Goal: Task Accomplishment & Management: Use online tool/utility

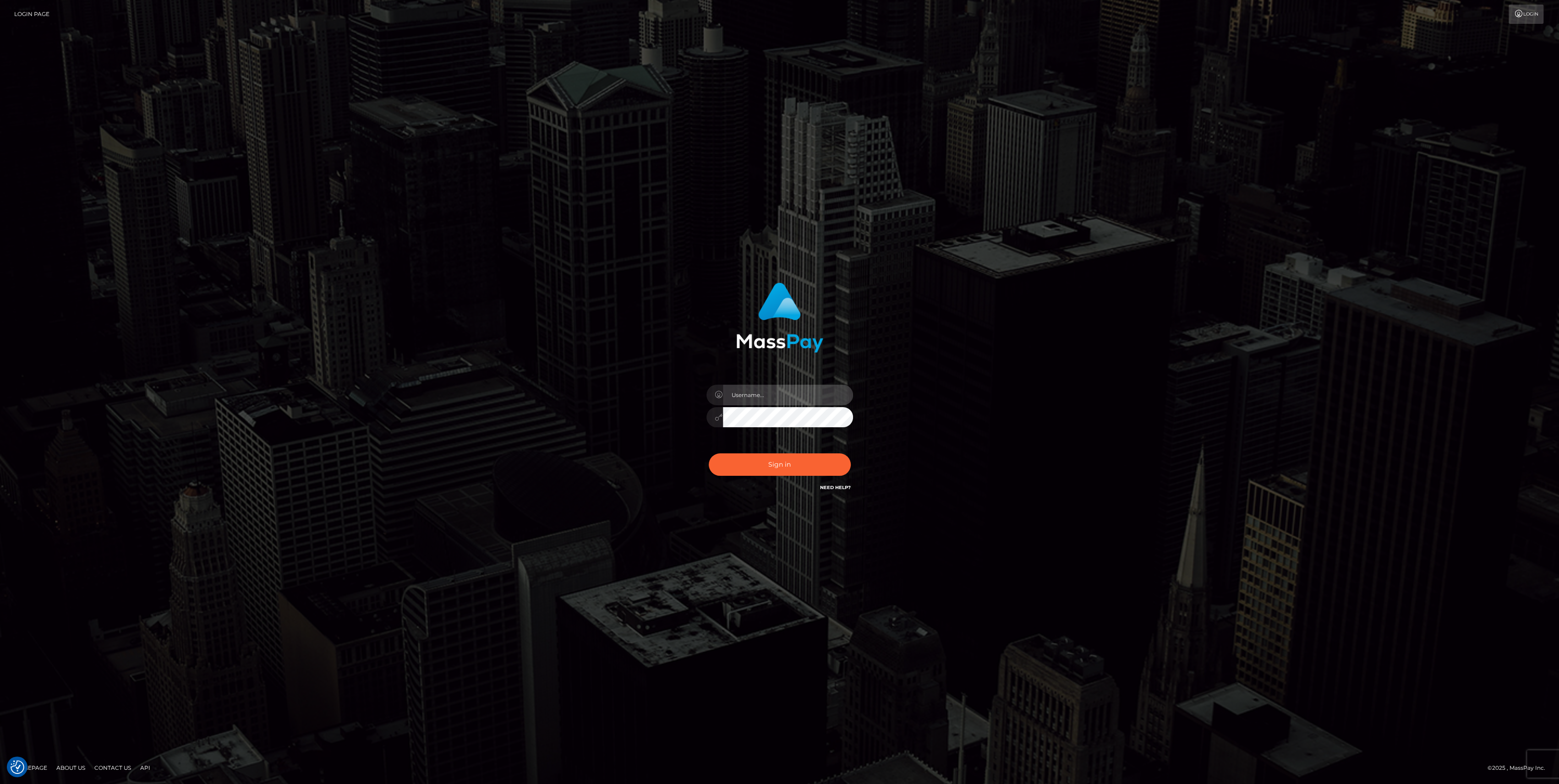
type input "bengreen"
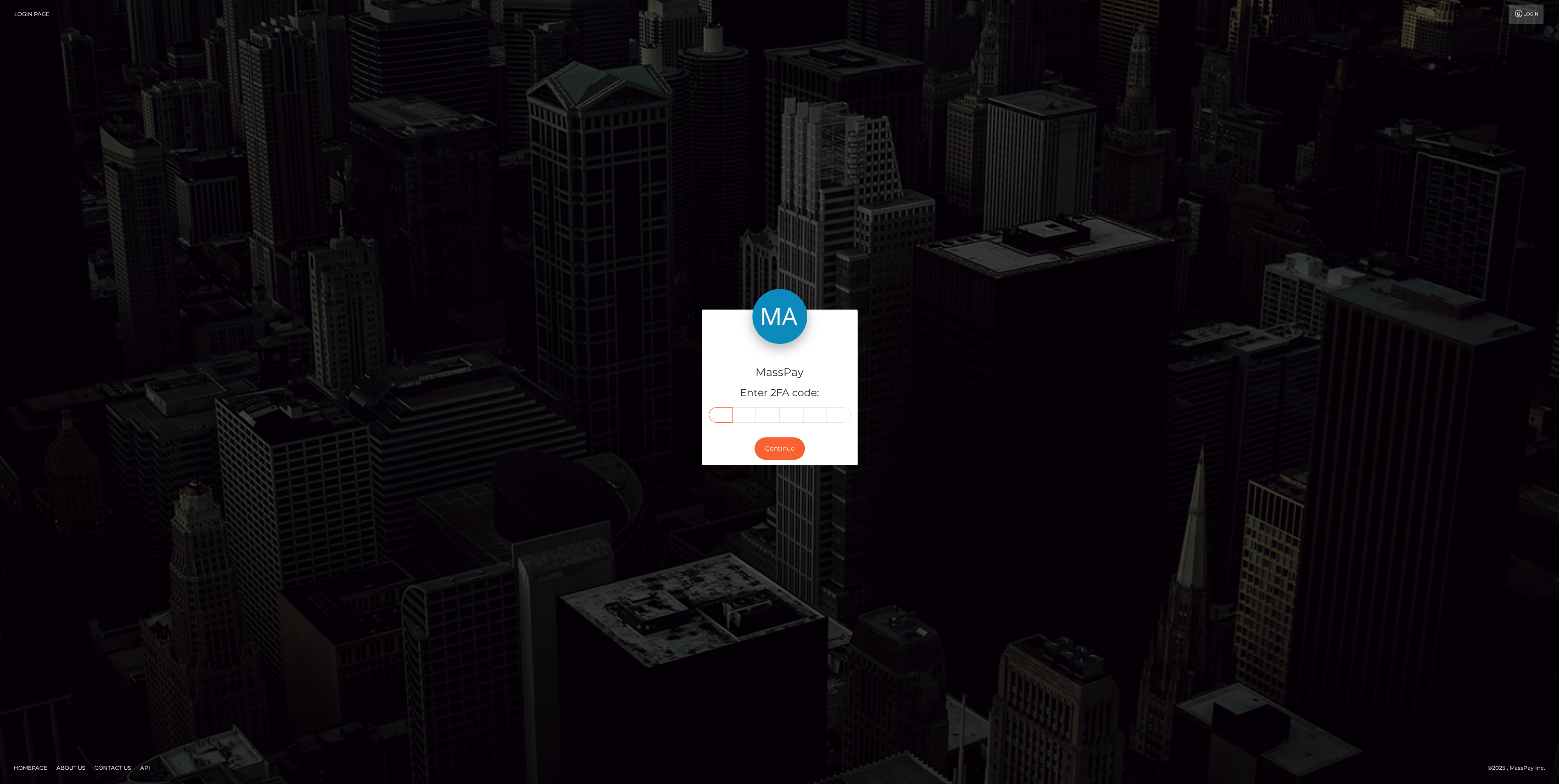
paste input "9"
type input "9"
type input "6"
type input "7"
type input "3"
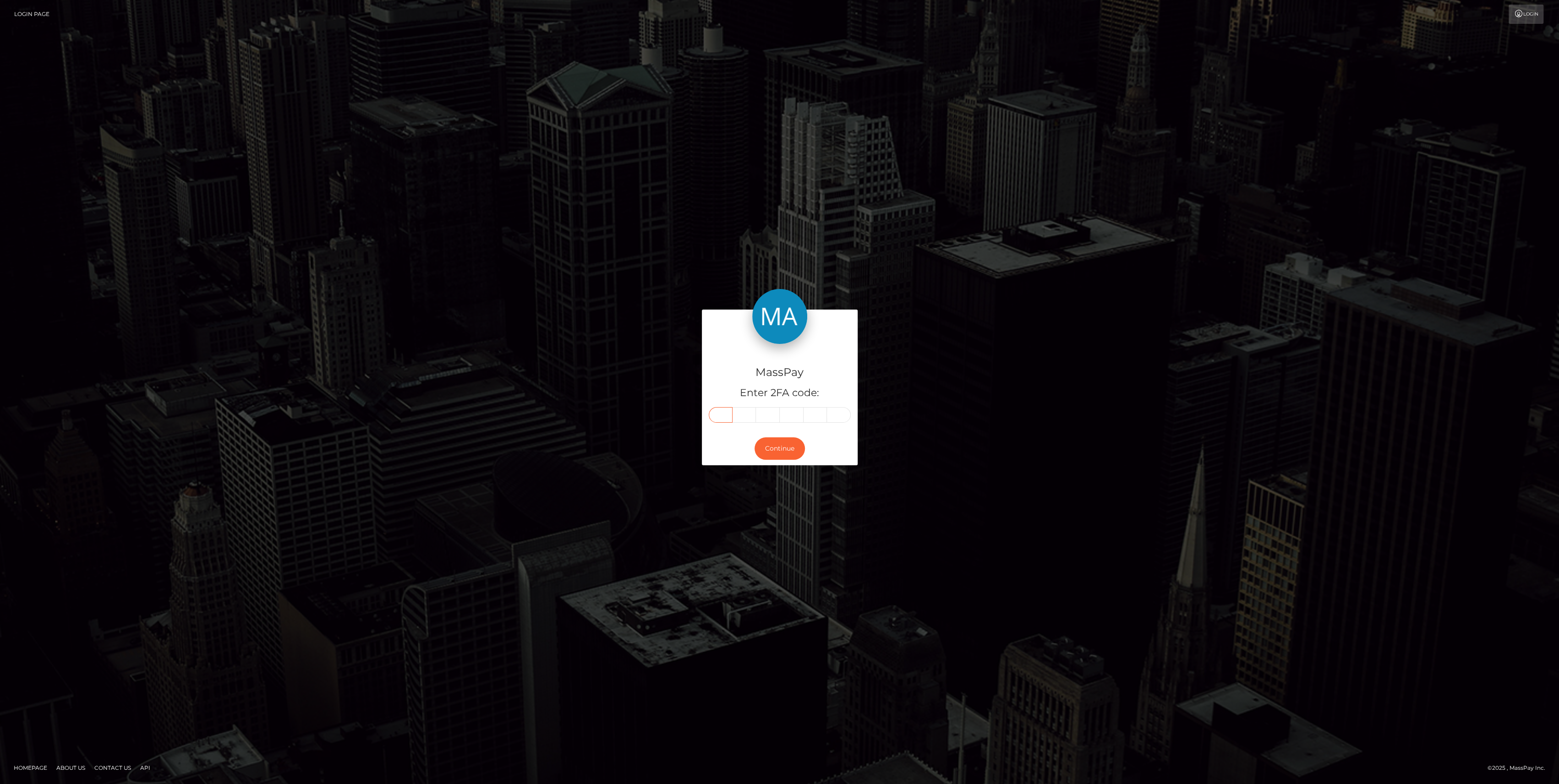
type input "5"
type input "3"
click at [792, 438] on button "Continue" at bounding box center [780, 449] width 50 height 23
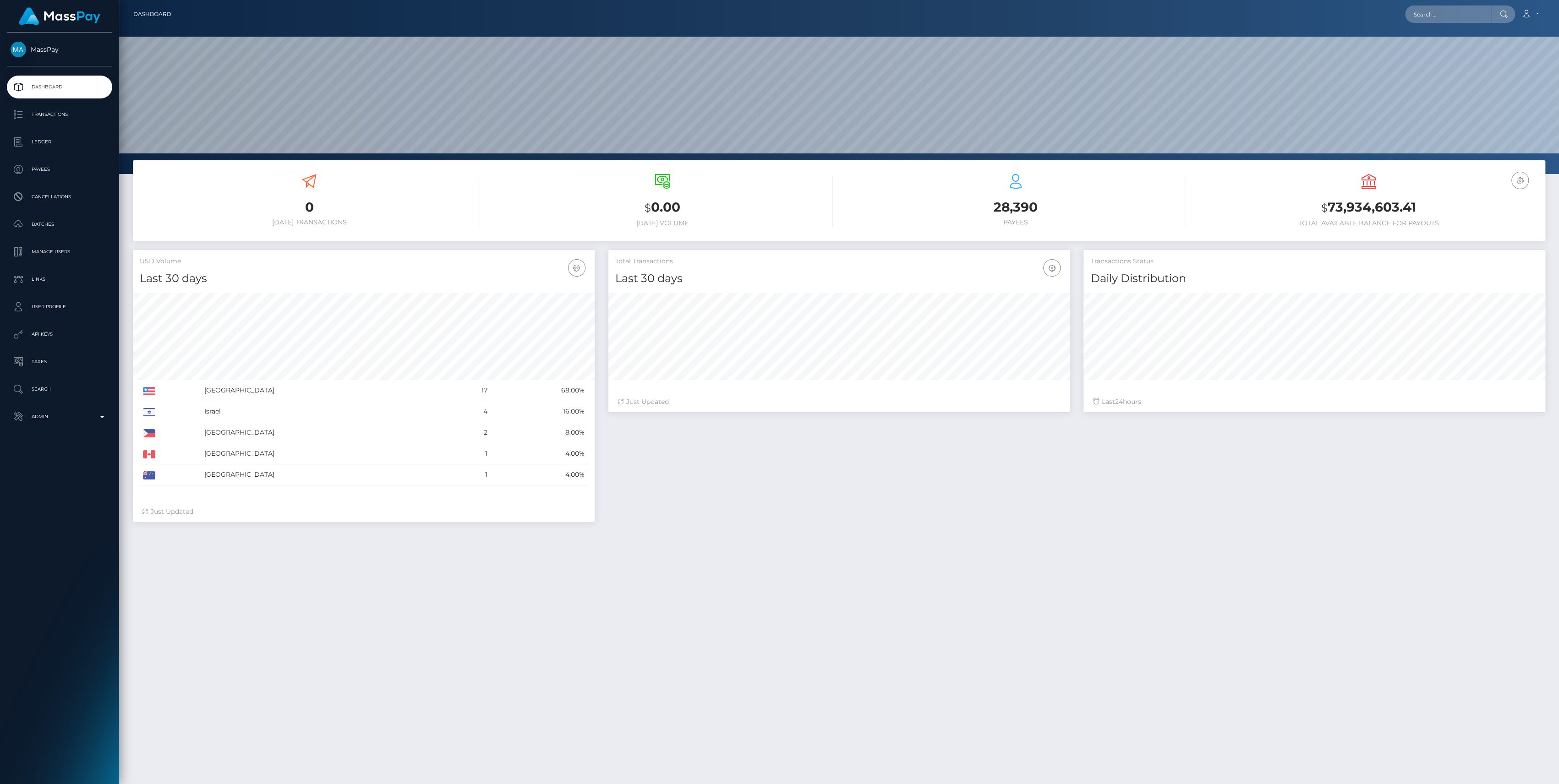
scroll to position [161, 462]
click at [69, 422] on p "Admin" at bounding box center [59, 416] width 98 height 13
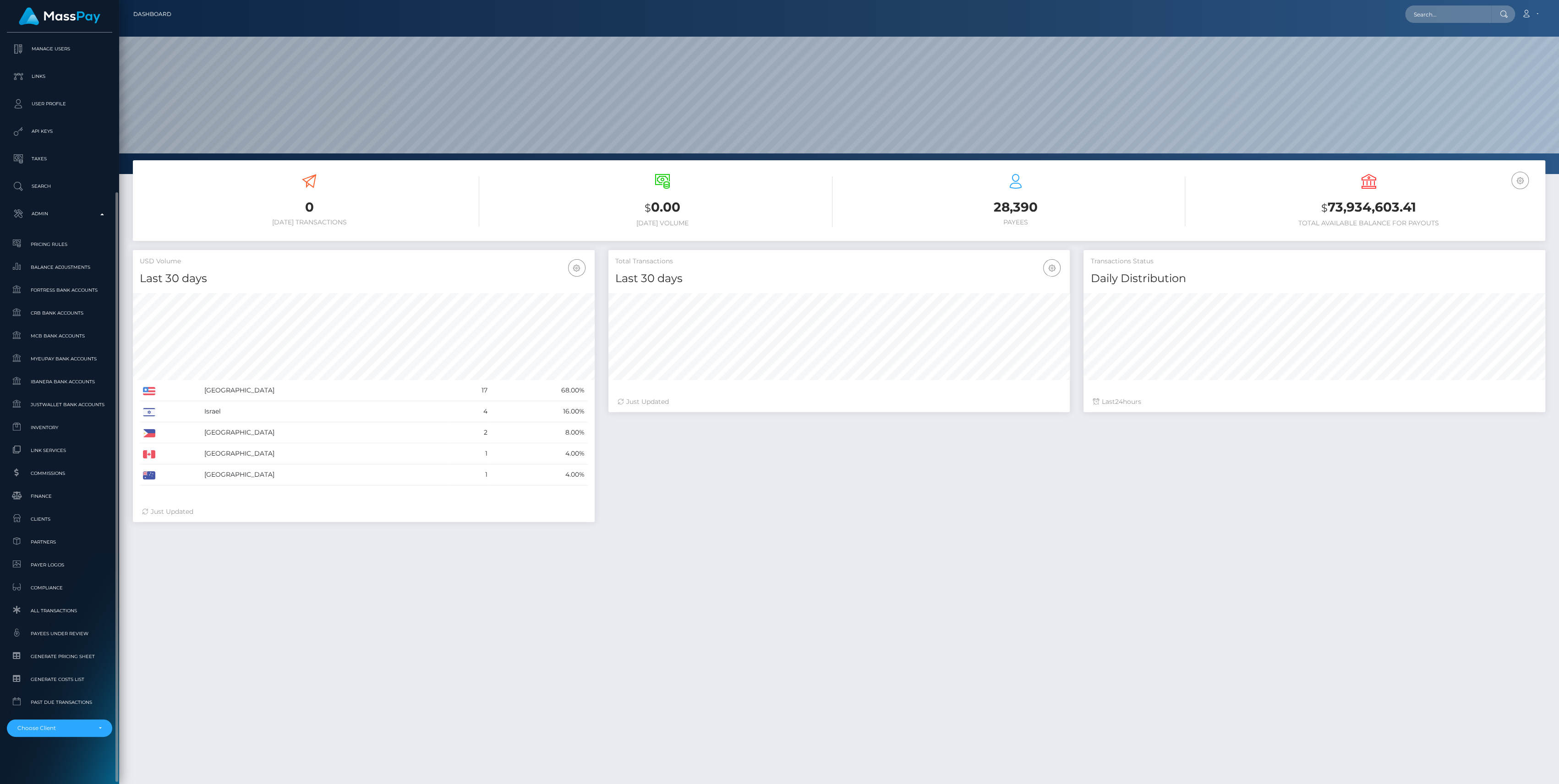
click at [22, 737] on div "MassPay Dashboard Transactions Ledger Payees Cancellations" at bounding box center [59, 407] width 119 height 749
click at [29, 722] on div "Choose Client" at bounding box center [59, 728] width 105 height 18
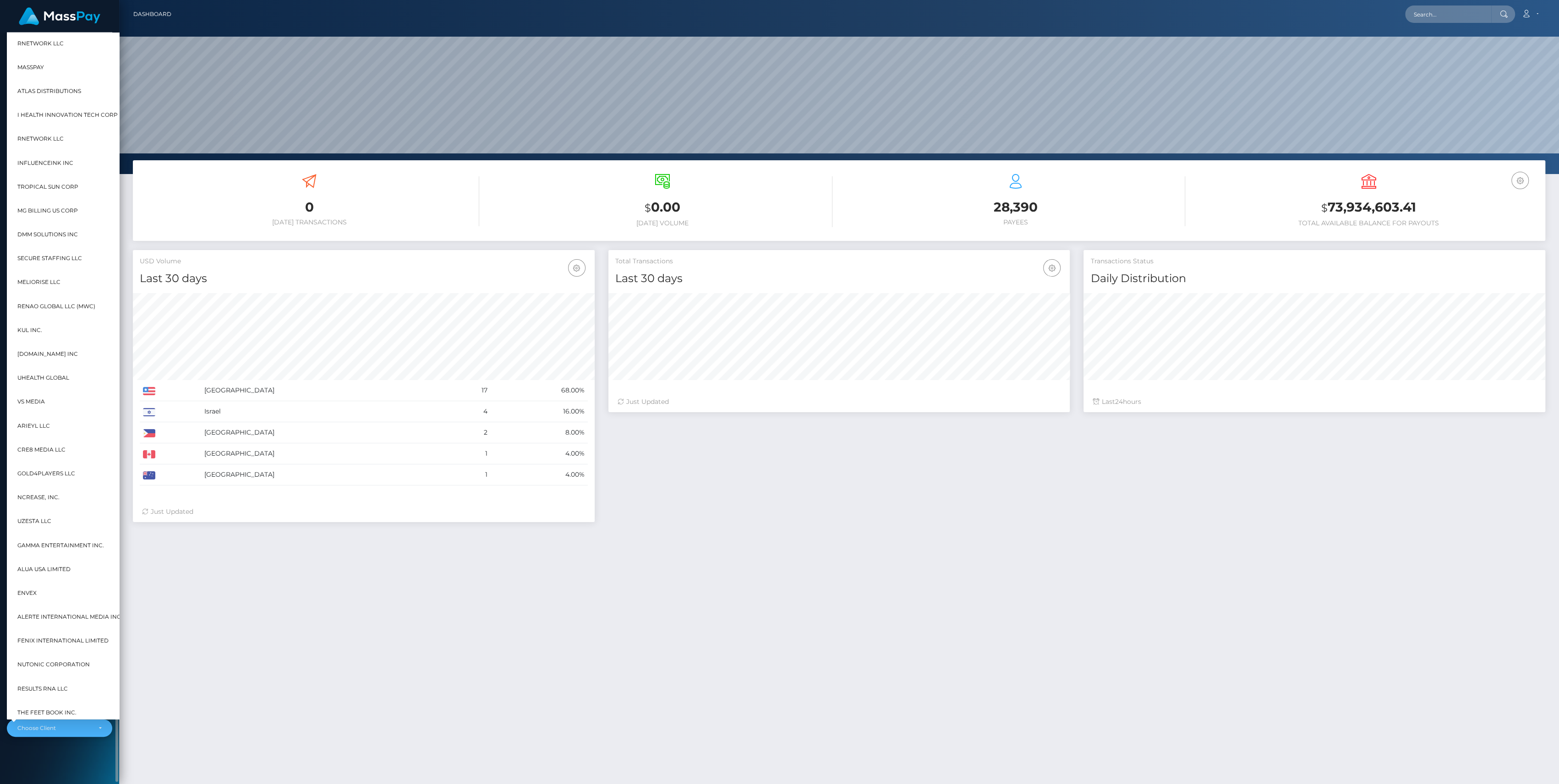
scroll to position [161, 462]
click at [295, 630] on div "0 Today Transactions $ 0.00 Today Volume 28,390 $" at bounding box center [839, 524] width 1440 height 727
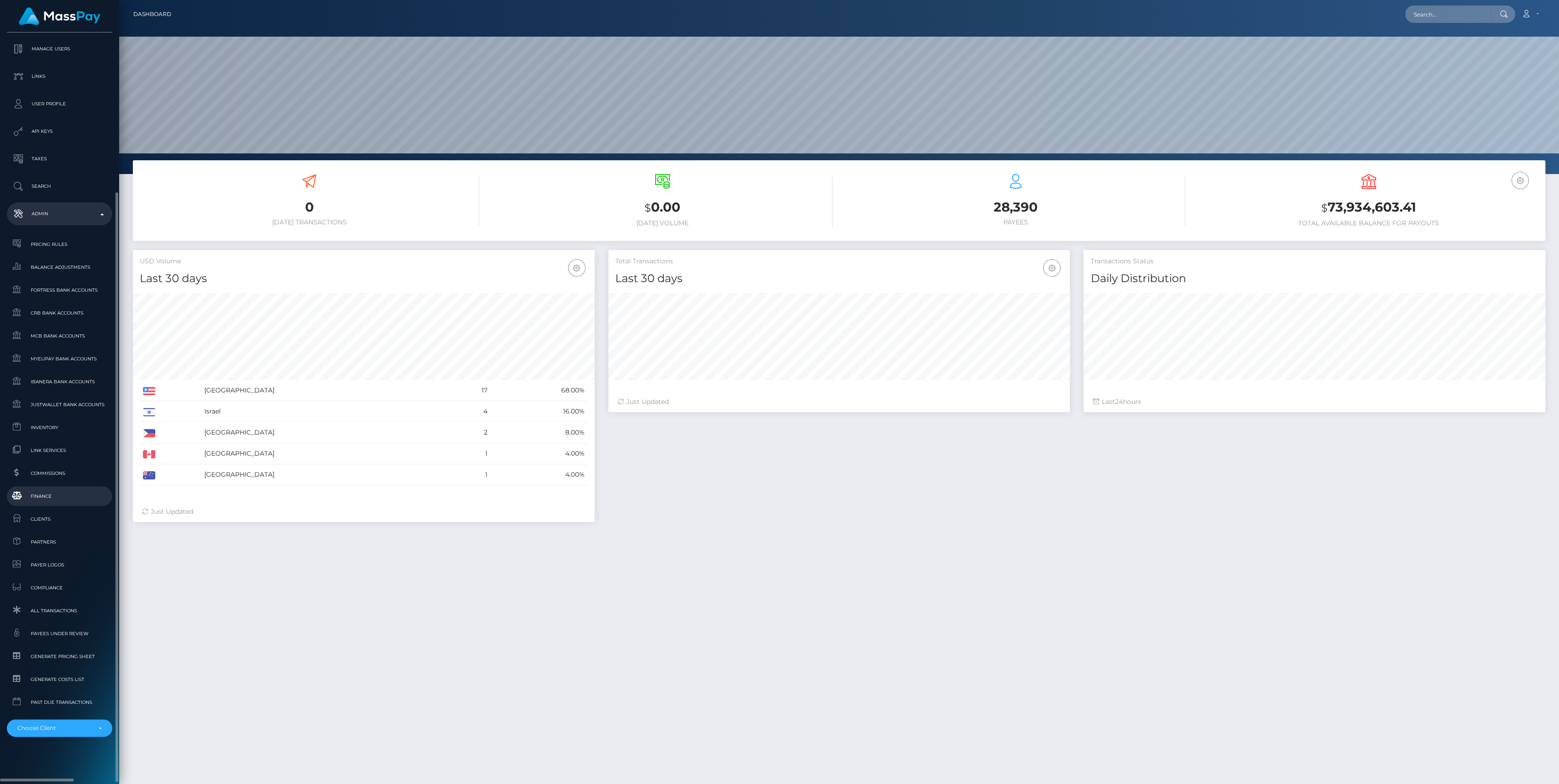
click at [55, 497] on span "Finance" at bounding box center [59, 496] width 98 height 11
click at [43, 735] on div "Choose Client" at bounding box center [59, 728] width 105 height 18
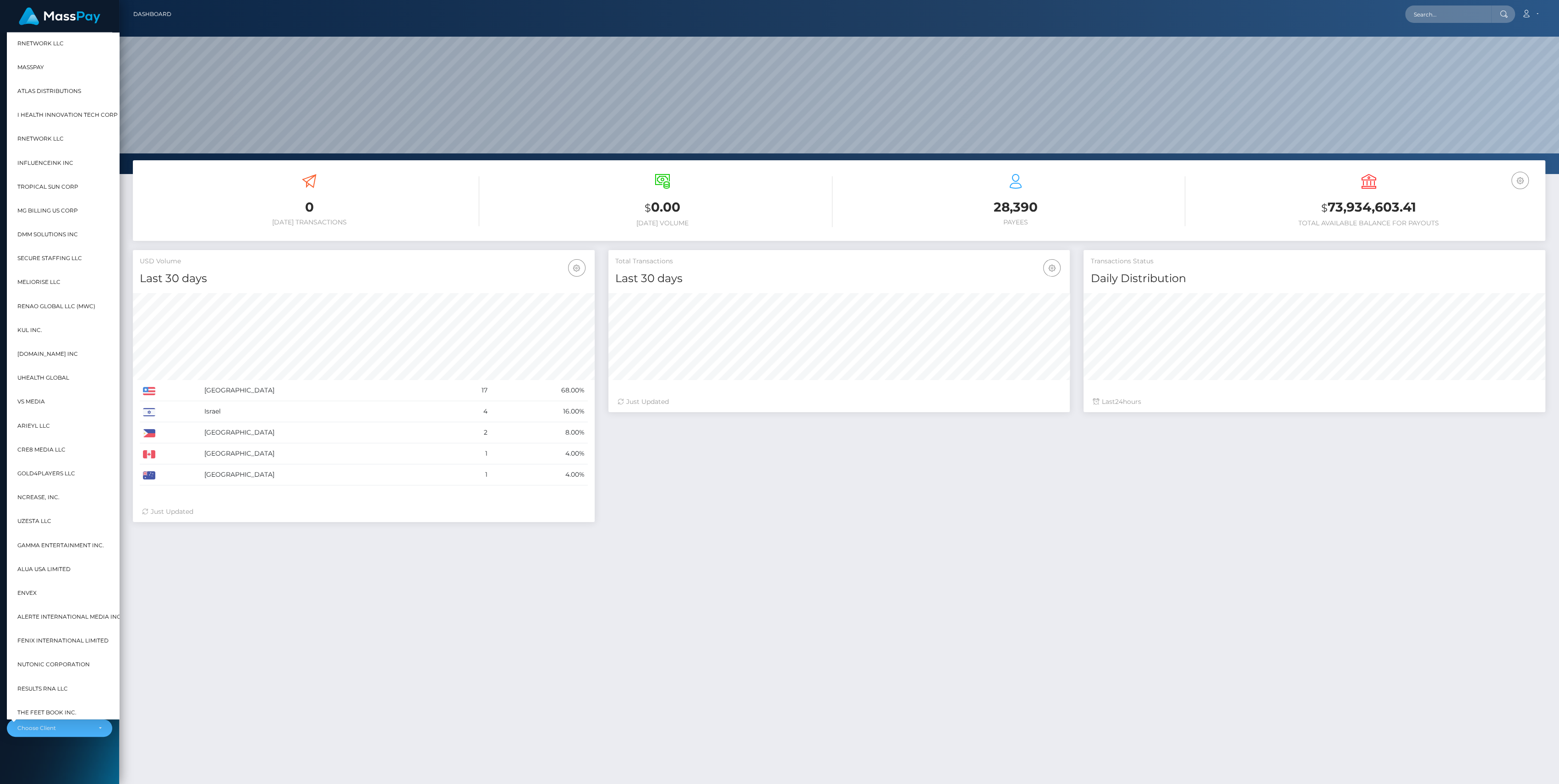
click at [234, 725] on div "0 Today Transactions $ 0.00 Today Volume 28,390 $" at bounding box center [839, 524] width 1440 height 727
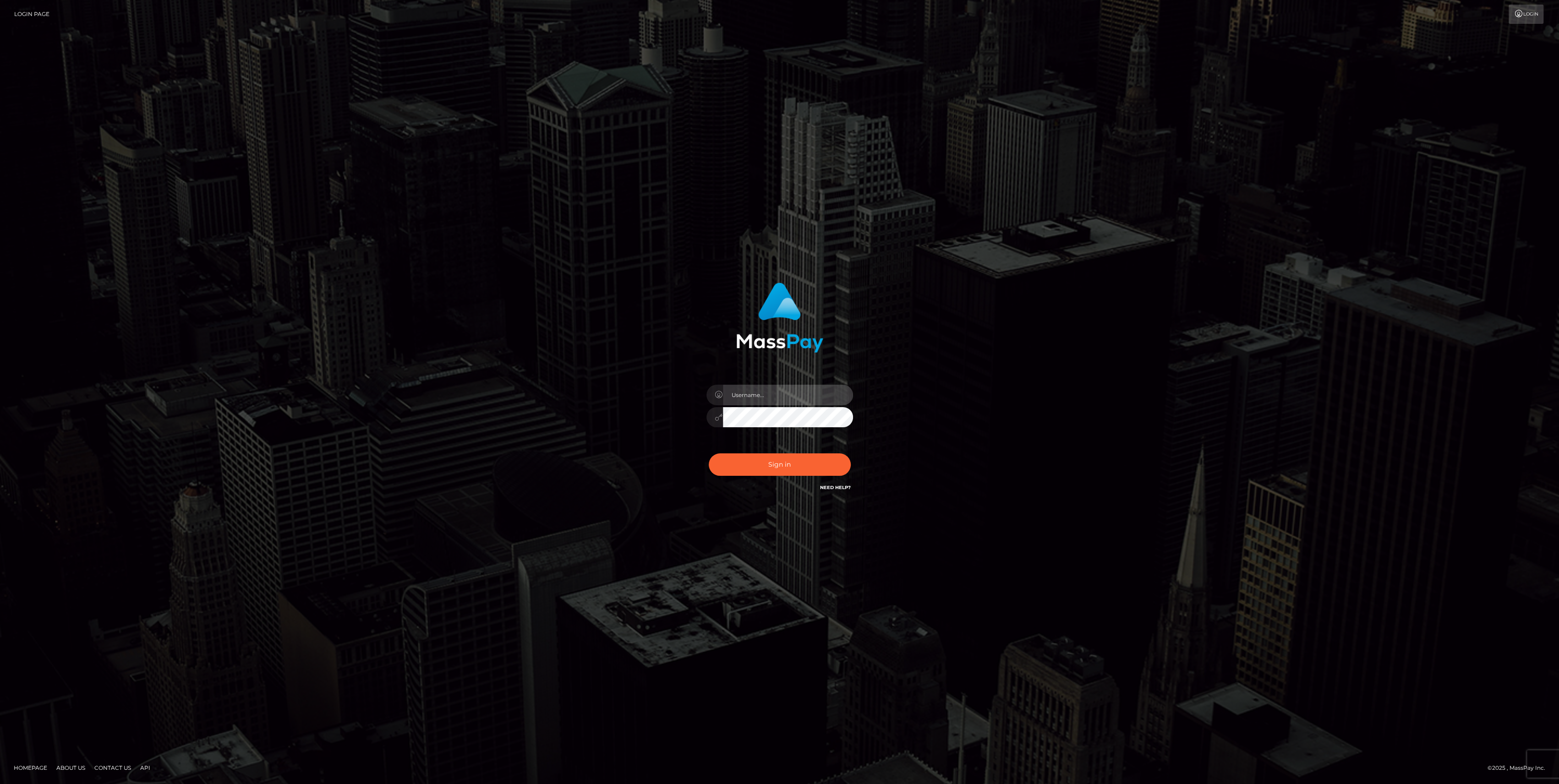
type input "bengreen"
click at [790, 467] on button "Sign in" at bounding box center [780, 465] width 142 height 23
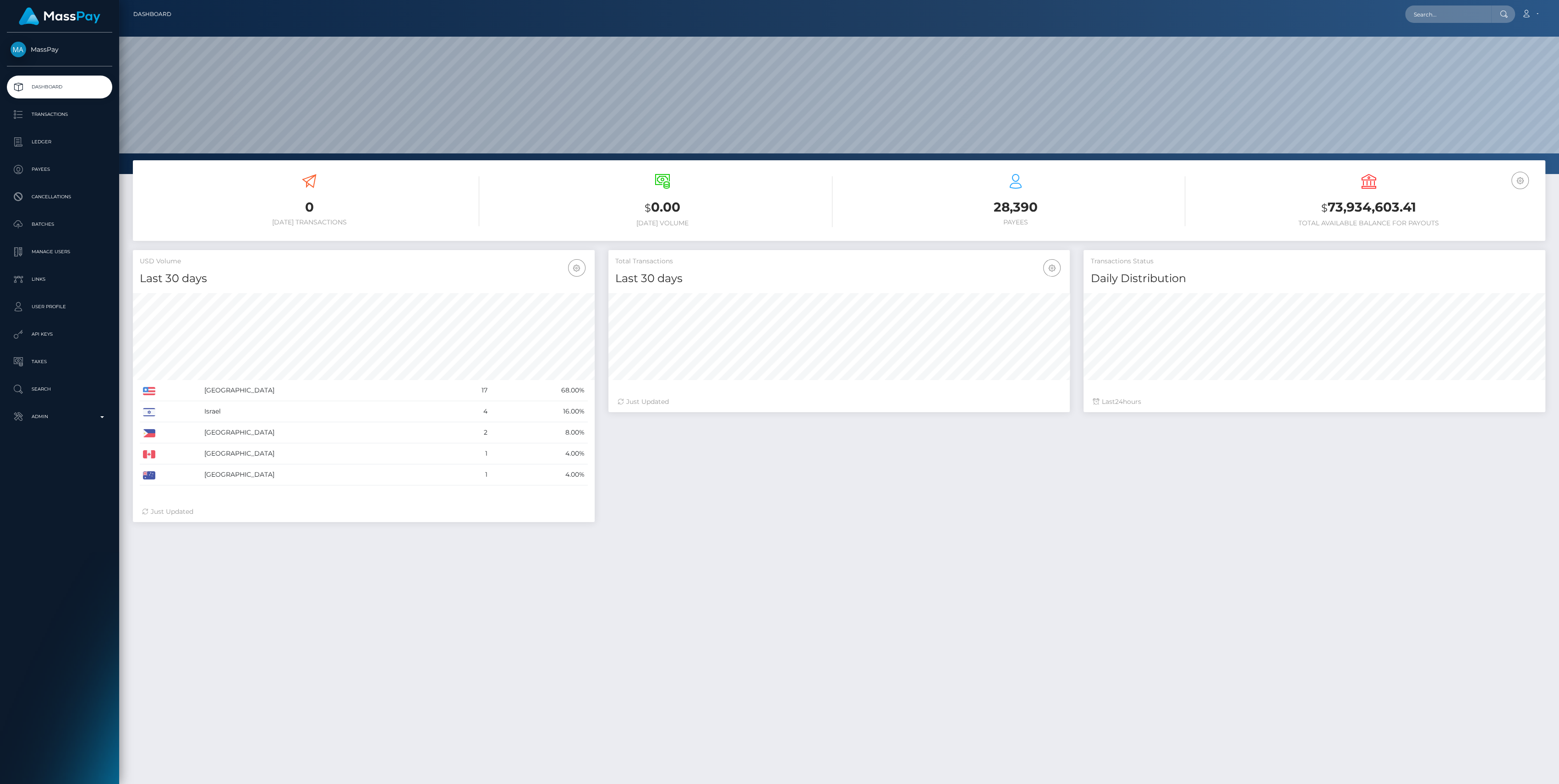
scroll to position [161, 462]
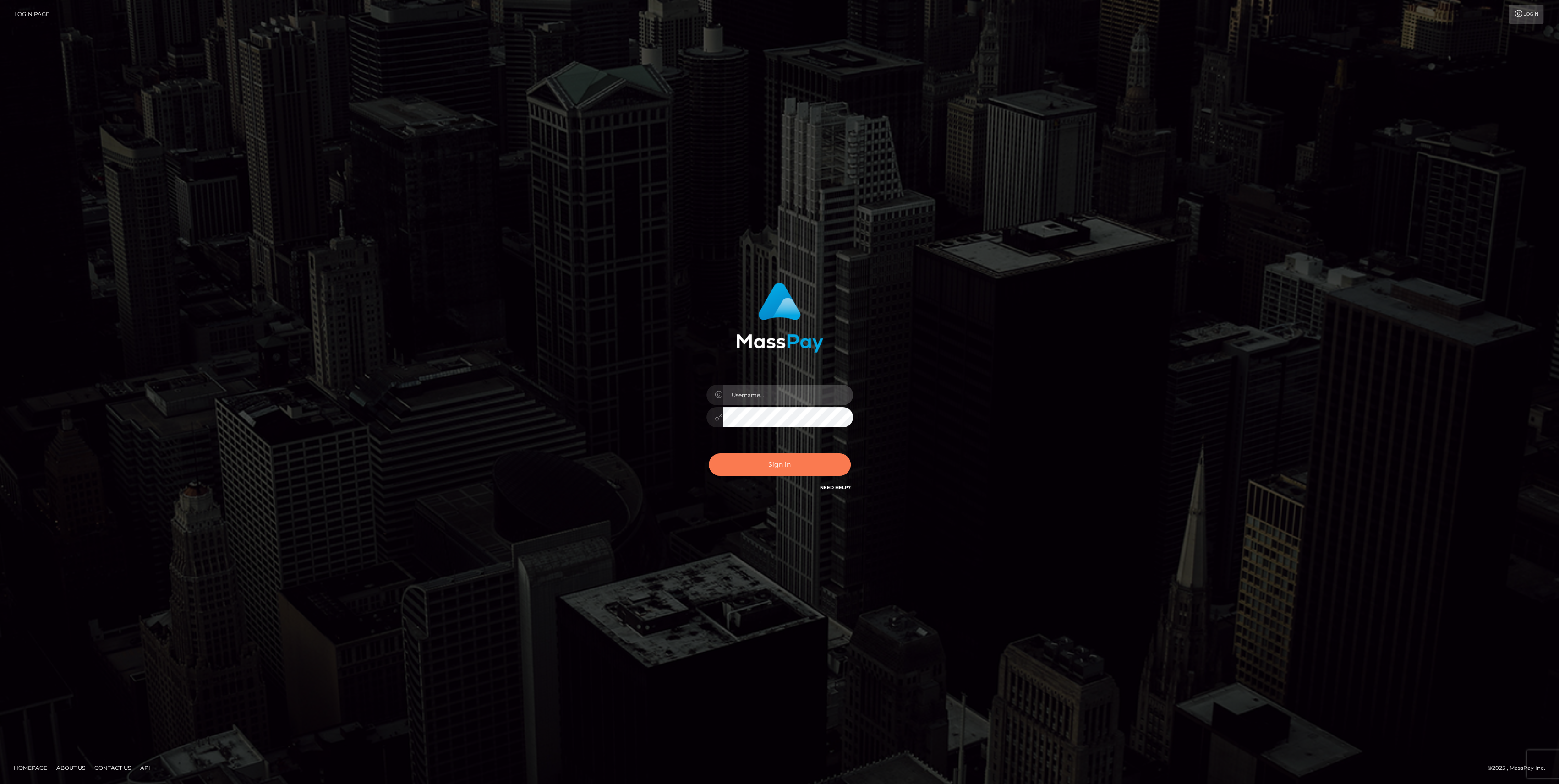
type input "bengreen"
click at [813, 458] on button "Sign in" at bounding box center [780, 465] width 142 height 23
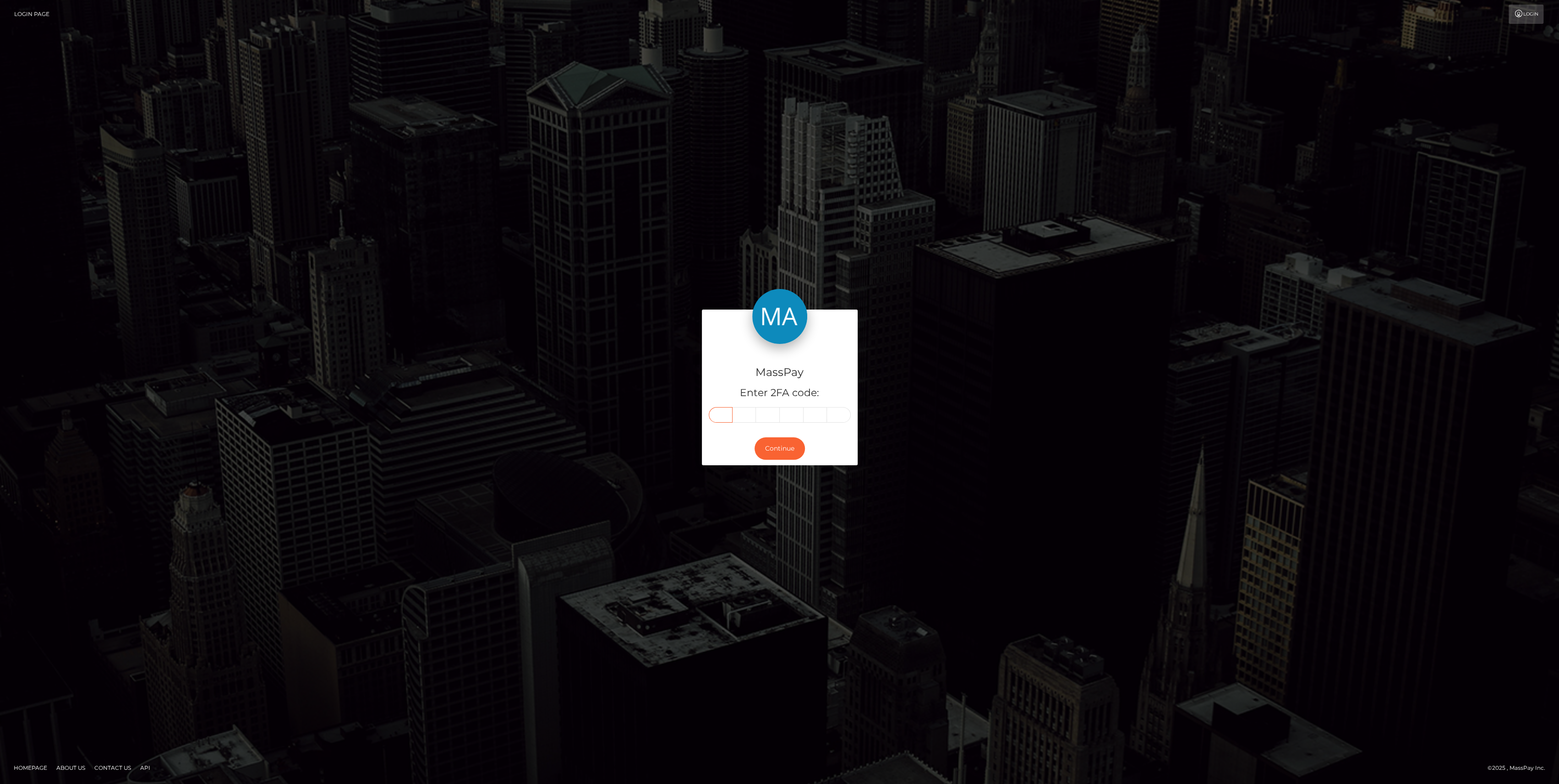
click at [719, 417] on input "text" at bounding box center [721, 415] width 24 height 16
paste input "1"
type input "1"
type input "4"
type input "6"
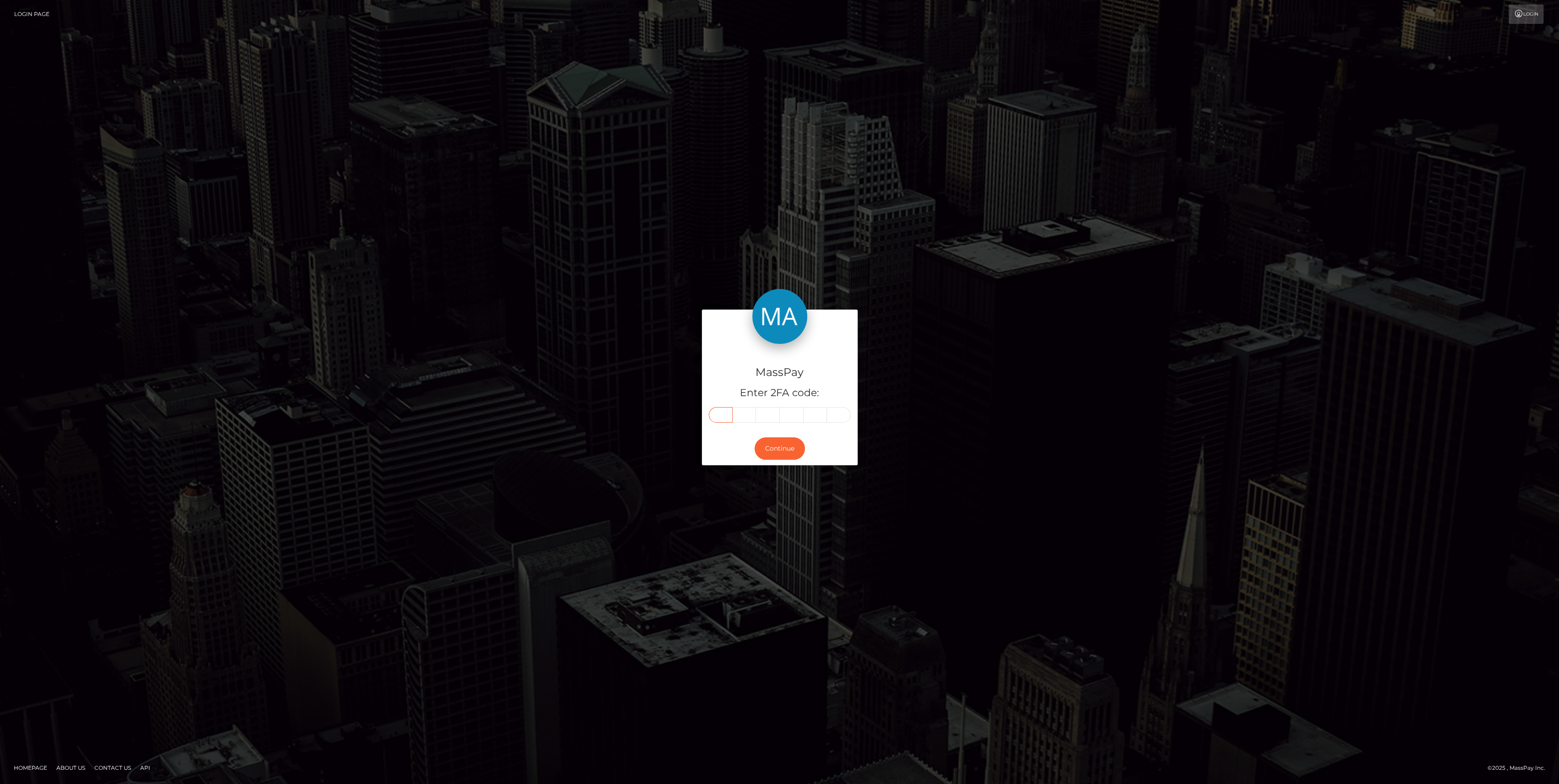
type input "5"
type input "0"
type input "4"
click at [778, 456] on button "Continue" at bounding box center [780, 449] width 50 height 23
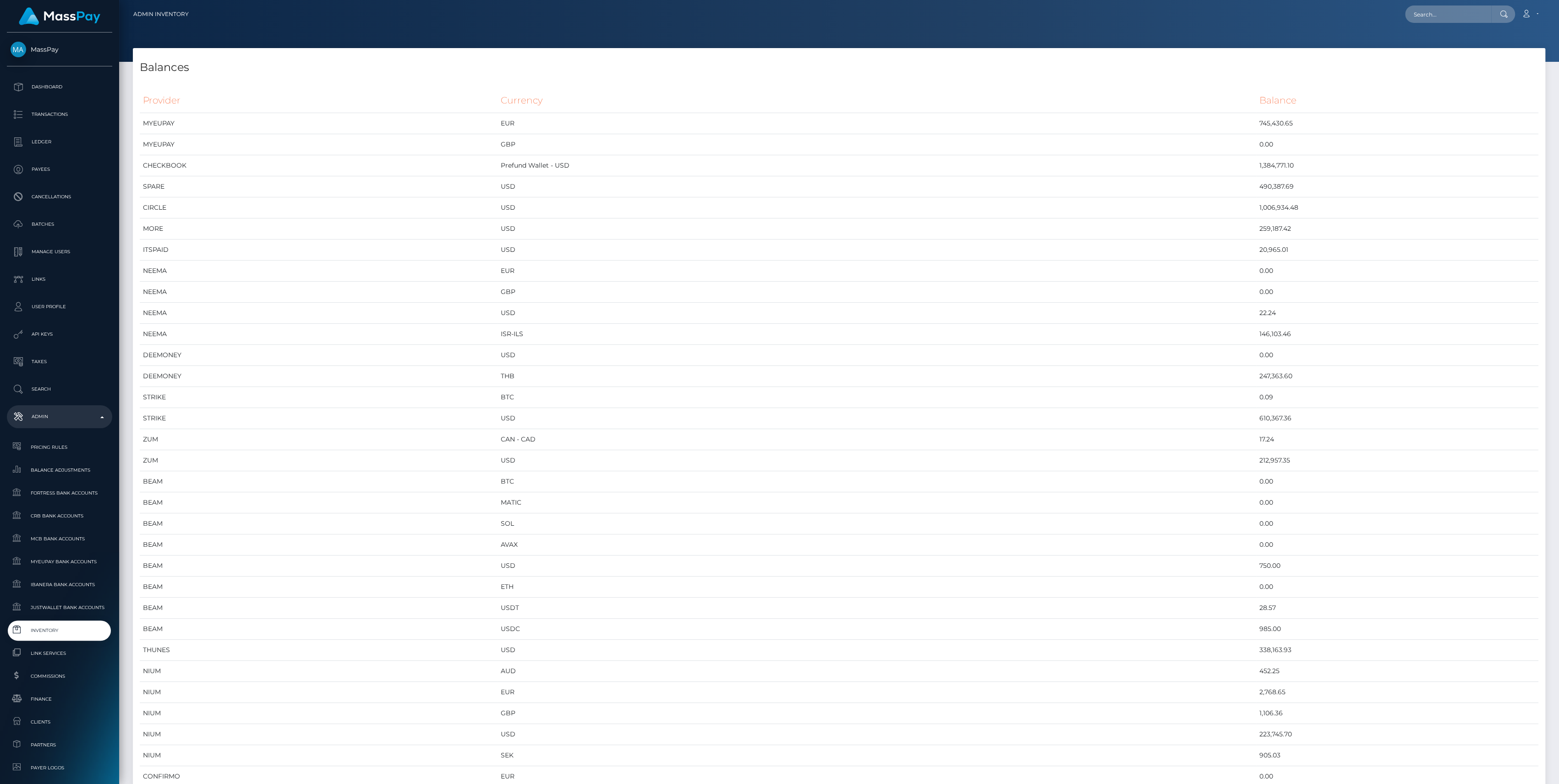
scroll to position [4375, 1412]
click at [805, 456] on td "USD" at bounding box center [877, 461] width 759 height 21
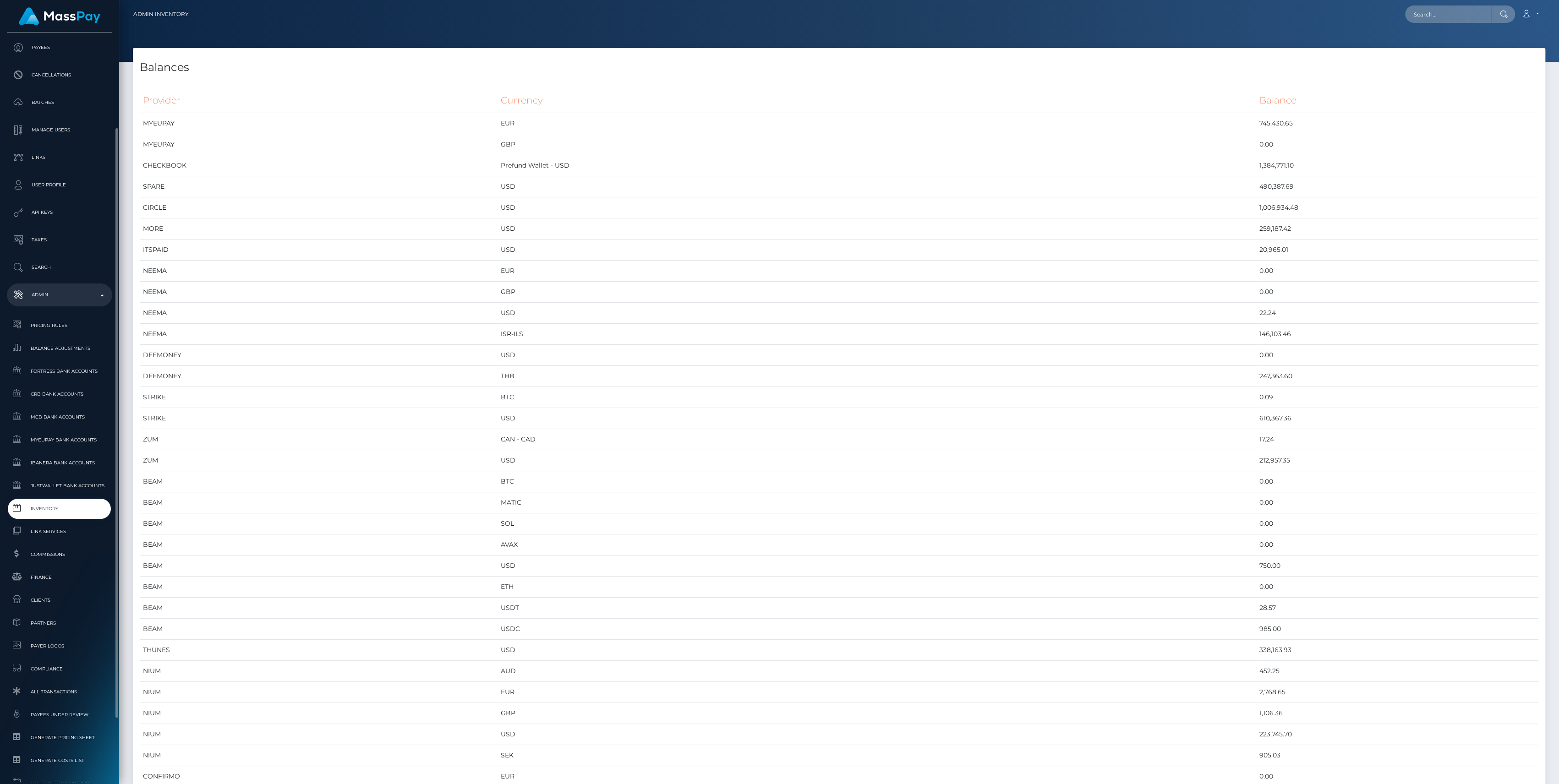
click at [50, 509] on span "Inventory" at bounding box center [59, 508] width 98 height 11
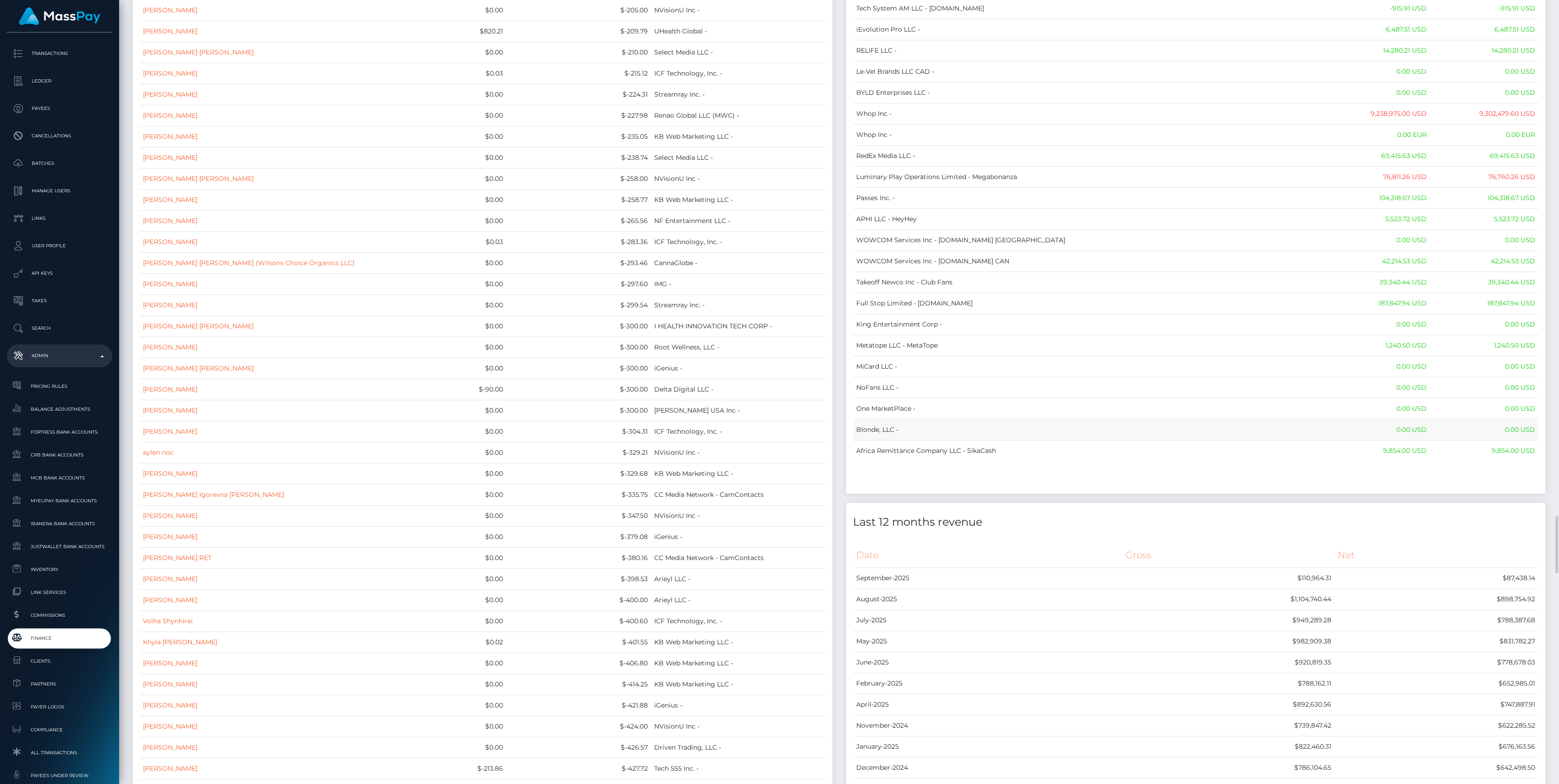
scroll to position [7044, 0]
drag, startPoint x: 857, startPoint y: 100, endPoint x: 1535, endPoint y: 431, distance: 754.5
copy table "Name Wallet Balance Ledger Balance RNetwork LLC - 33,033.21 USD 1,542.77 USD Ma…"
drag, startPoint x: 935, startPoint y: 169, endPoint x: 935, endPoint y: 161, distance: 8.0
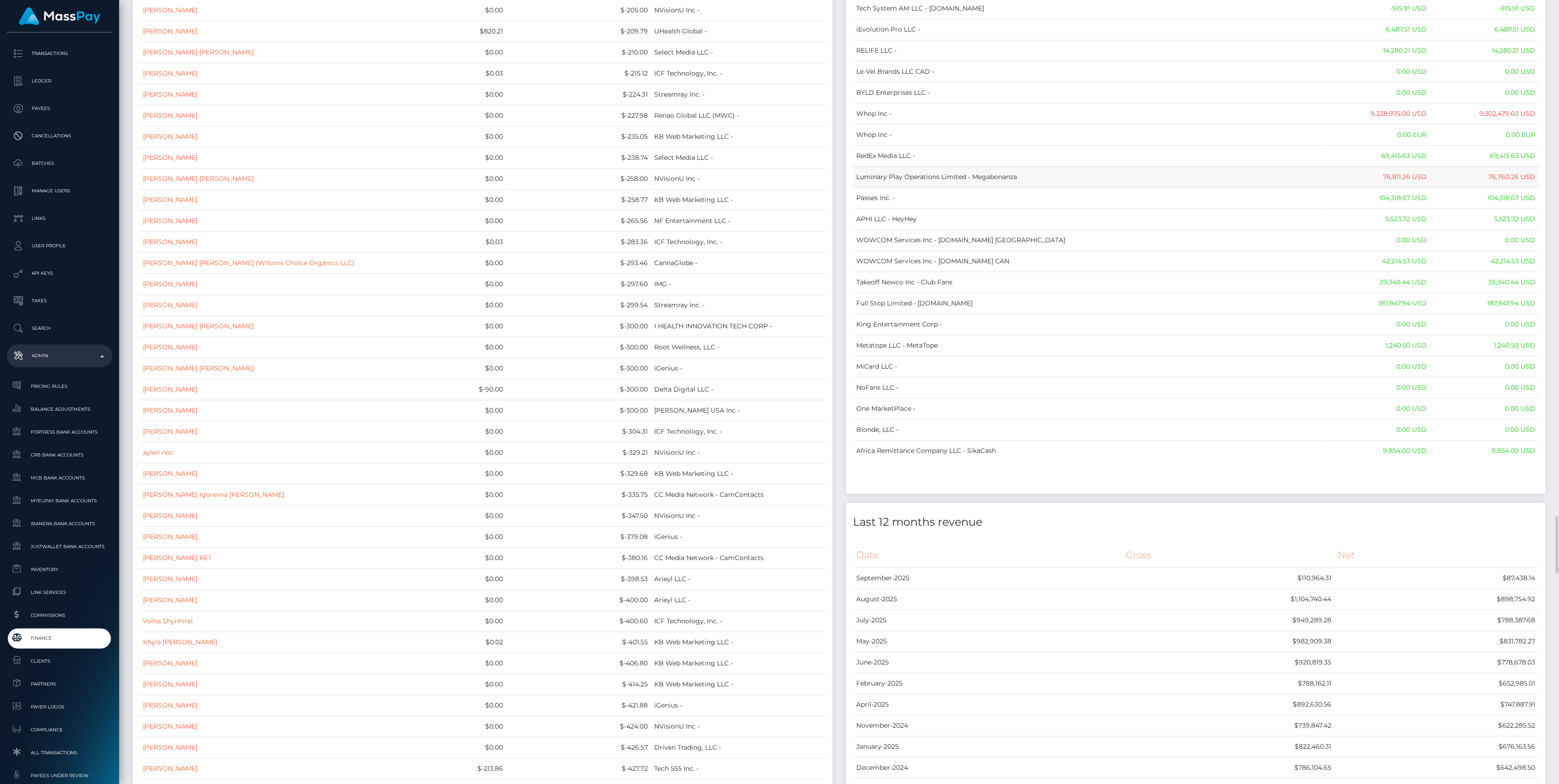
copy table "Name Wallet Balance Ledger Balance RNetwork LLC - 33,033.21 USD 1,542.77 USD Ma…"
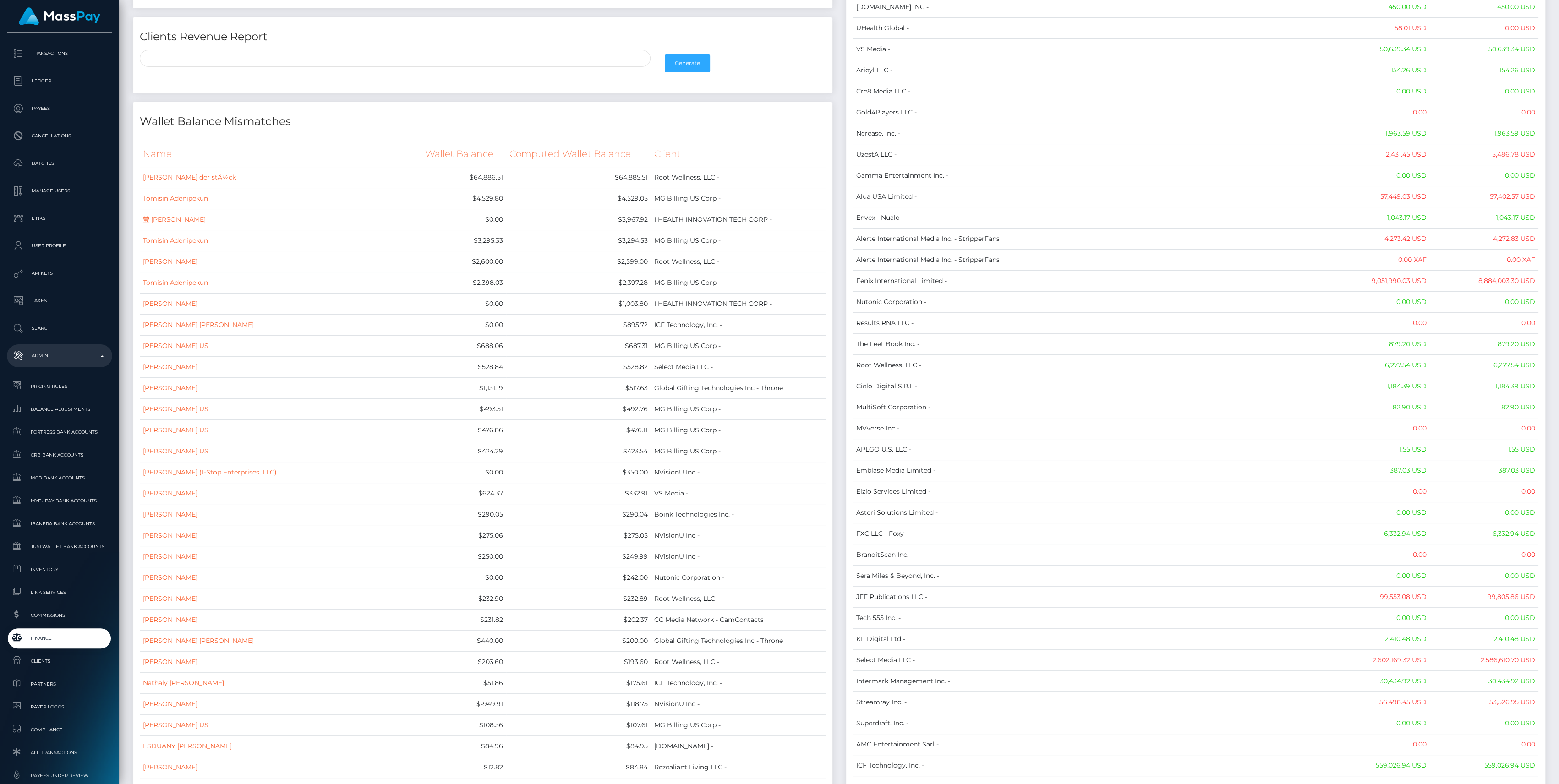
scroll to position [0, 0]
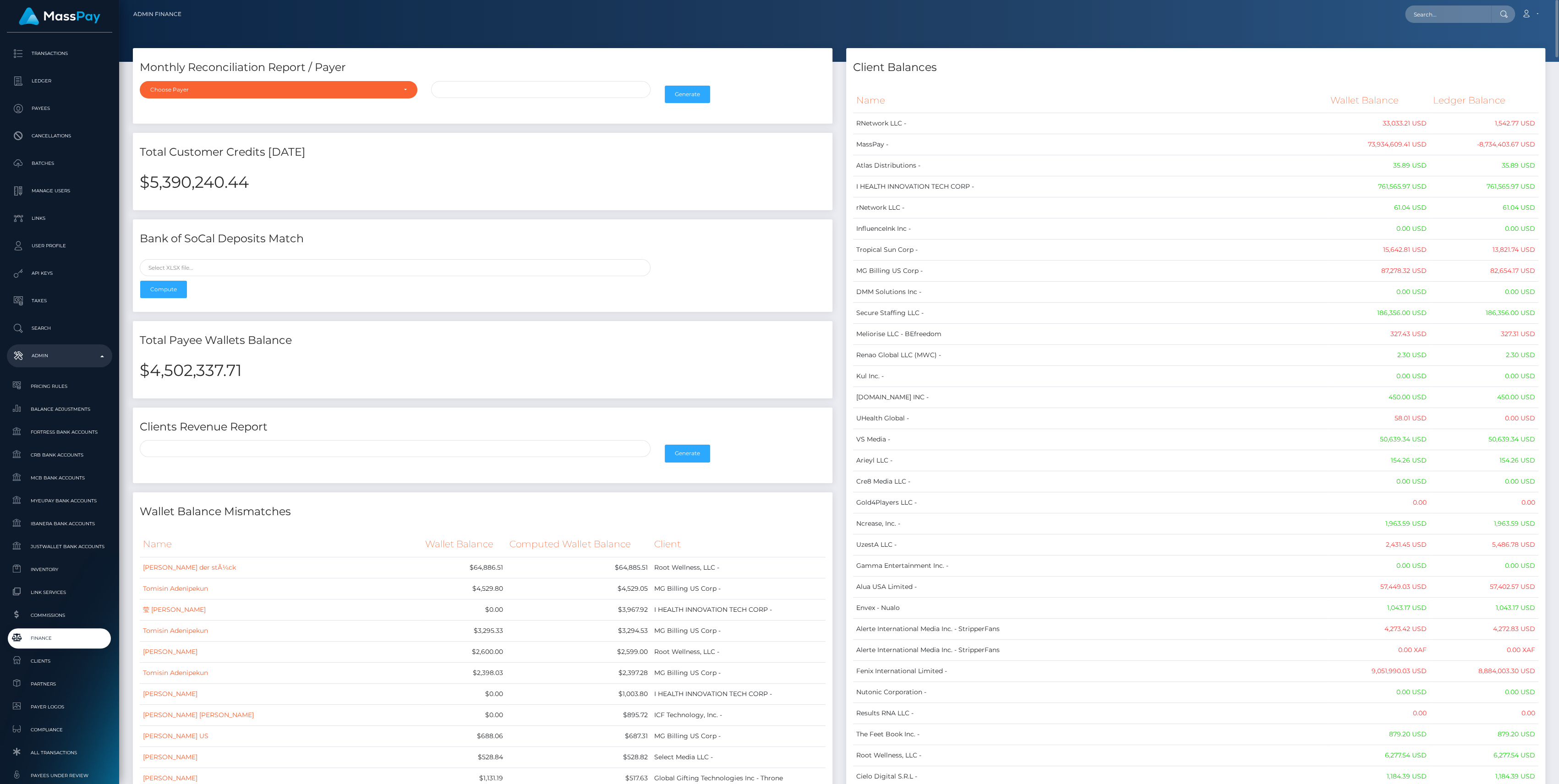
click at [178, 369] on h2 "$4,502,337.71" at bounding box center [482, 370] width 686 height 19
copy h2 "4,502,337.71"
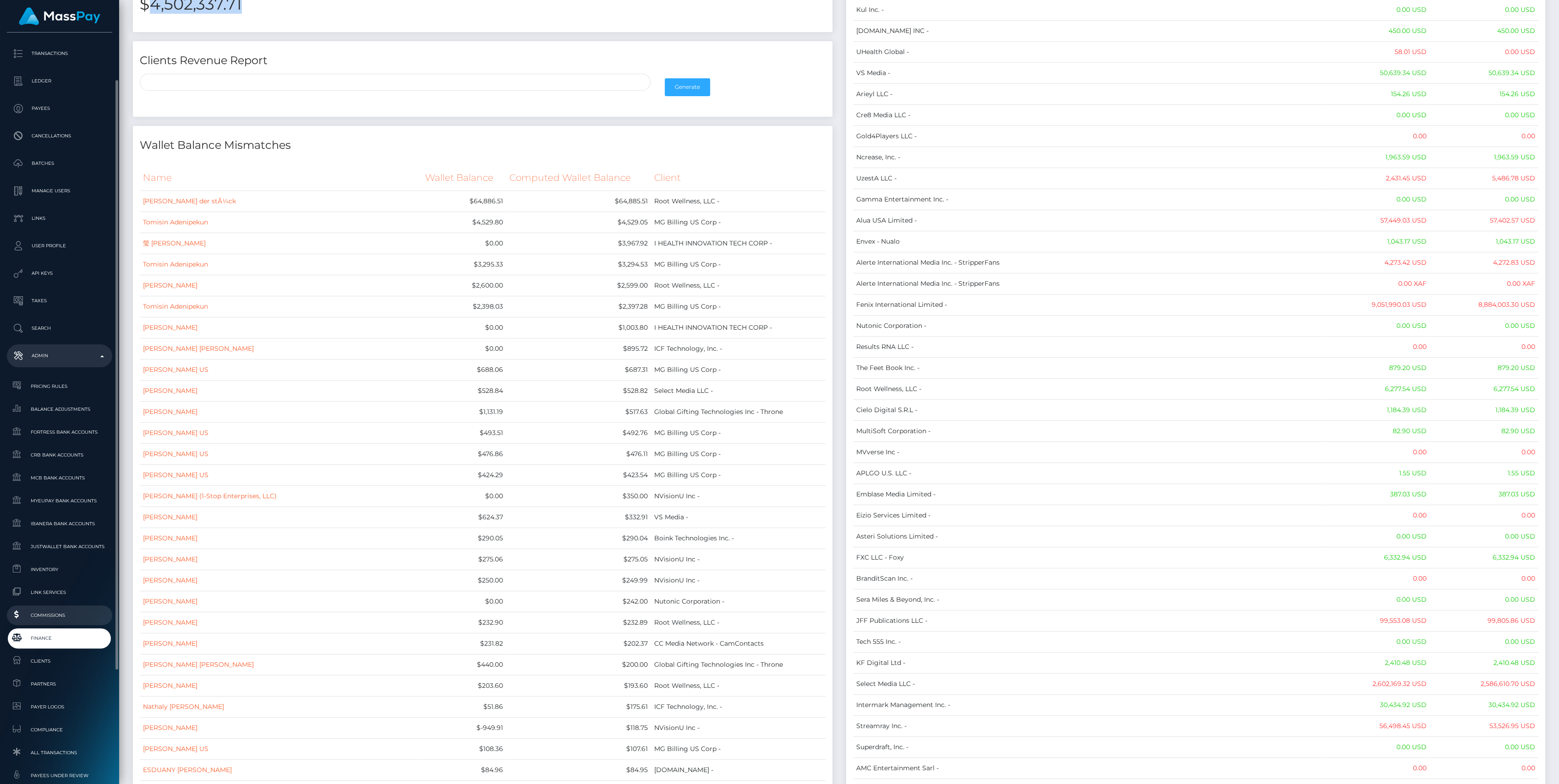
scroll to position [203, 0]
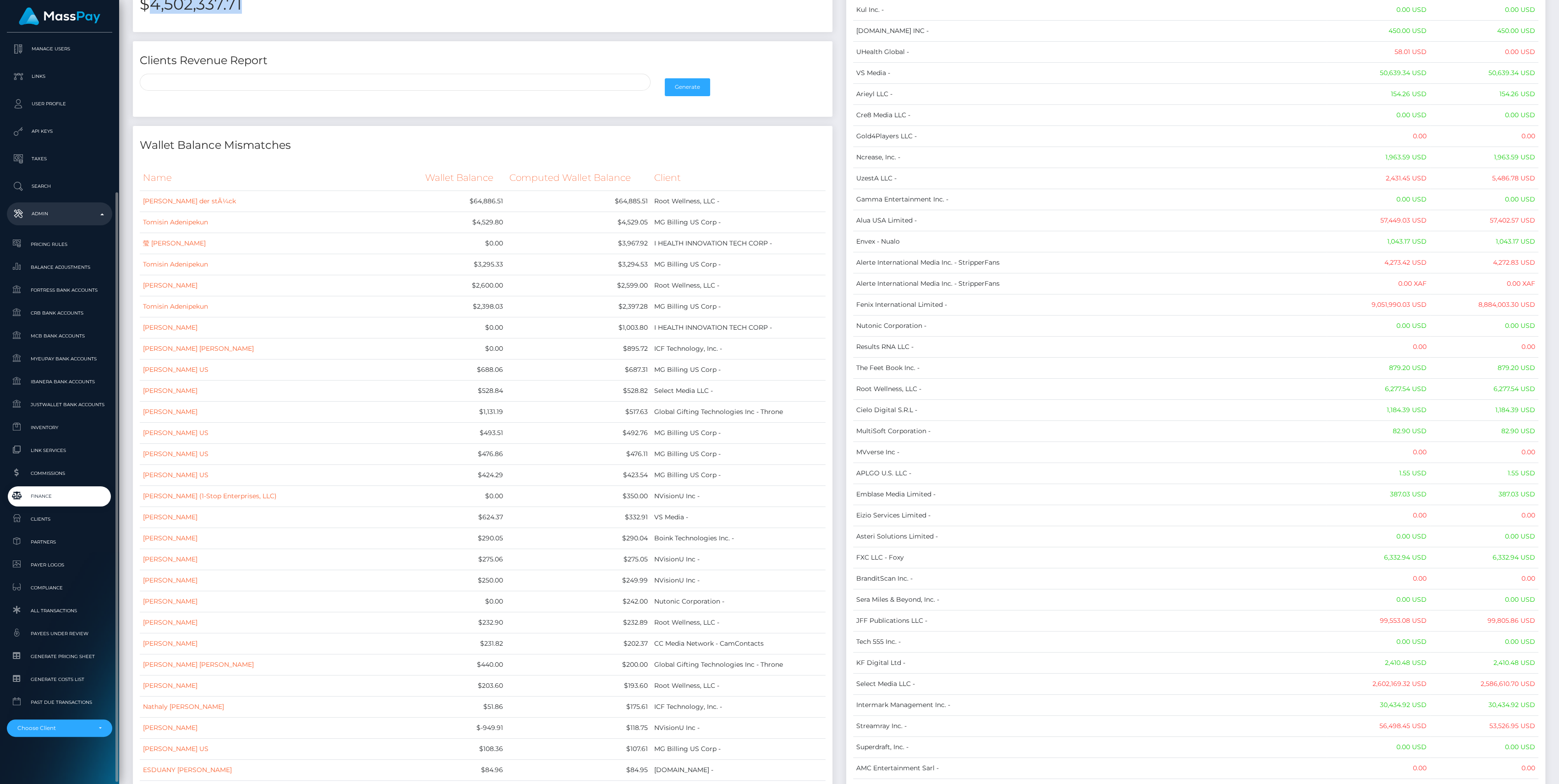
click at [44, 497] on span "Finance" at bounding box center [59, 496] width 98 height 11
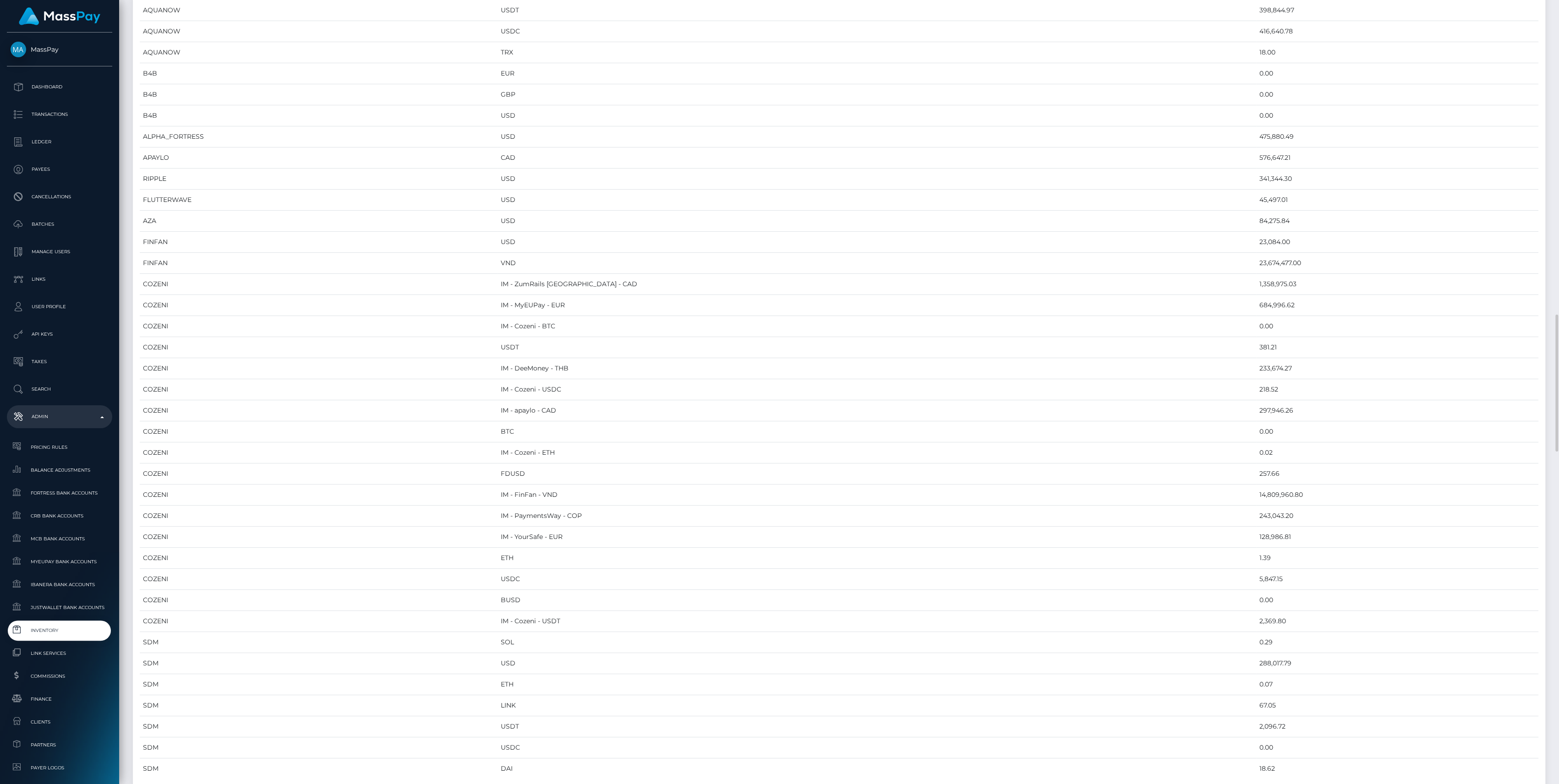
scroll to position [1282, 0]
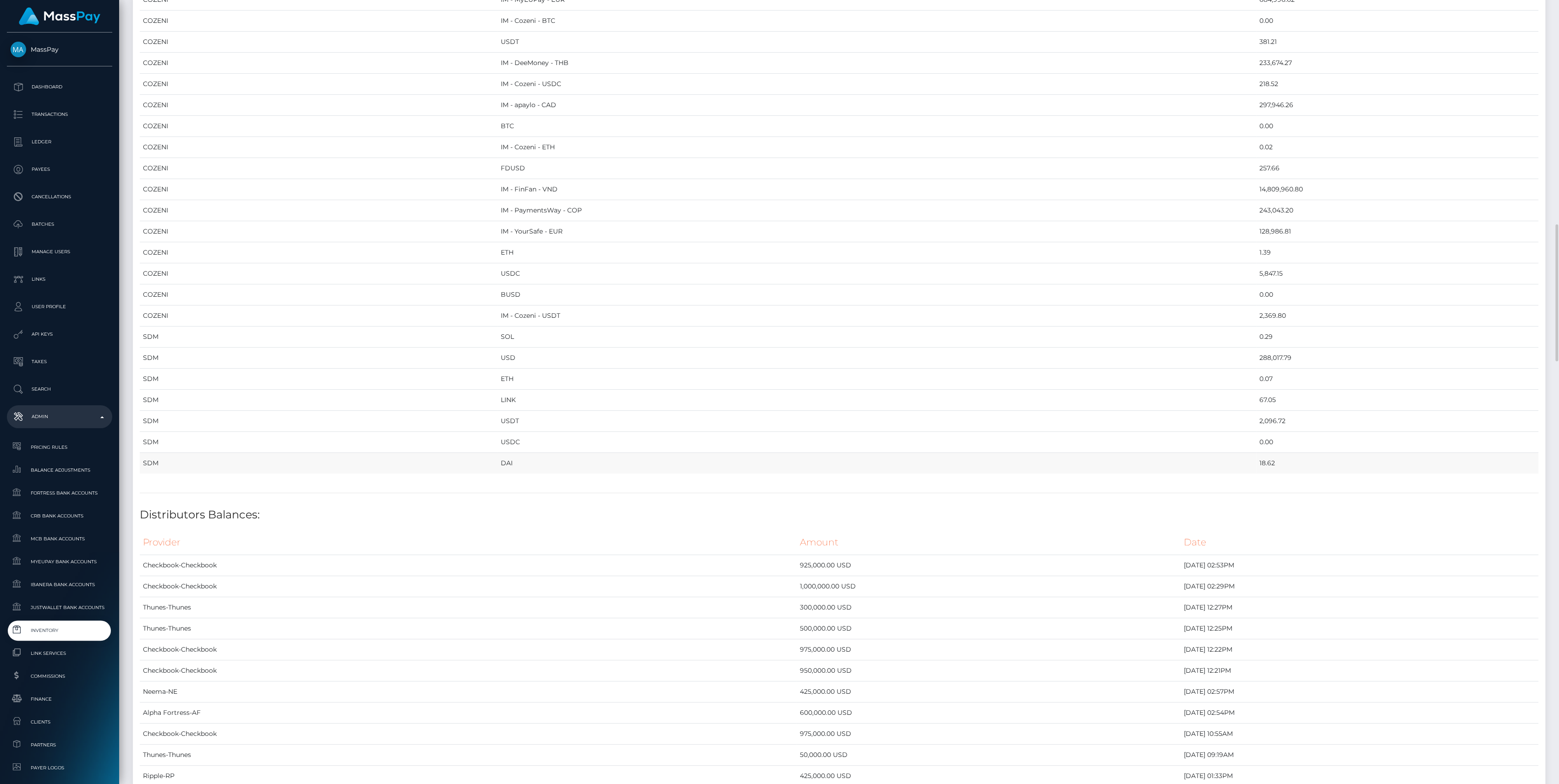
drag, startPoint x: 139, startPoint y: 102, endPoint x: 1235, endPoint y: 463, distance: 1153.9
copy table "Provider Currency Balance MYEUPAY EUR 745,430.65 MYEUPAY GBP 0.00 CHECKBOOK Pre…"
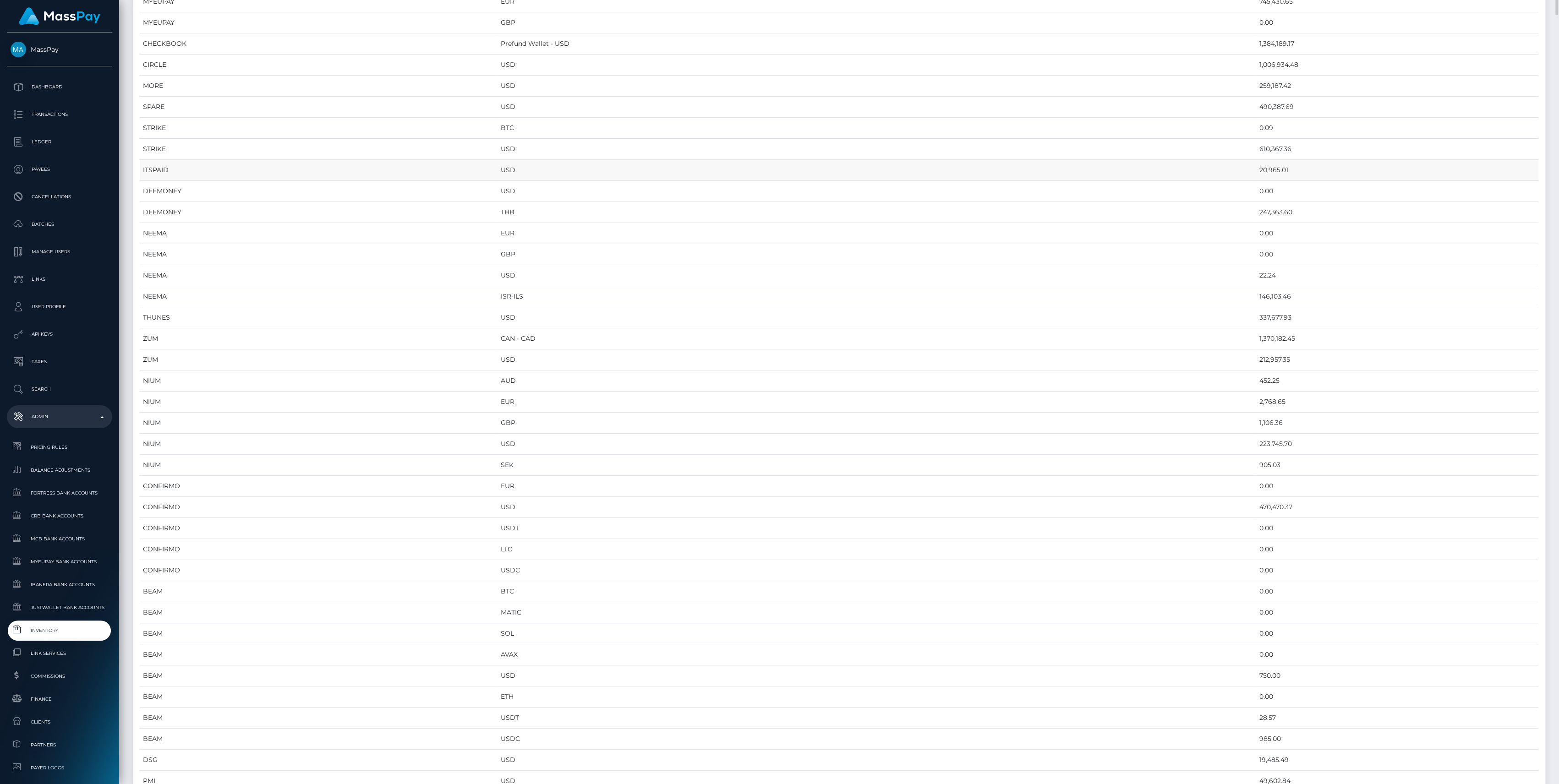
scroll to position [0, 0]
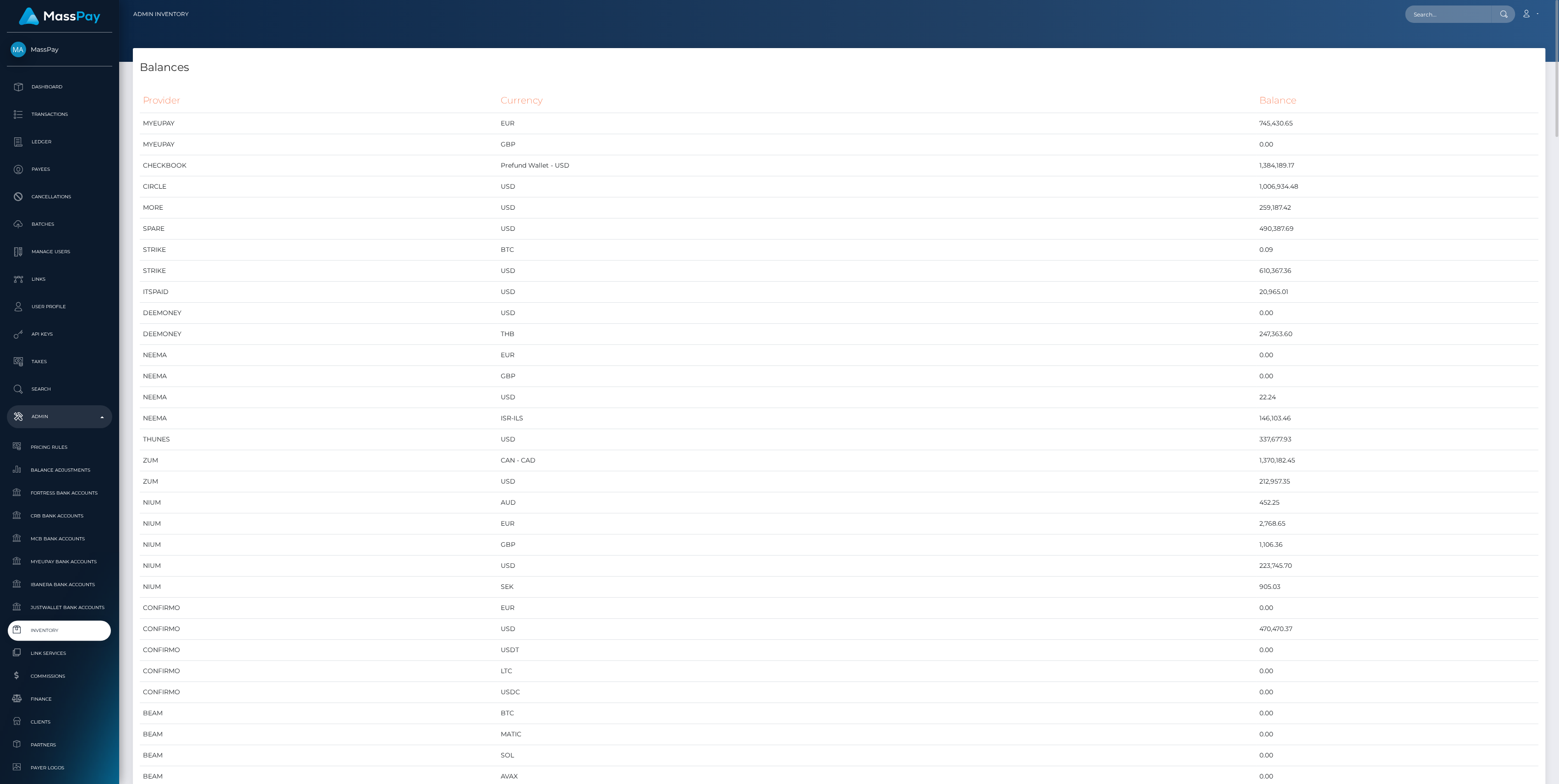
click at [1451, 24] on nav "Admin Inventory Loading... Loading... Account Logout" at bounding box center [839, 14] width 1440 height 28
click at [1451, 16] on input "text" at bounding box center [1449, 14] width 86 height 18
paste input "ostevv8p6l6e"
type input "ostevv8p6l6e"
click at [1444, 45] on link "Amanda Do Valle Ingeichak (Select Media LLC - )" at bounding box center [1512, 47] width 214 height 17
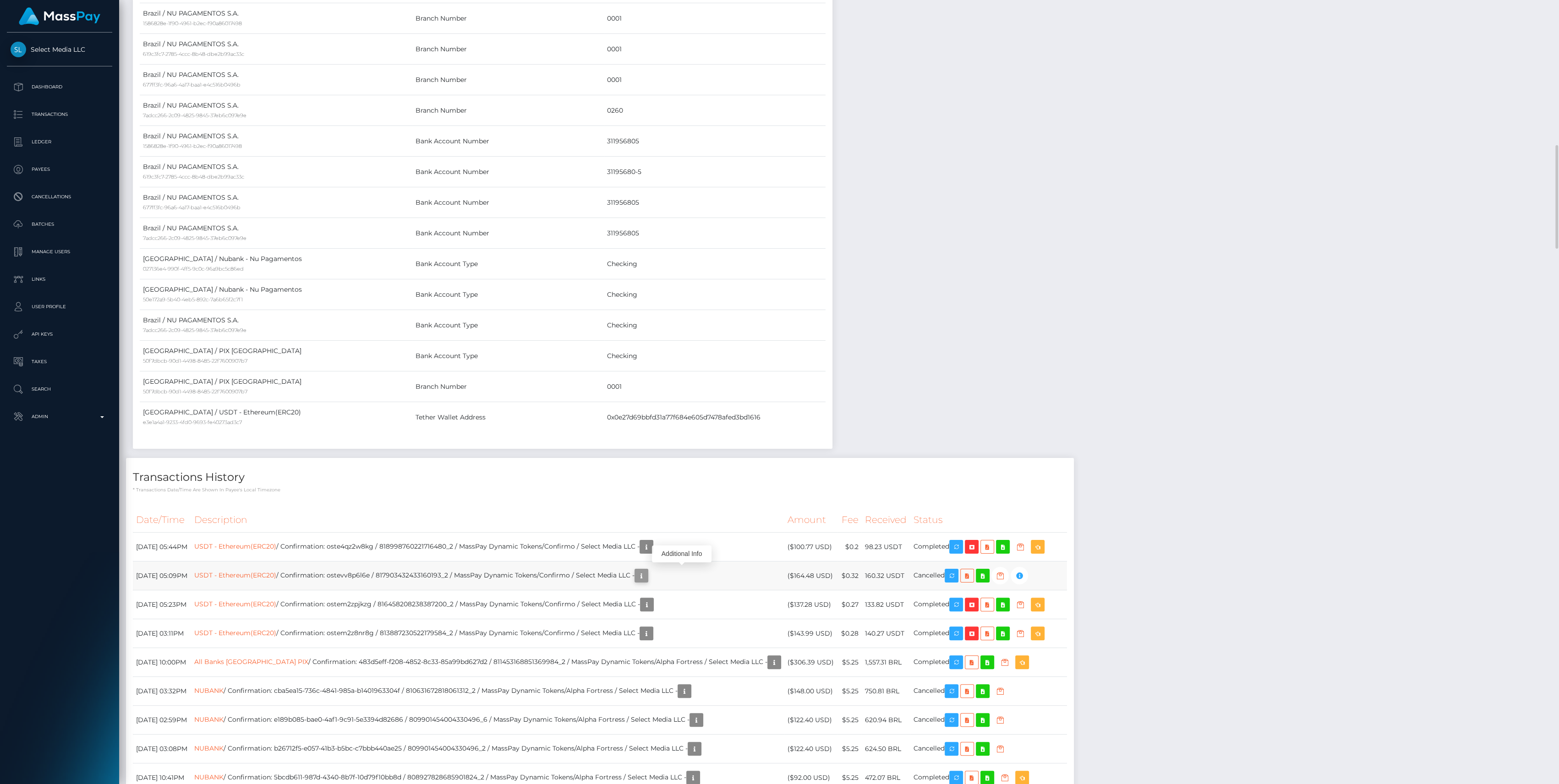
scroll to position [110, 462]
click at [647, 576] on icon "button" at bounding box center [641, 576] width 11 height 11
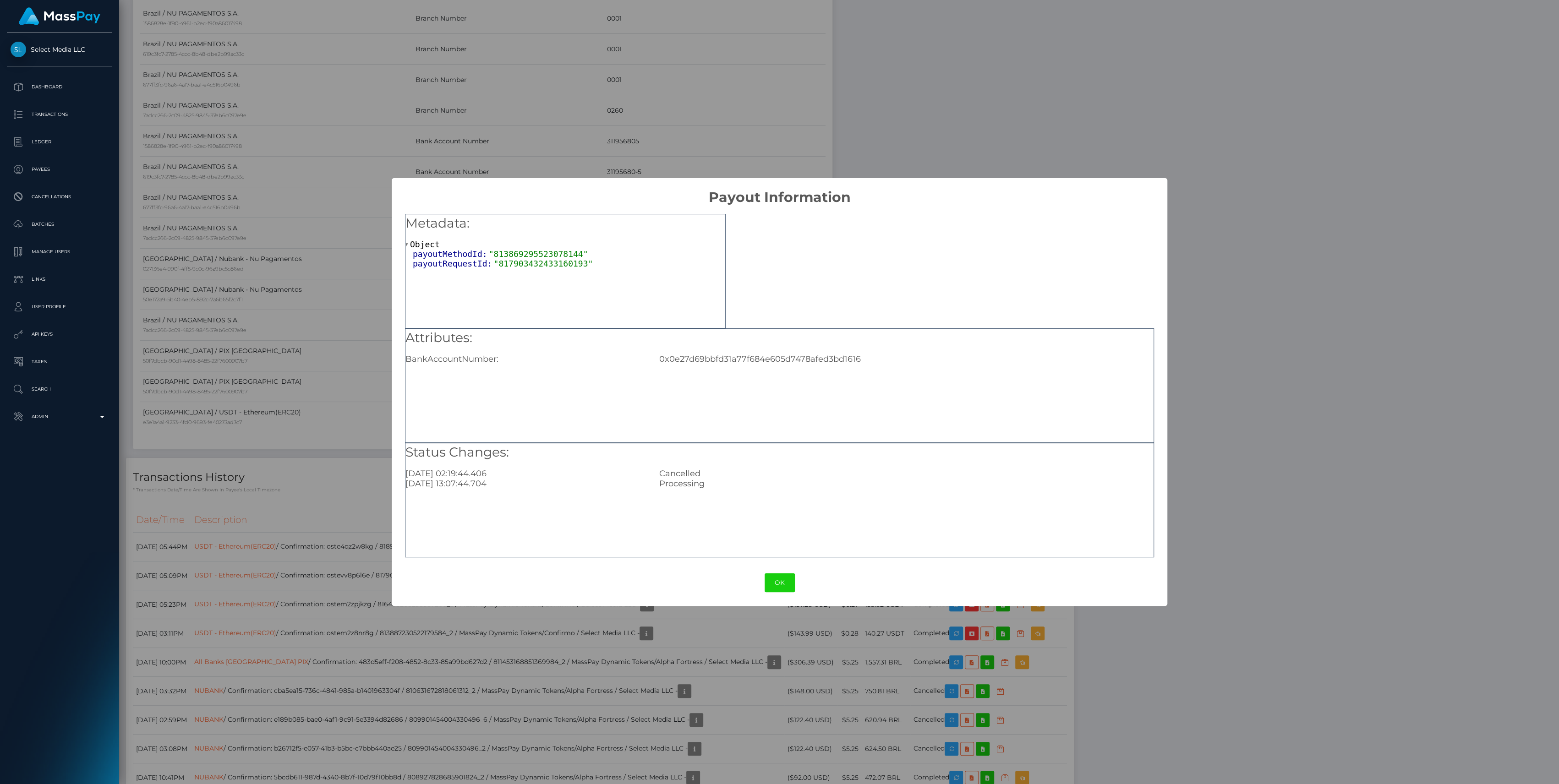
click at [770, 582] on button "OK" at bounding box center [780, 582] width 30 height 19
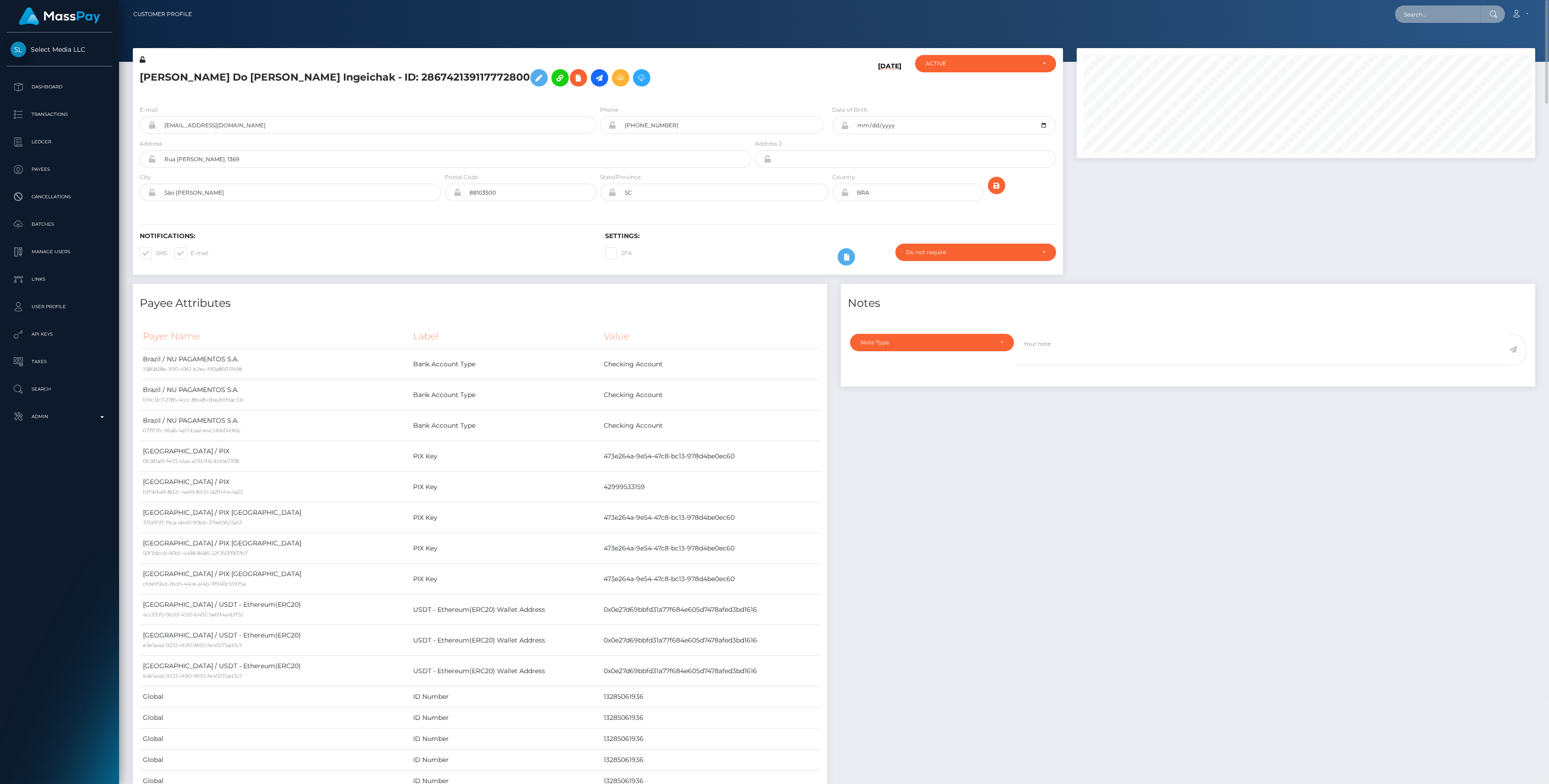
scroll to position [110, 458]
click at [1428, 15] on input "text" at bounding box center [1439, 14] width 86 height 18
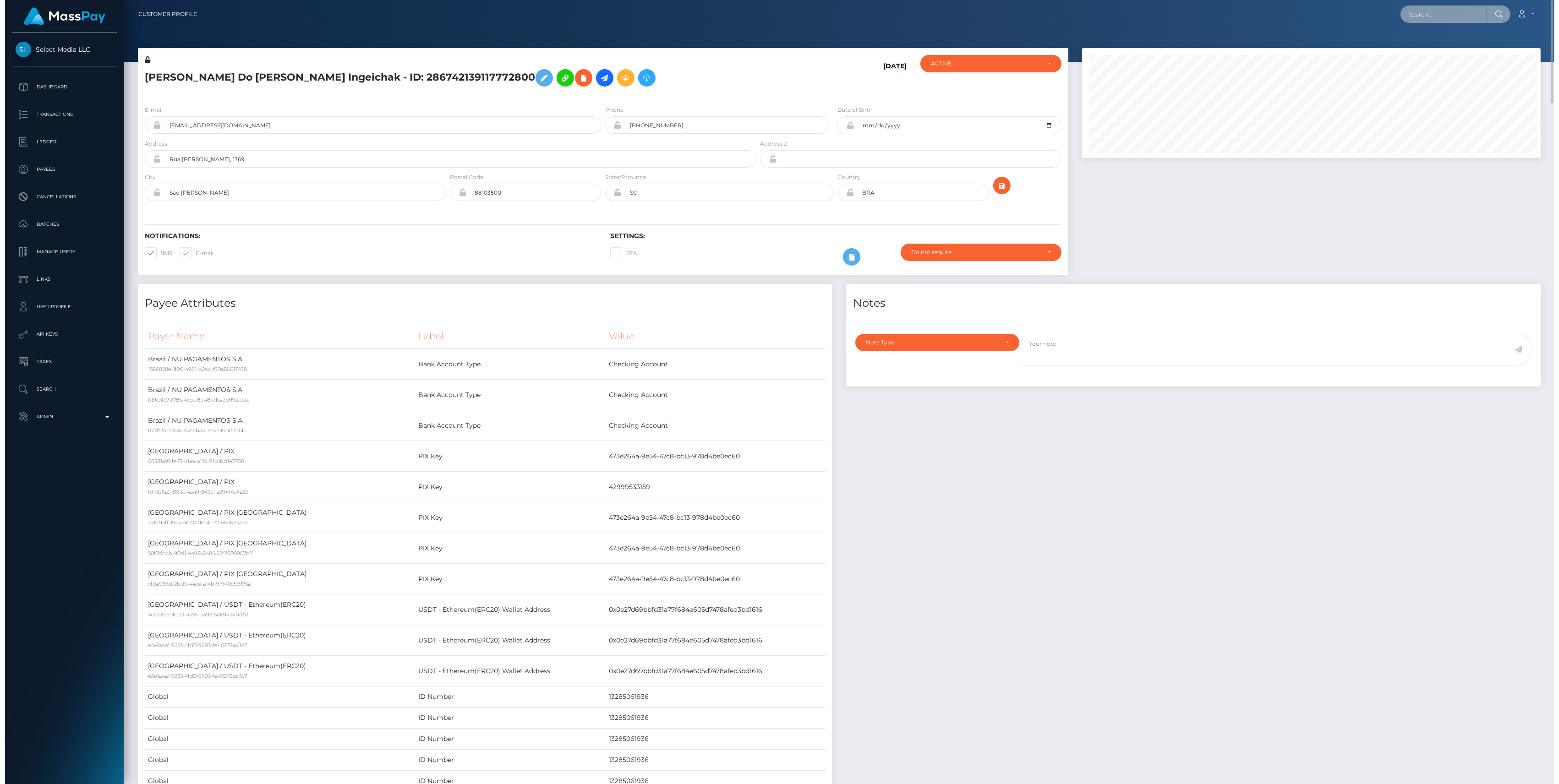
scroll to position [110, 462]
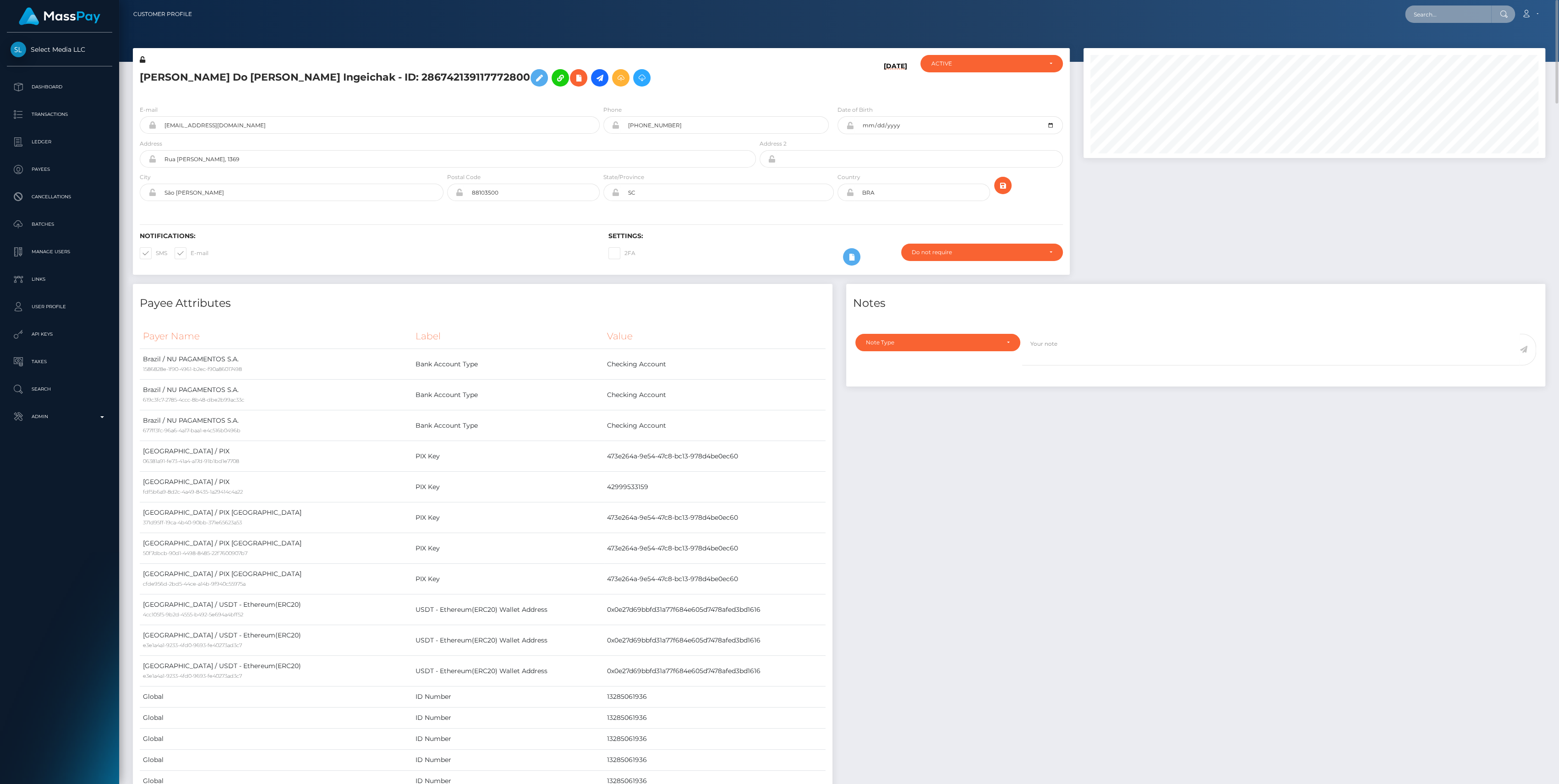
paste input "ostgrl4721pg"
type input "ostgrl4721pg"
drag, startPoint x: 1422, startPoint y: 43, endPoint x: 1434, endPoint y: 45, distance: 12.2
click at [1434, 45] on link "Carla Georgina Pesce (Select Media LLC - )" at bounding box center [1468, 47] width 127 height 17
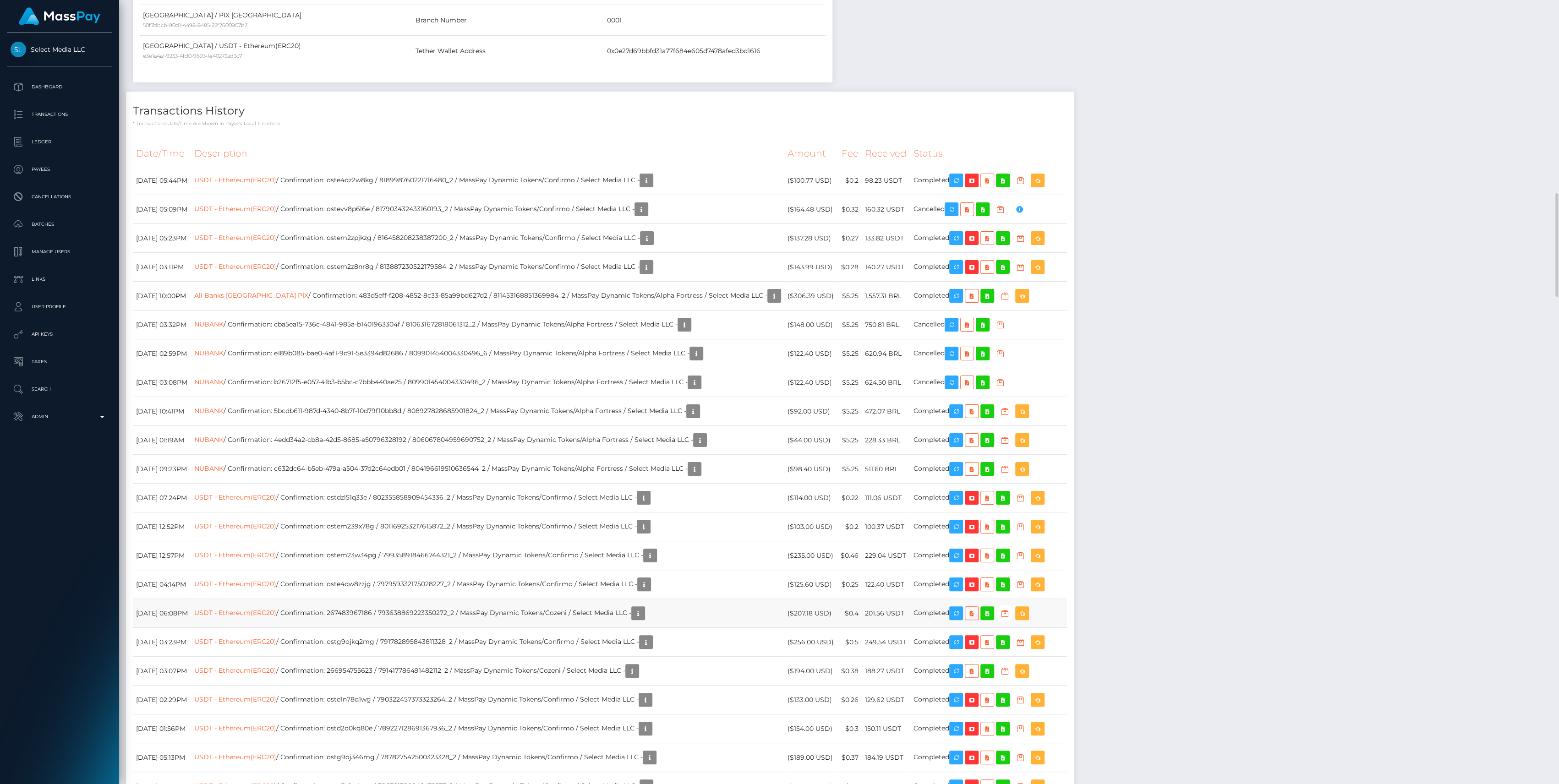
scroll to position [1037, 0]
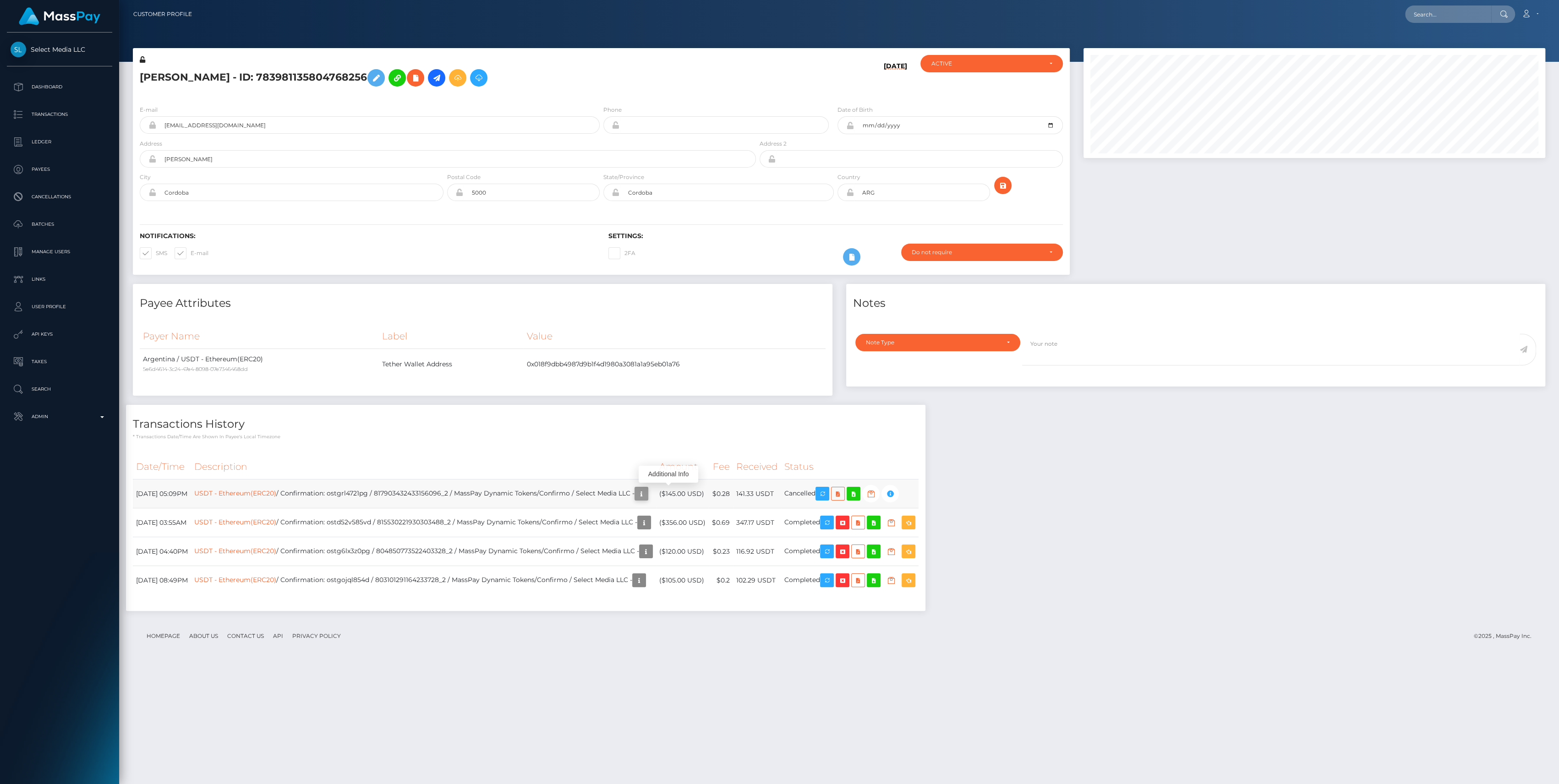
scroll to position [110, 462]
click at [647, 492] on icon "button" at bounding box center [641, 494] width 11 height 11
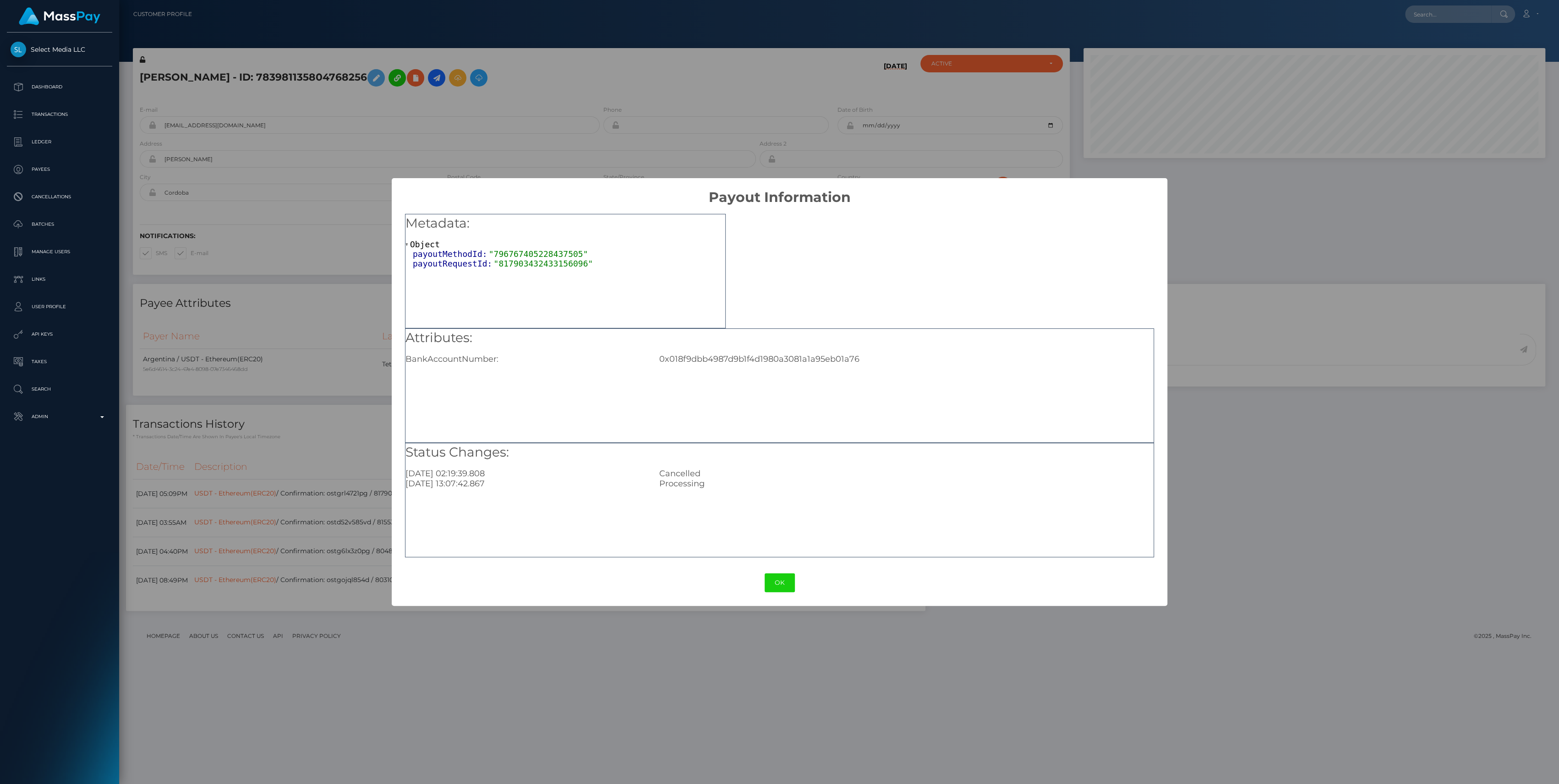
click at [786, 595] on div "OK No Cancel" at bounding box center [779, 582] width 775 height 28
click at [775, 584] on button "OK" at bounding box center [780, 582] width 30 height 19
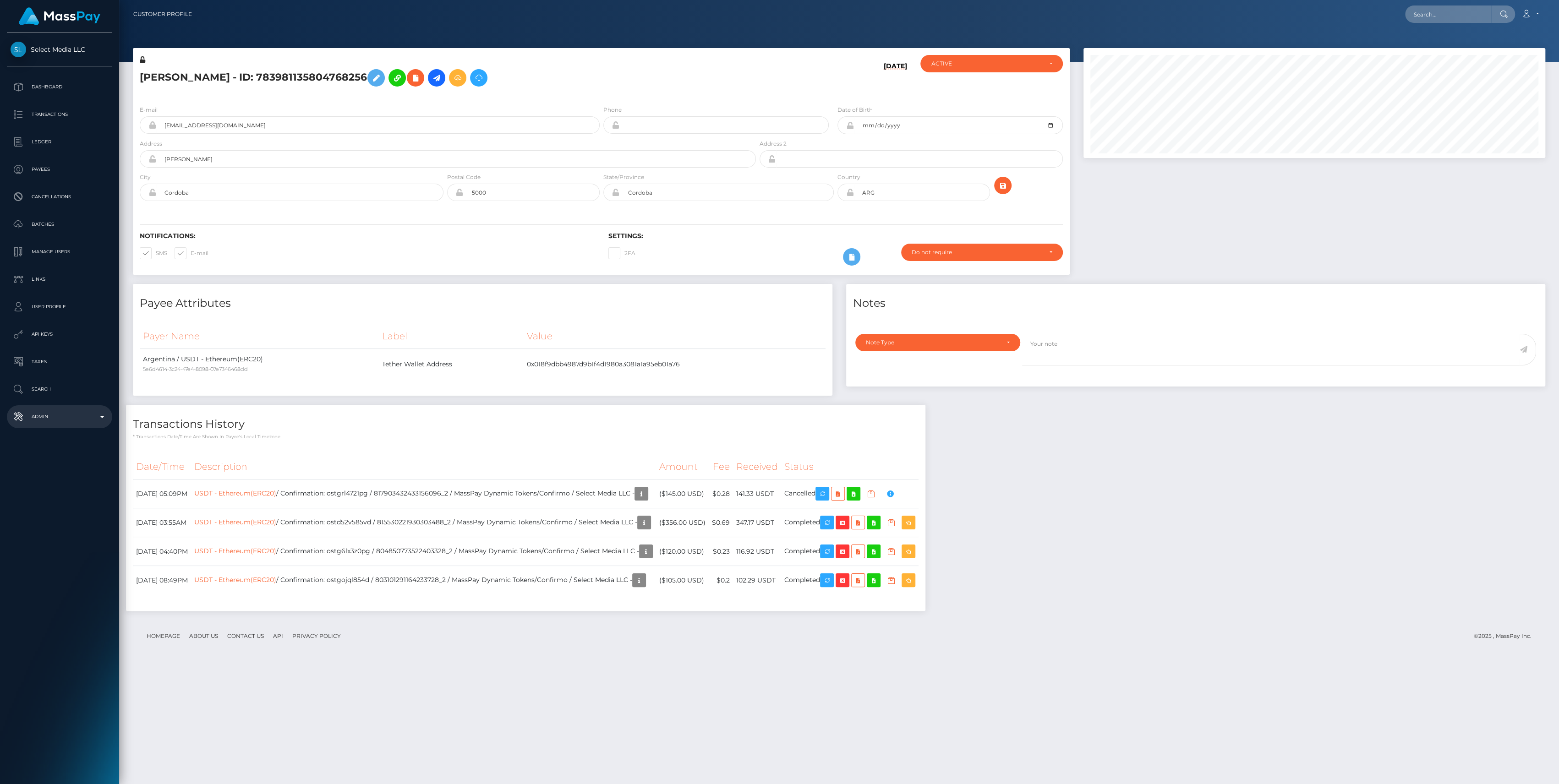
click at [108, 419] on p "Admin" at bounding box center [59, 416] width 98 height 13
click at [48, 630] on span "Inventory" at bounding box center [59, 630] width 98 height 11
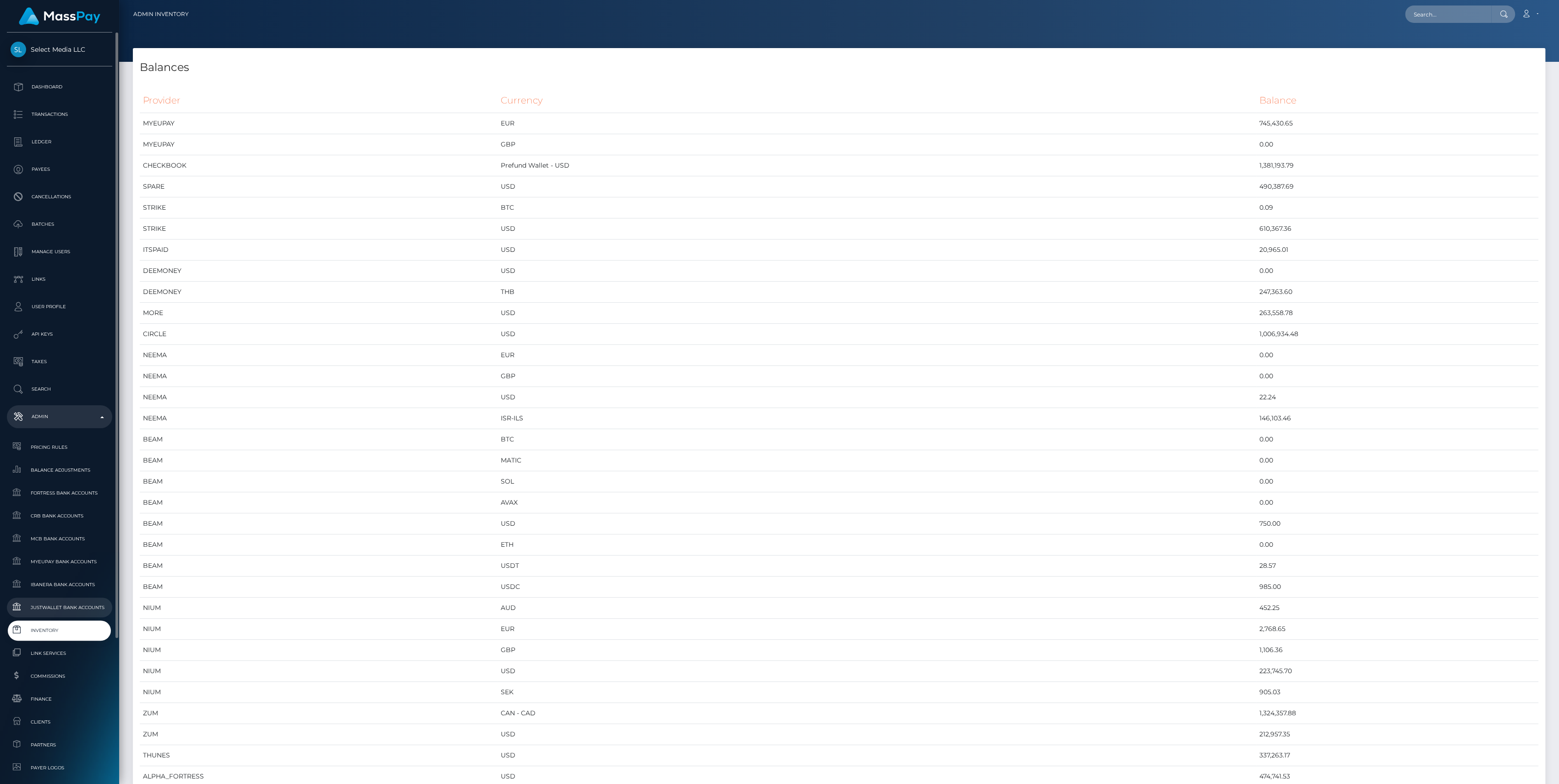
scroll to position [203, 0]
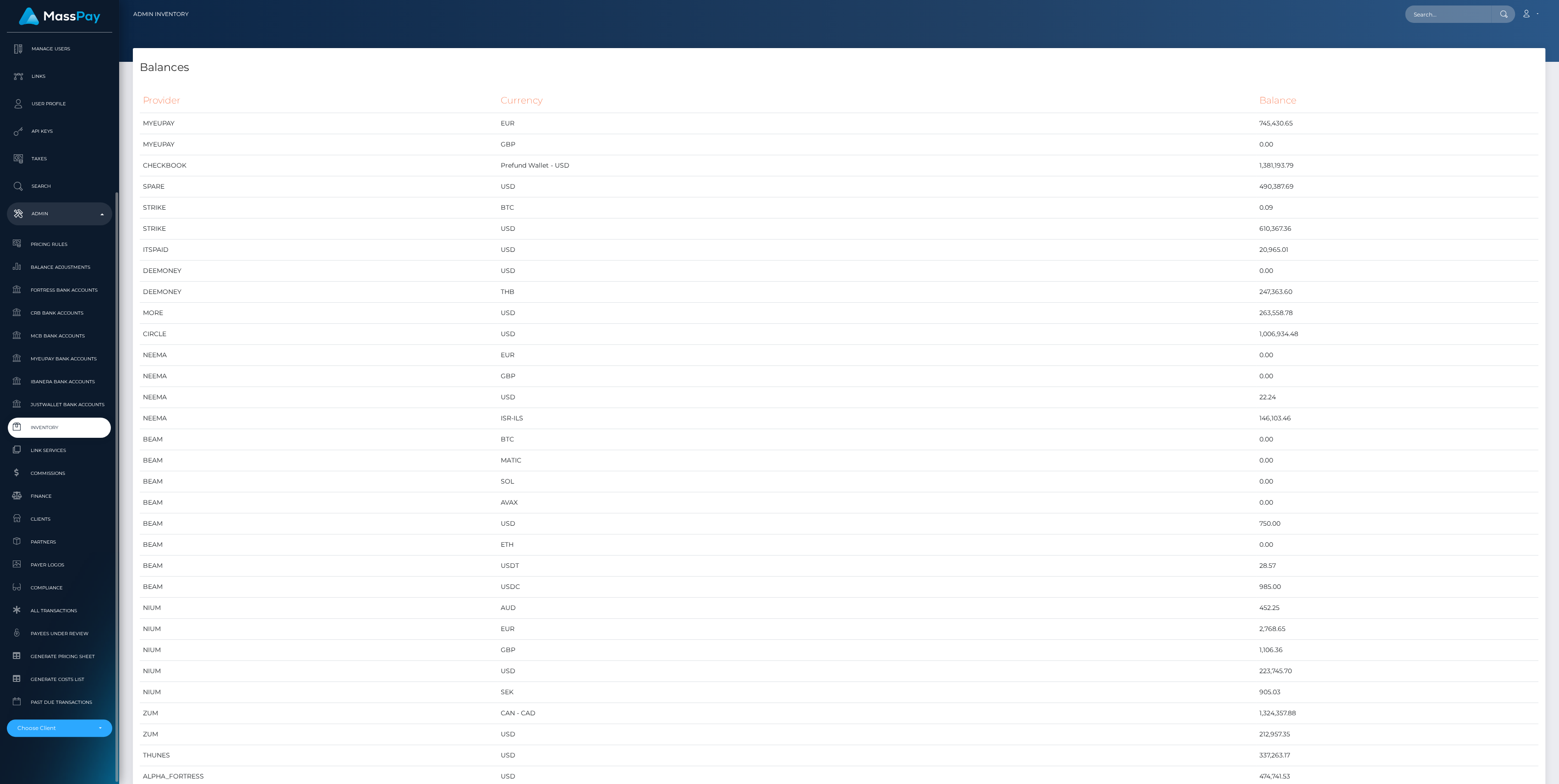
click at [47, 429] on span "Inventory" at bounding box center [59, 427] width 98 height 11
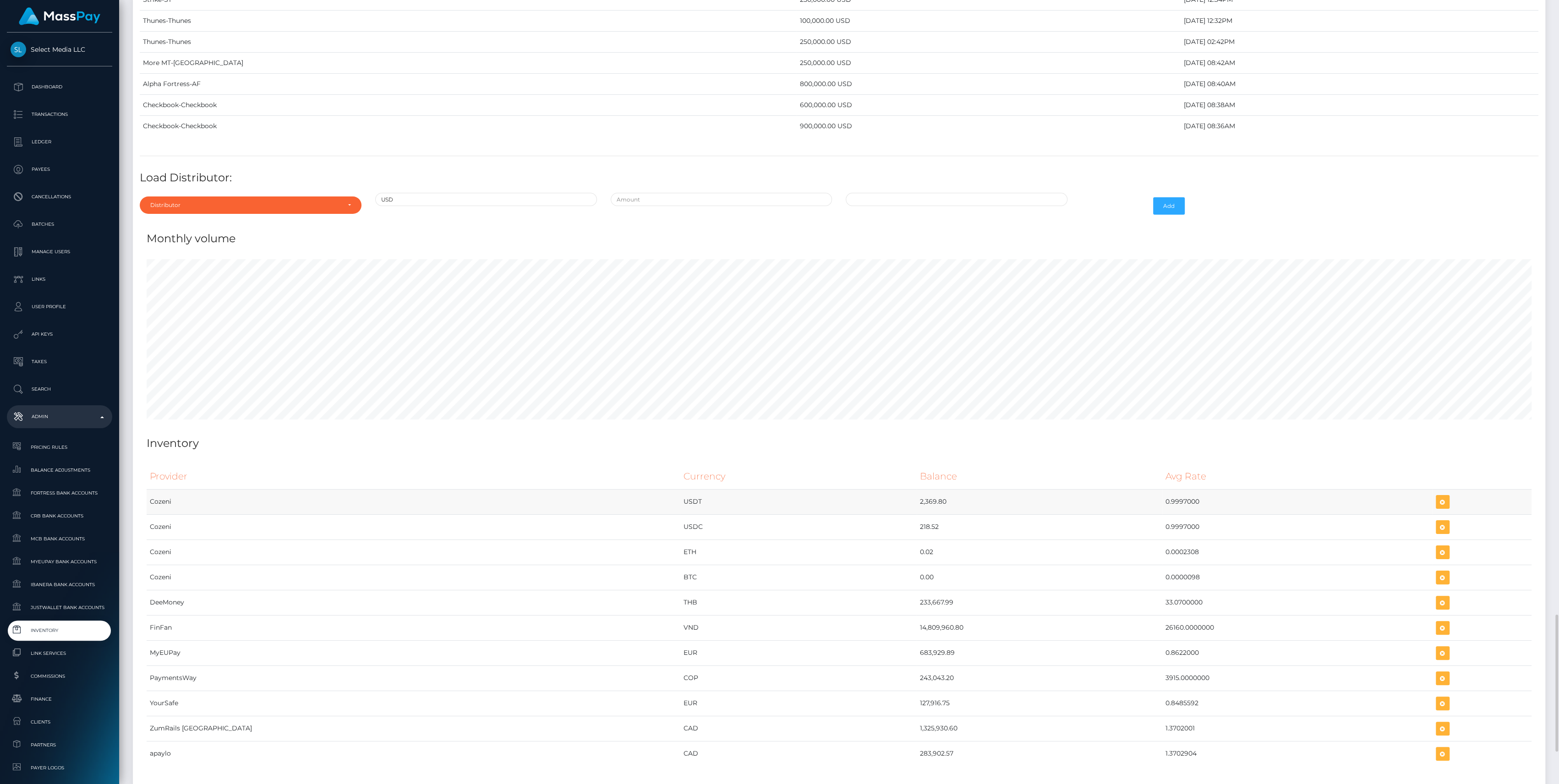
scroll to position [3450, 0]
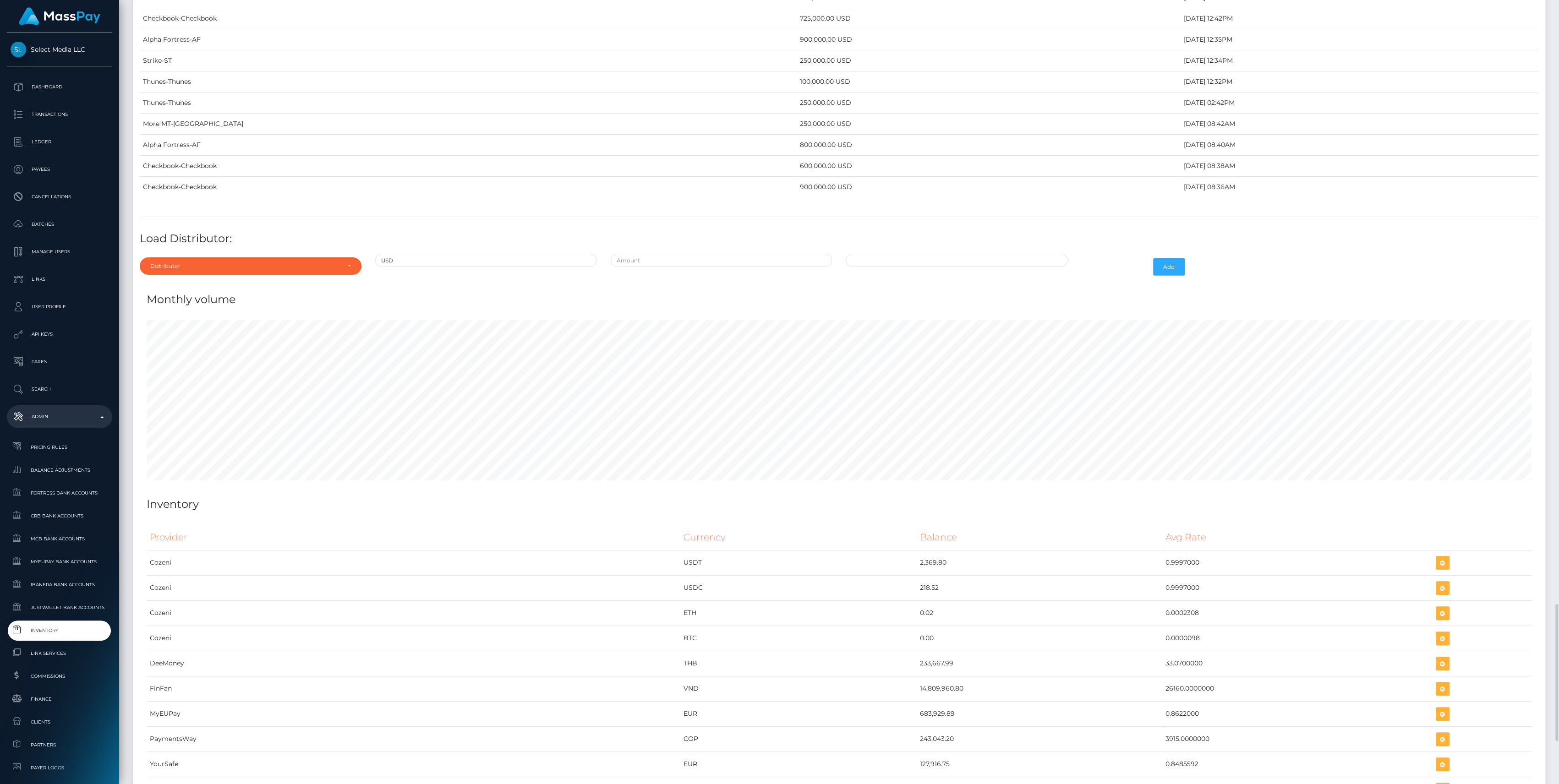
click at [177, 267] on div "Distributor Alpha Fortress Apaylo Aquanow AZA Beam Braid Checkbook Circle Confi…" at bounding box center [251, 267] width 236 height 27
drag, startPoint x: 183, startPoint y: 254, endPoint x: 183, endPoint y: 264, distance: 10.0
click at [183, 263] on div "Distributor" at bounding box center [245, 266] width 190 height 7
click at [197, 282] on input "Search" at bounding box center [251, 288] width 215 height 13
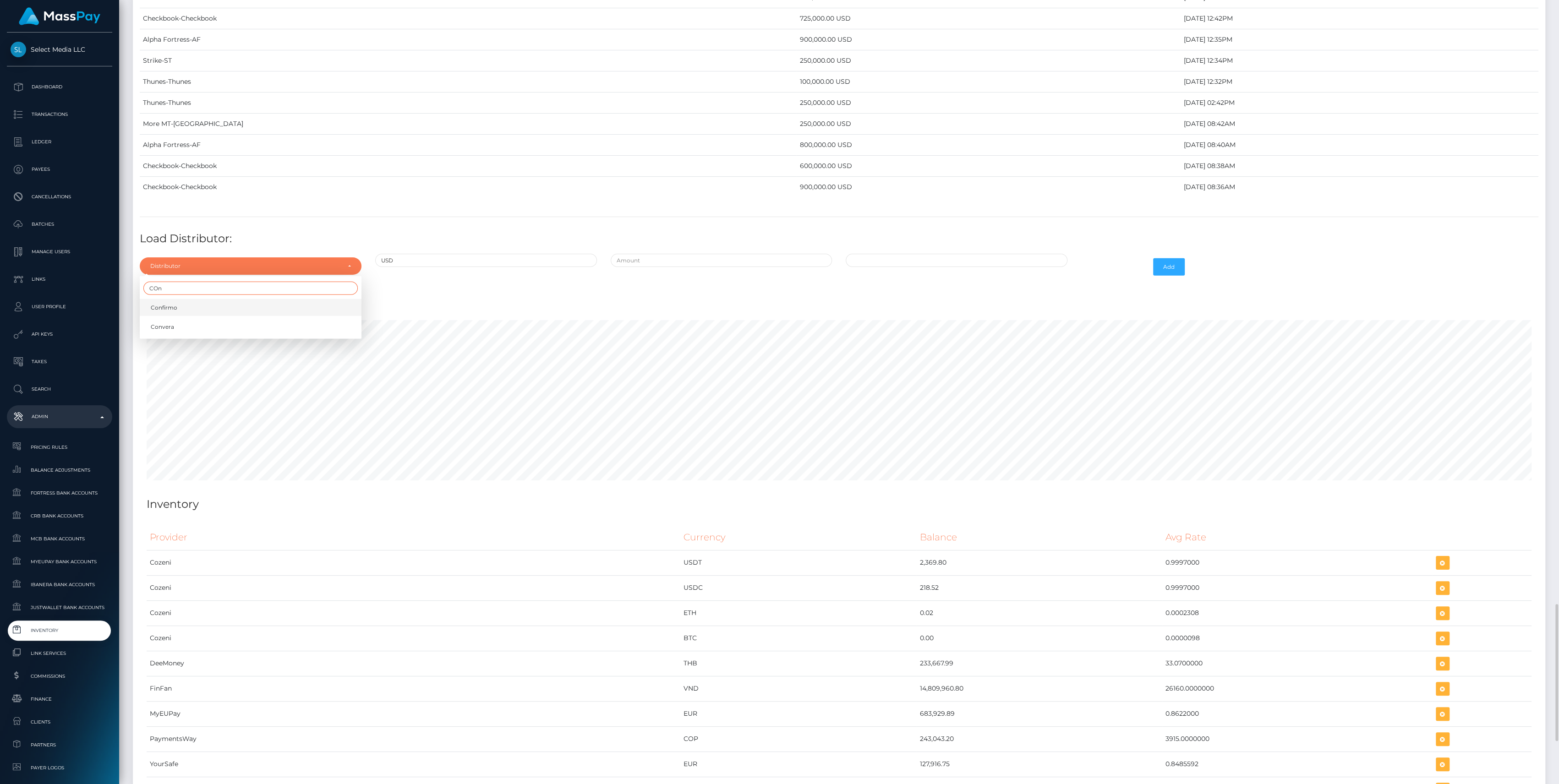
type input "COn"
click at [189, 299] on link "Confirmo" at bounding box center [250, 308] width 222 height 17
select select "48"
click at [680, 258] on input "text" at bounding box center [721, 260] width 222 height 13
type input "$600,000.0000000"
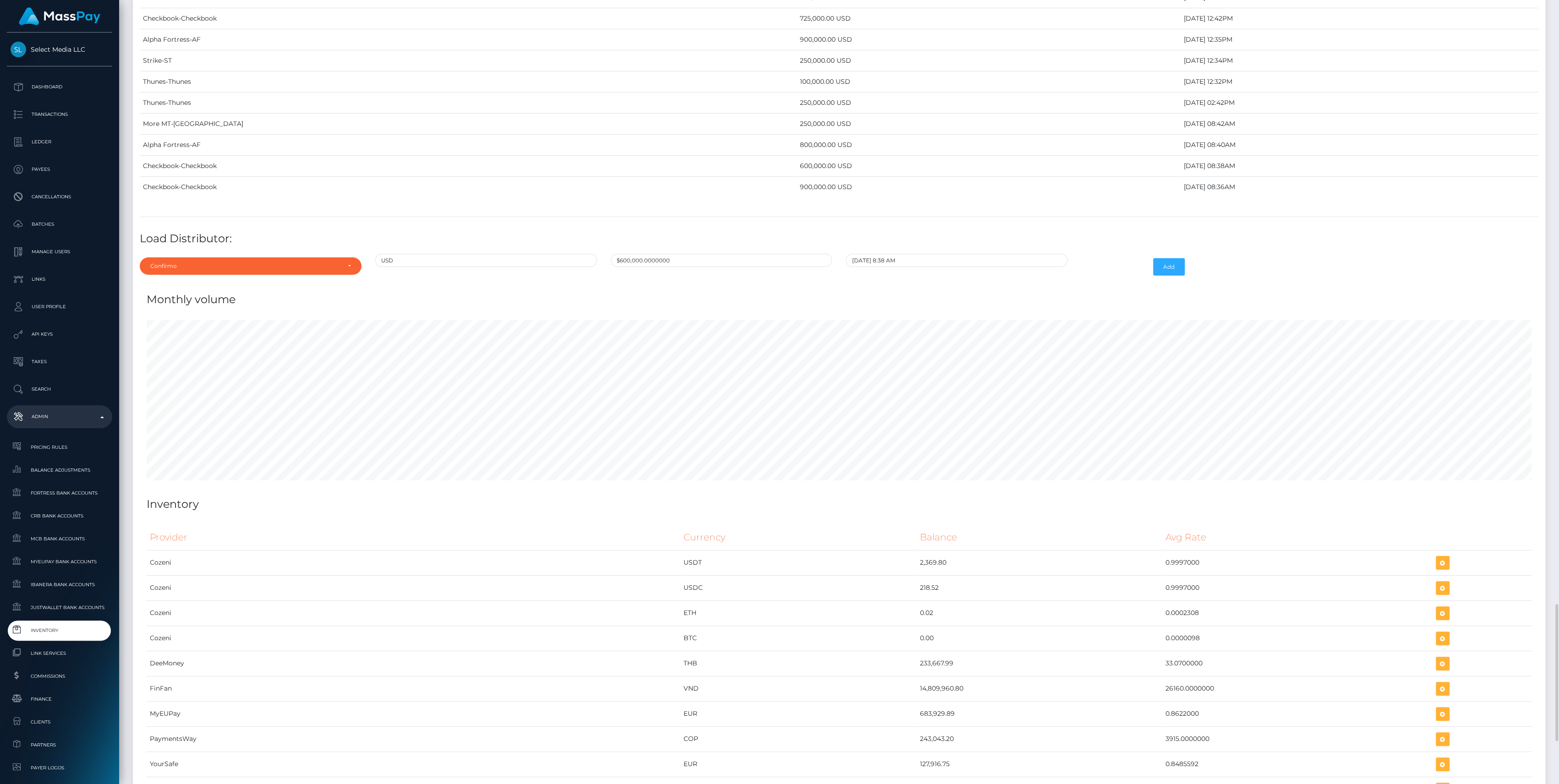
click at [906, 253] on input "09/03/2025 8:38 AM" at bounding box center [956, 260] width 222 height 13
click at [860, 285] on span at bounding box center [855, 291] width 12 height 12
click at [920, 371] on td "28" at bounding box center [919, 378] width 15 height 15
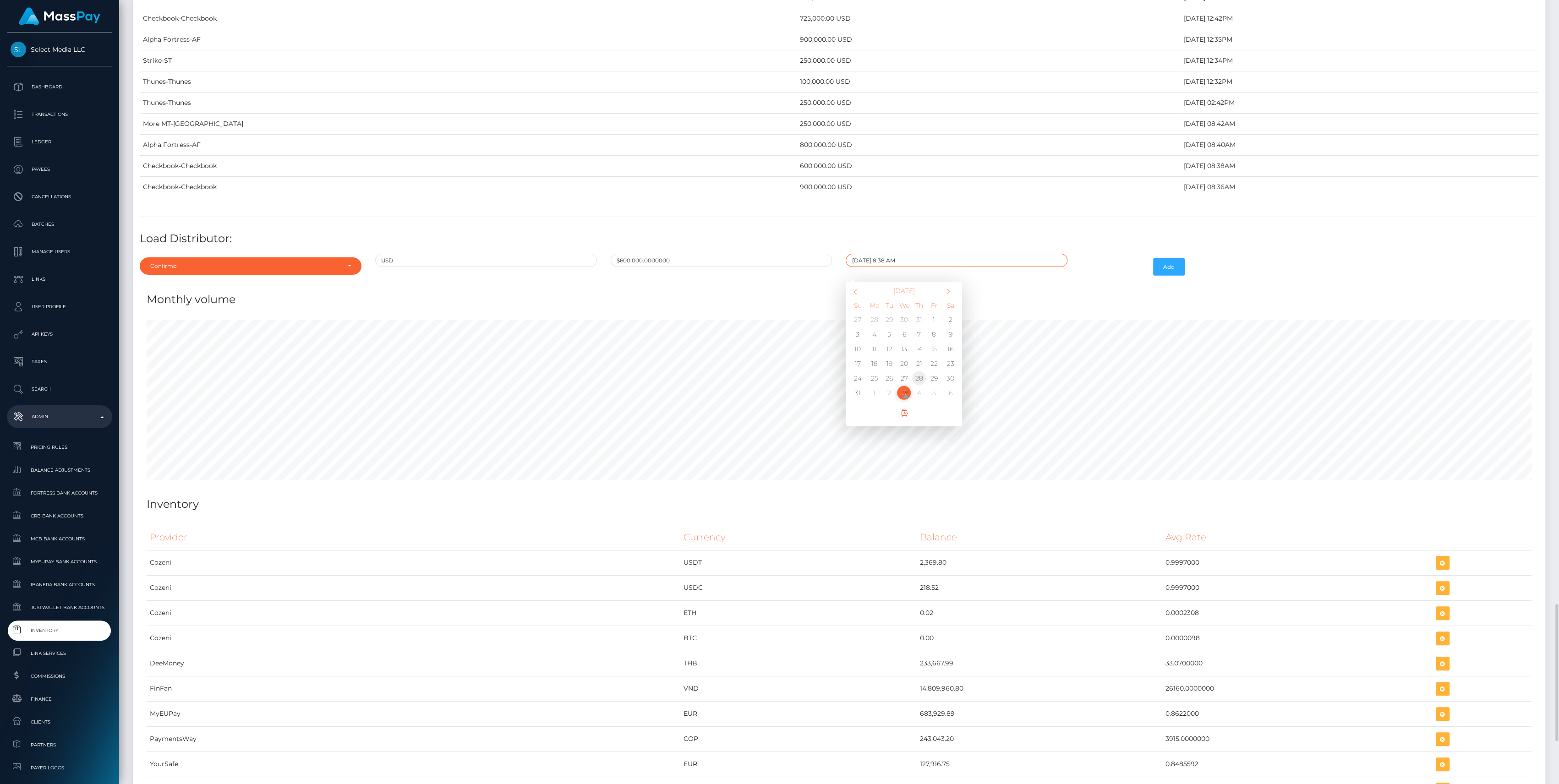
type input "08/28/2025 8:38 AM"
click at [1176, 259] on button "Add" at bounding box center [1169, 267] width 32 height 18
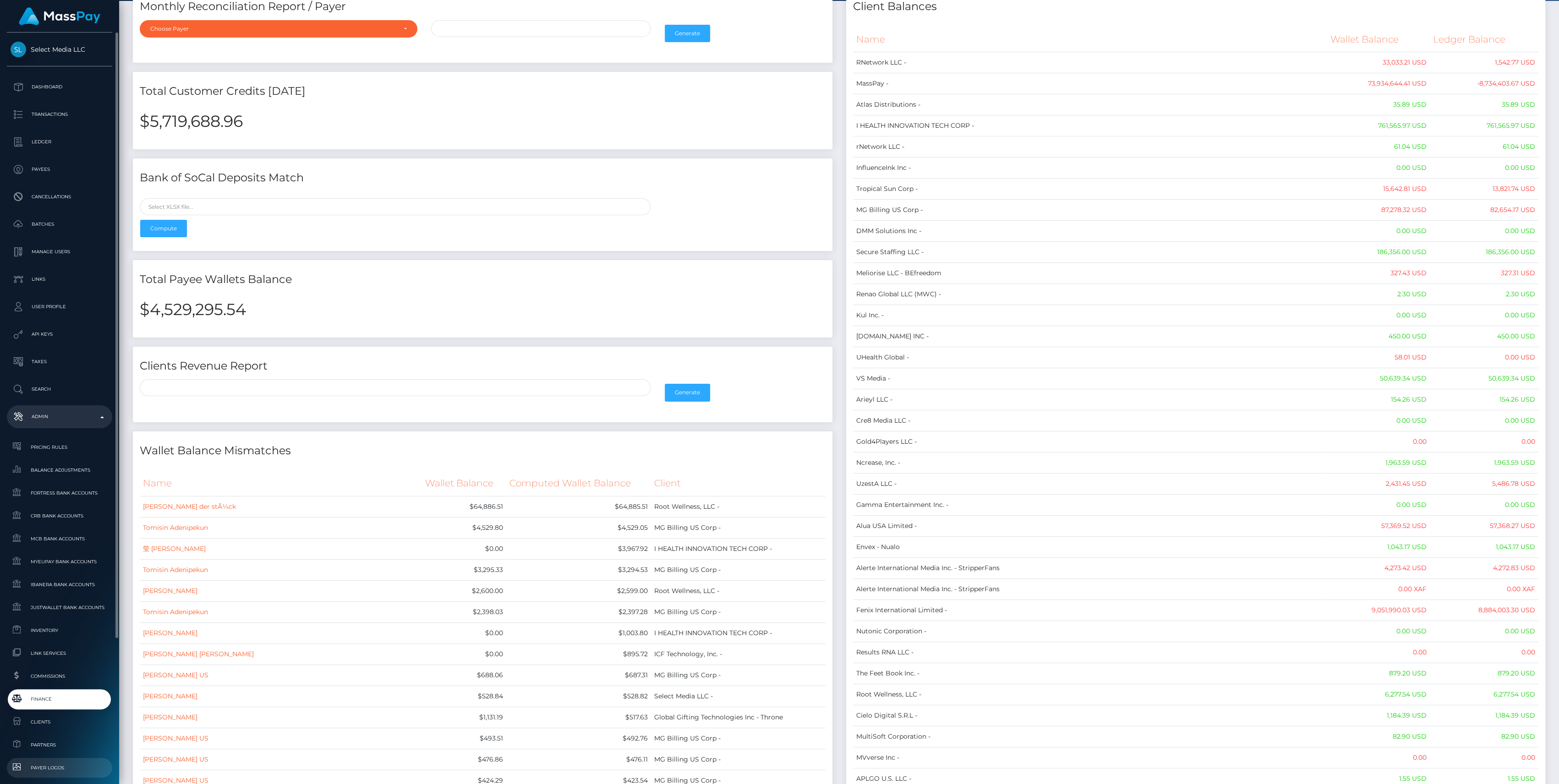
scroll to position [122, 0]
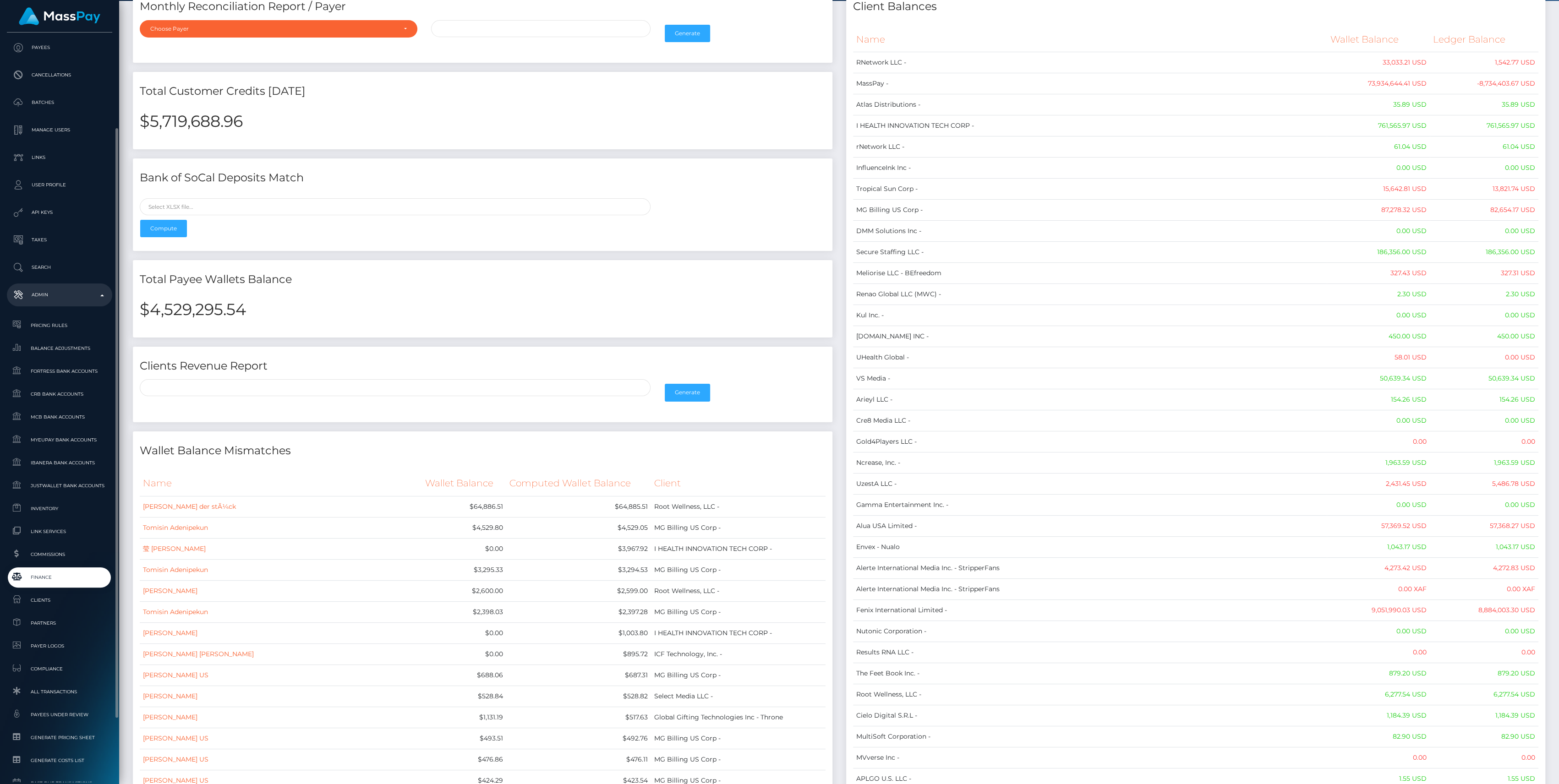
click at [34, 584] on link "Finance" at bounding box center [59, 577] width 105 height 20
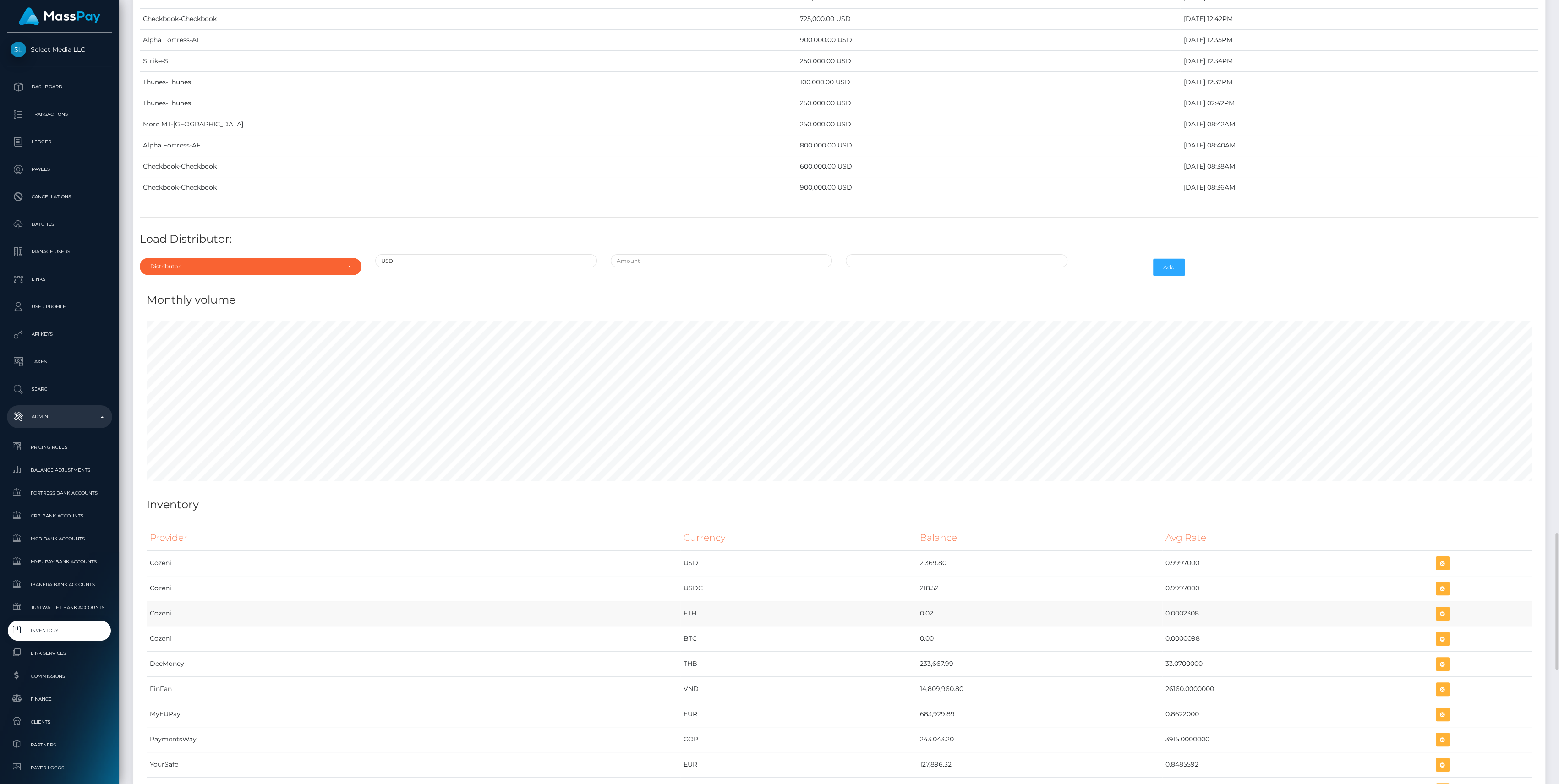
scroll to position [3166, 0]
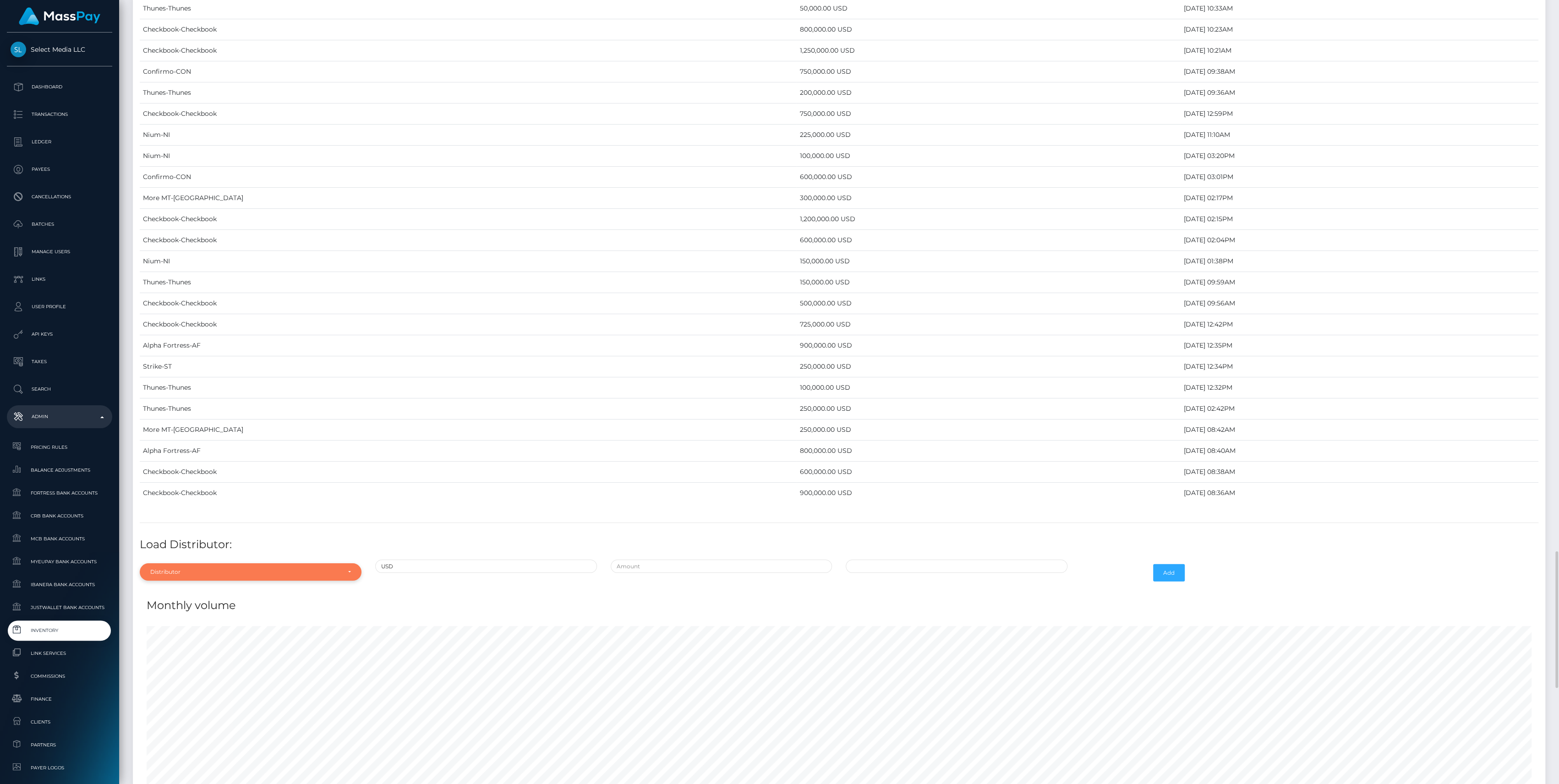
click at [311, 568] on div "Distributor" at bounding box center [245, 572] width 190 height 7
click at [212, 426] on input "Search" at bounding box center [251, 432] width 215 height 13
type input "C"
click at [189, 483] on link "Confirmo" at bounding box center [250, 490] width 222 height 17
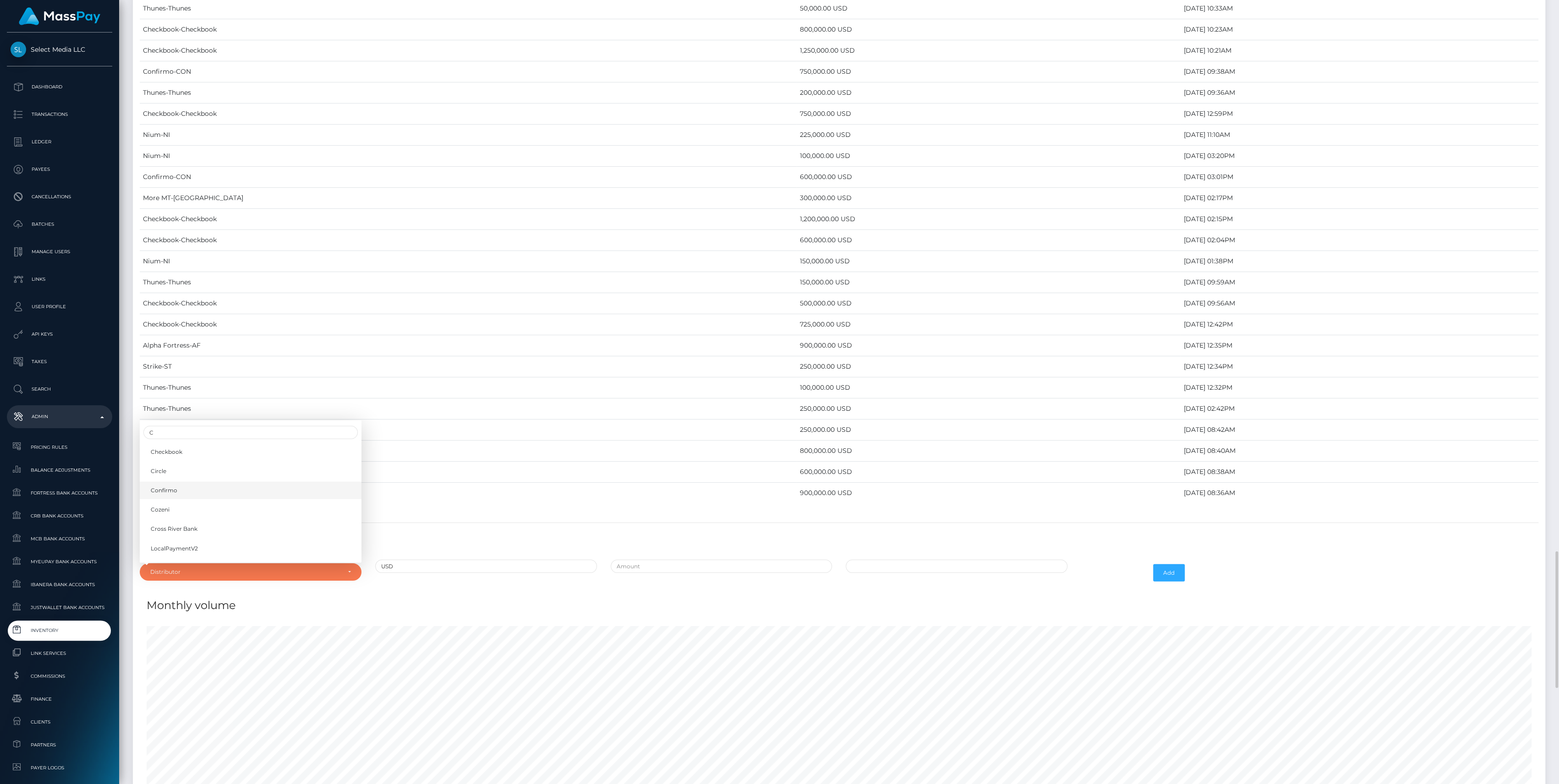
select select "48"
click at [661, 569] on div at bounding box center [721, 573] width 236 height 27
click at [678, 560] on input "text" at bounding box center [721, 566] width 222 height 13
type input "$400,000.0000000"
click at [867, 560] on input "09/03/2025 8:42 AM" at bounding box center [956, 566] width 222 height 13
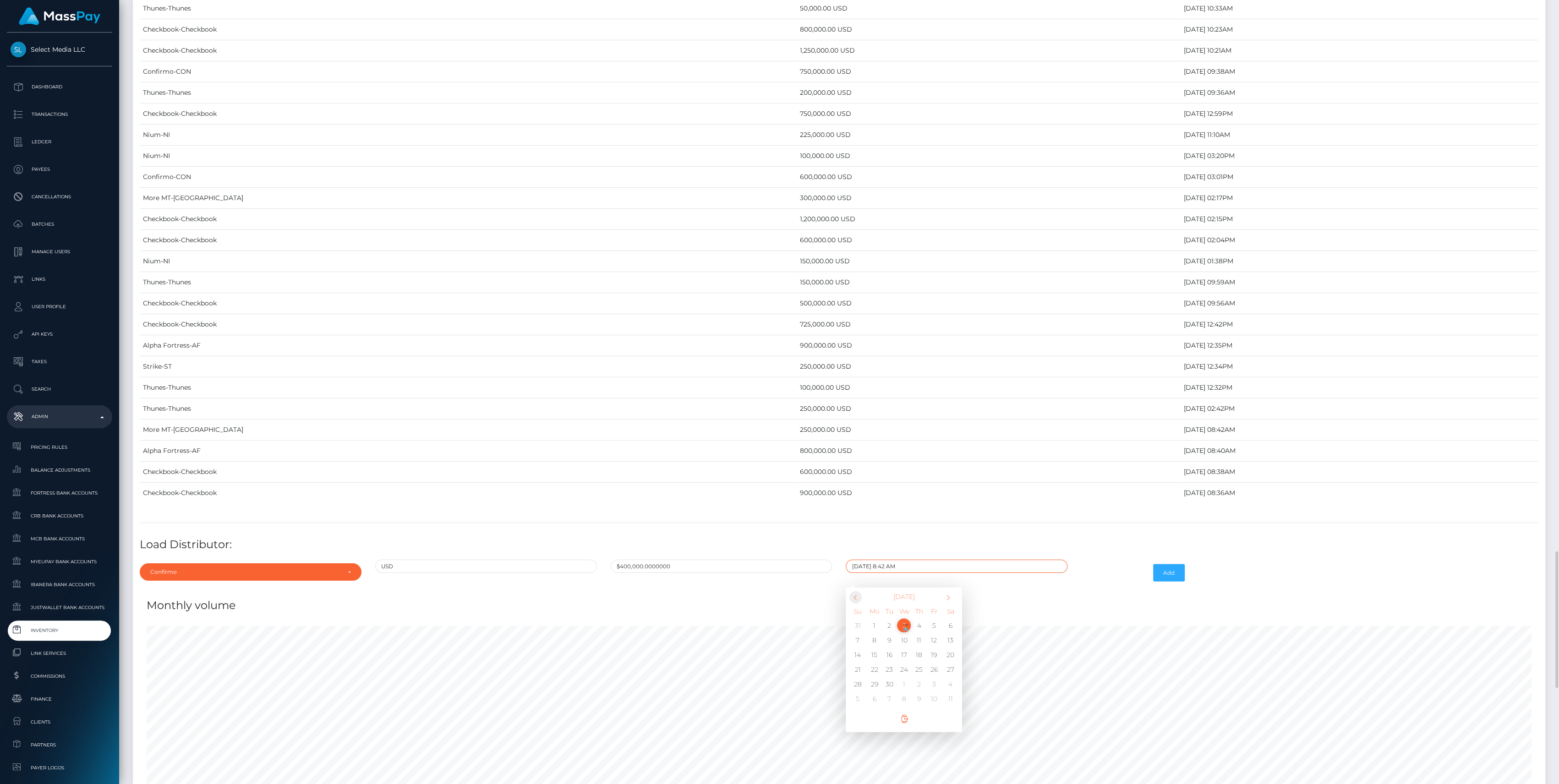
click at [853, 591] on span at bounding box center [855, 596] width 12 height 12
click at [908, 676] on td "27" at bounding box center [903, 684] width 15 height 15
type input "08/27/2025 8:42 AM"
click at [1056, 588] on div "Monthly volume" at bounding box center [838, 599] width 1398 height 28
click at [1174, 564] on button "Add" at bounding box center [1169, 572] width 32 height 18
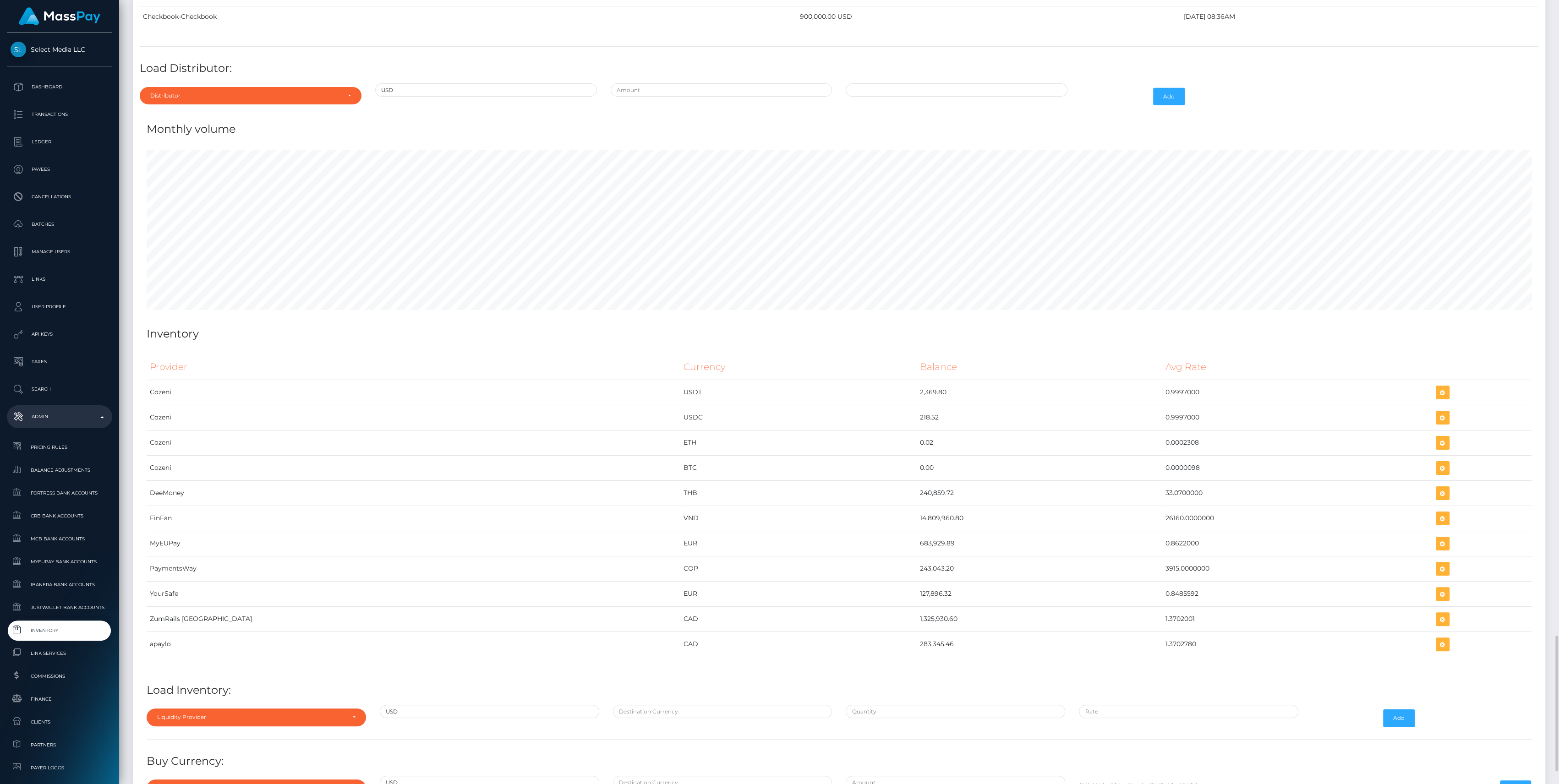
scroll to position [3418, 0]
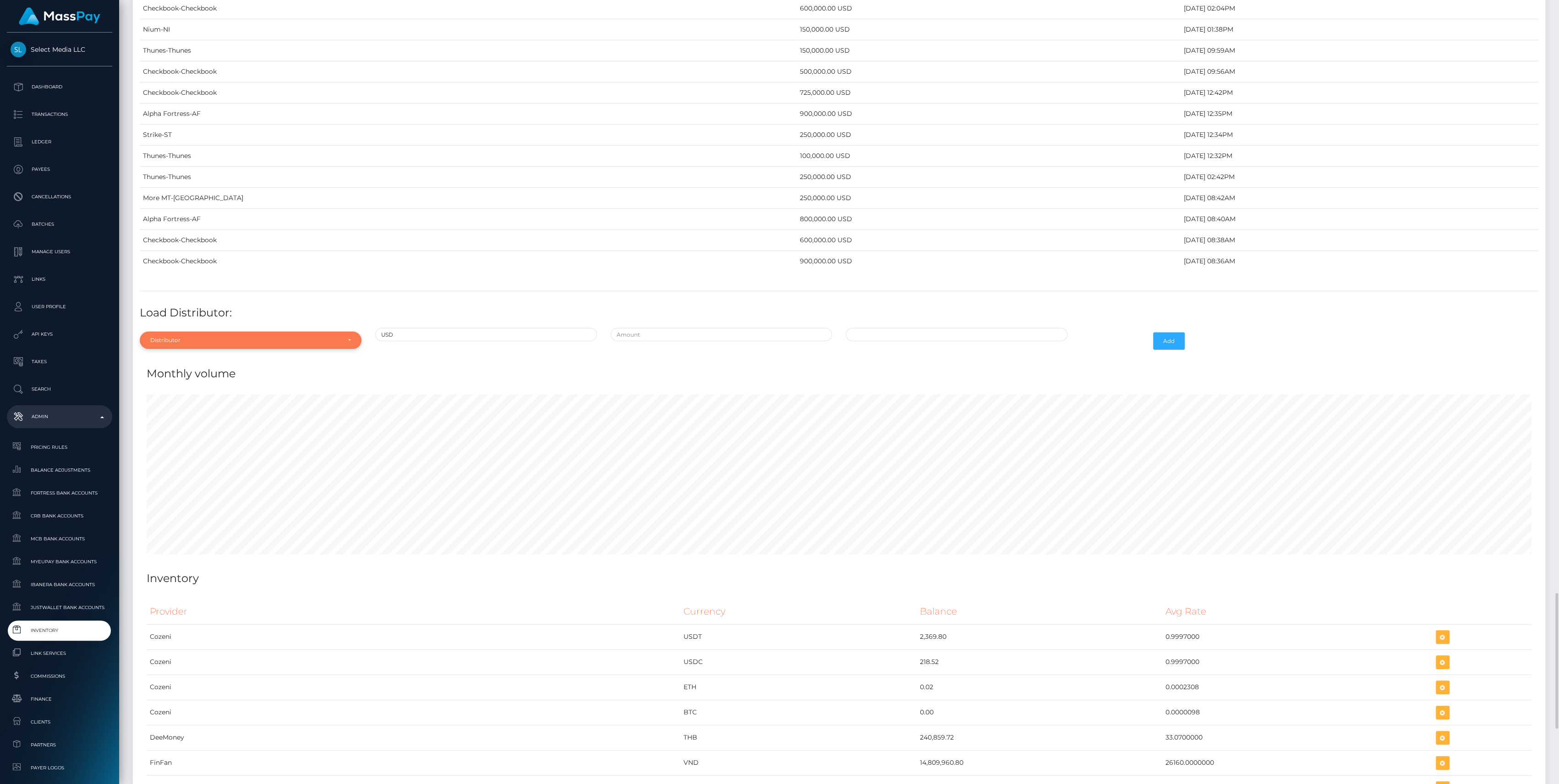
click at [208, 337] on div "Distributor" at bounding box center [245, 340] width 190 height 7
click at [194, 359] on input "Search" at bounding box center [251, 362] width 215 height 13
type input "con"
drag, startPoint x: 212, startPoint y: 369, endPoint x: 259, endPoint y: 364, distance: 47.3
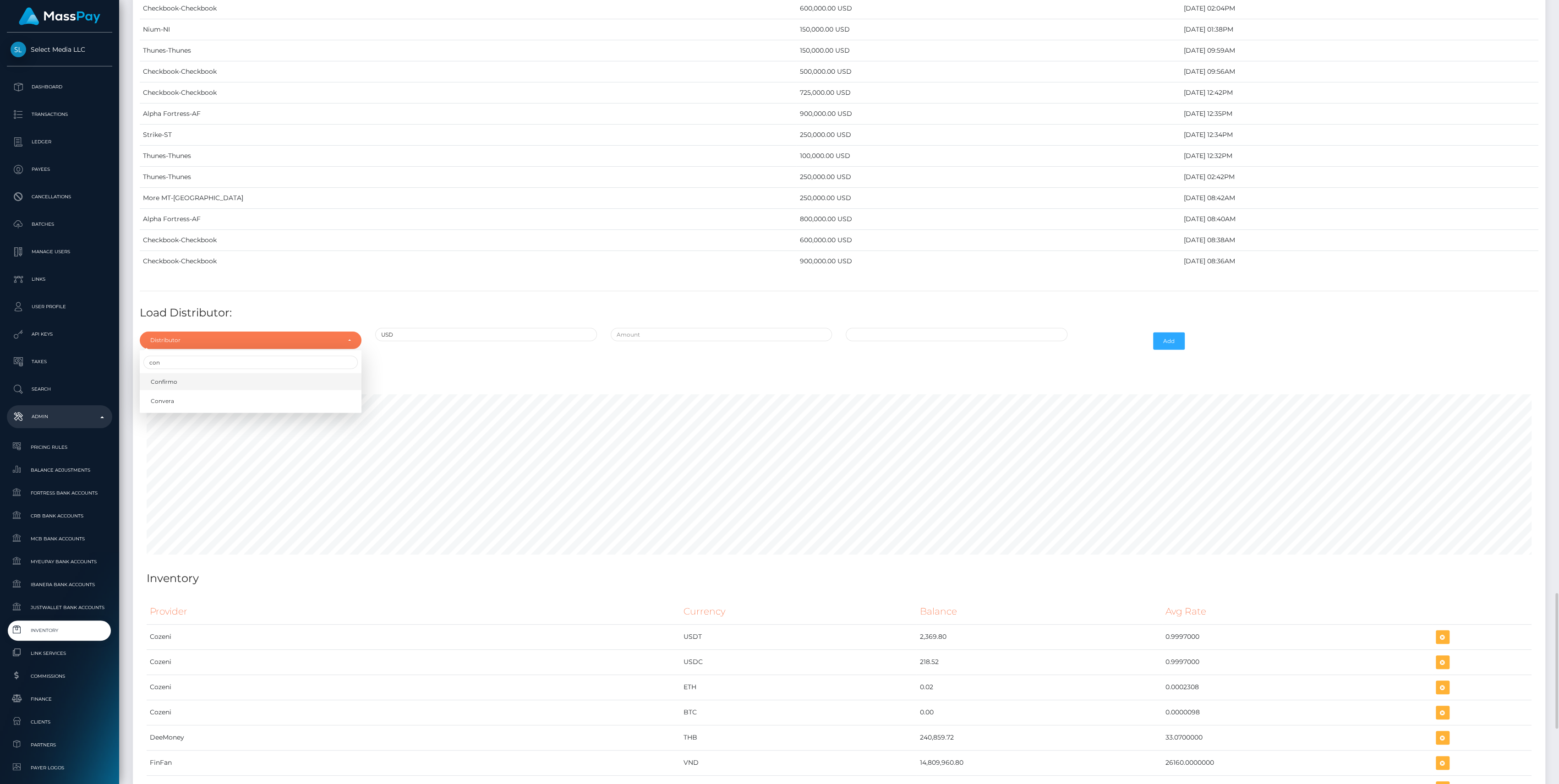
click at [212, 373] on link "Confirmo" at bounding box center [250, 381] width 222 height 17
select select "48"
click at [659, 330] on input "text" at bounding box center [721, 334] width 222 height 13
type input "$575,000.0000000"
click at [902, 330] on input "09/03/2025 8:45 AM" at bounding box center [956, 334] width 222 height 13
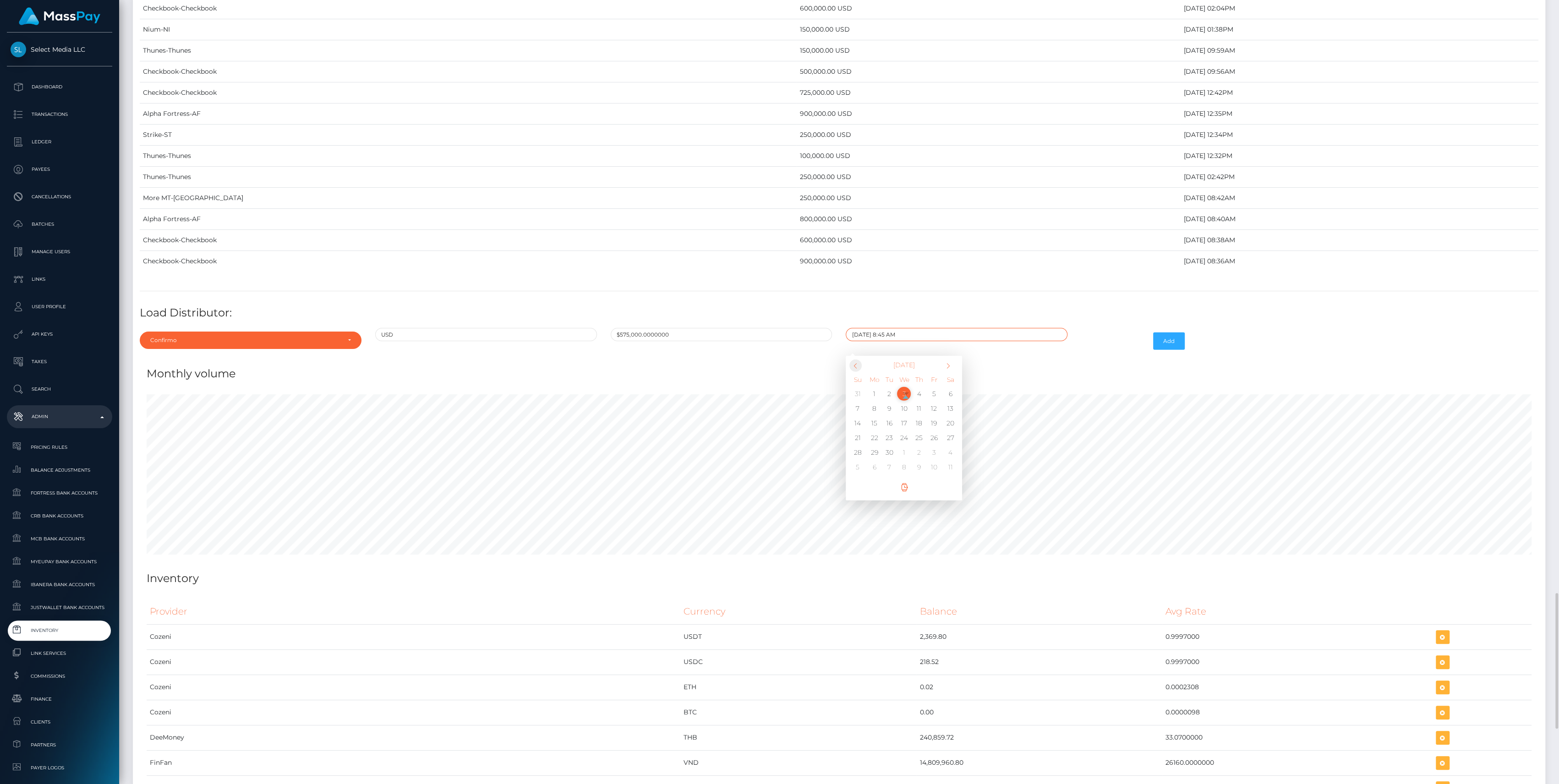
click at [858, 359] on span at bounding box center [855, 365] width 12 height 12
click at [876, 445] on td "25" at bounding box center [874, 452] width 15 height 15
type input "08/25/2025 8:45 AM"
click at [1169, 336] on button "Add" at bounding box center [1169, 341] width 32 height 18
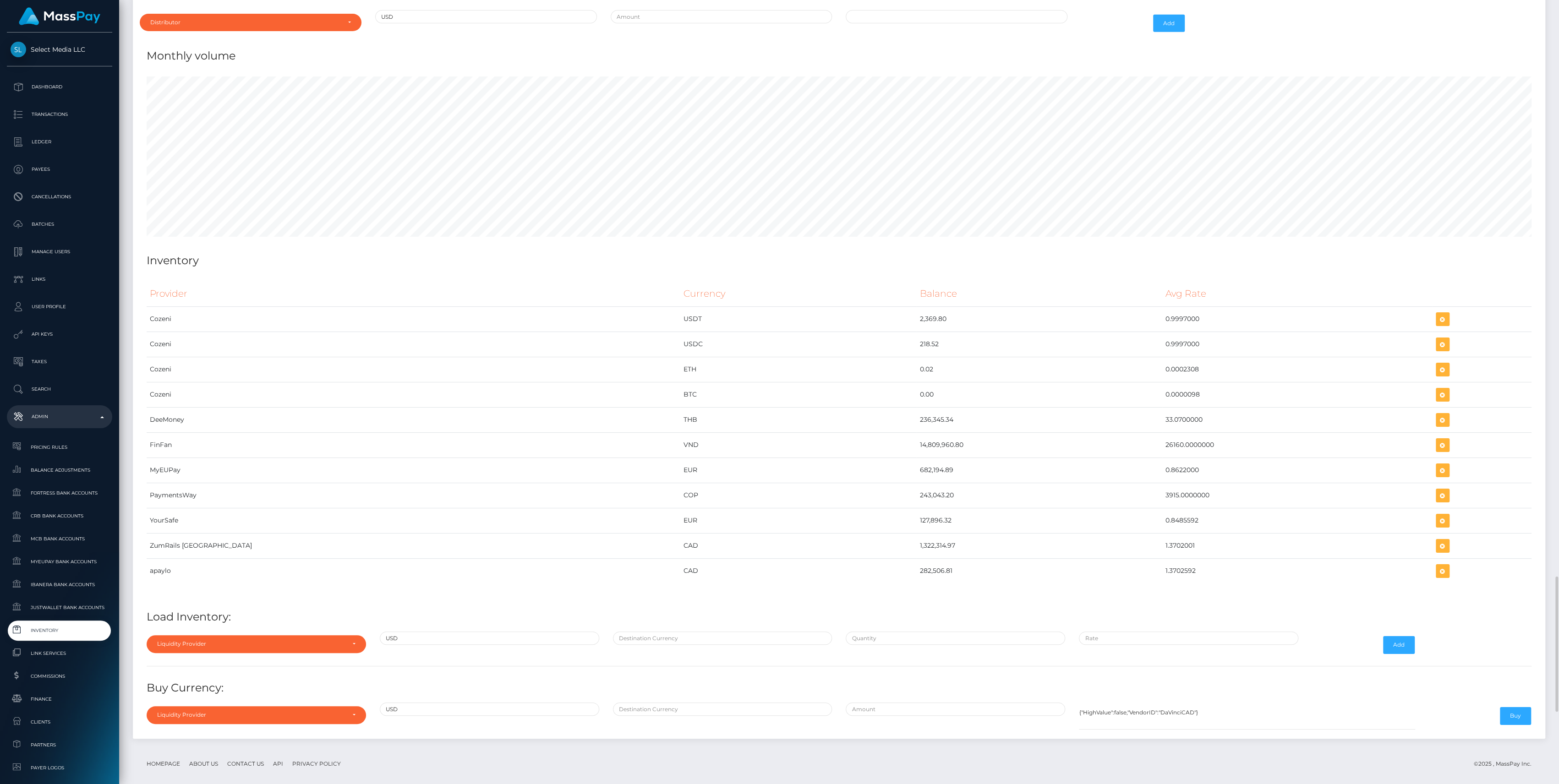
scroll to position [3574, 0]
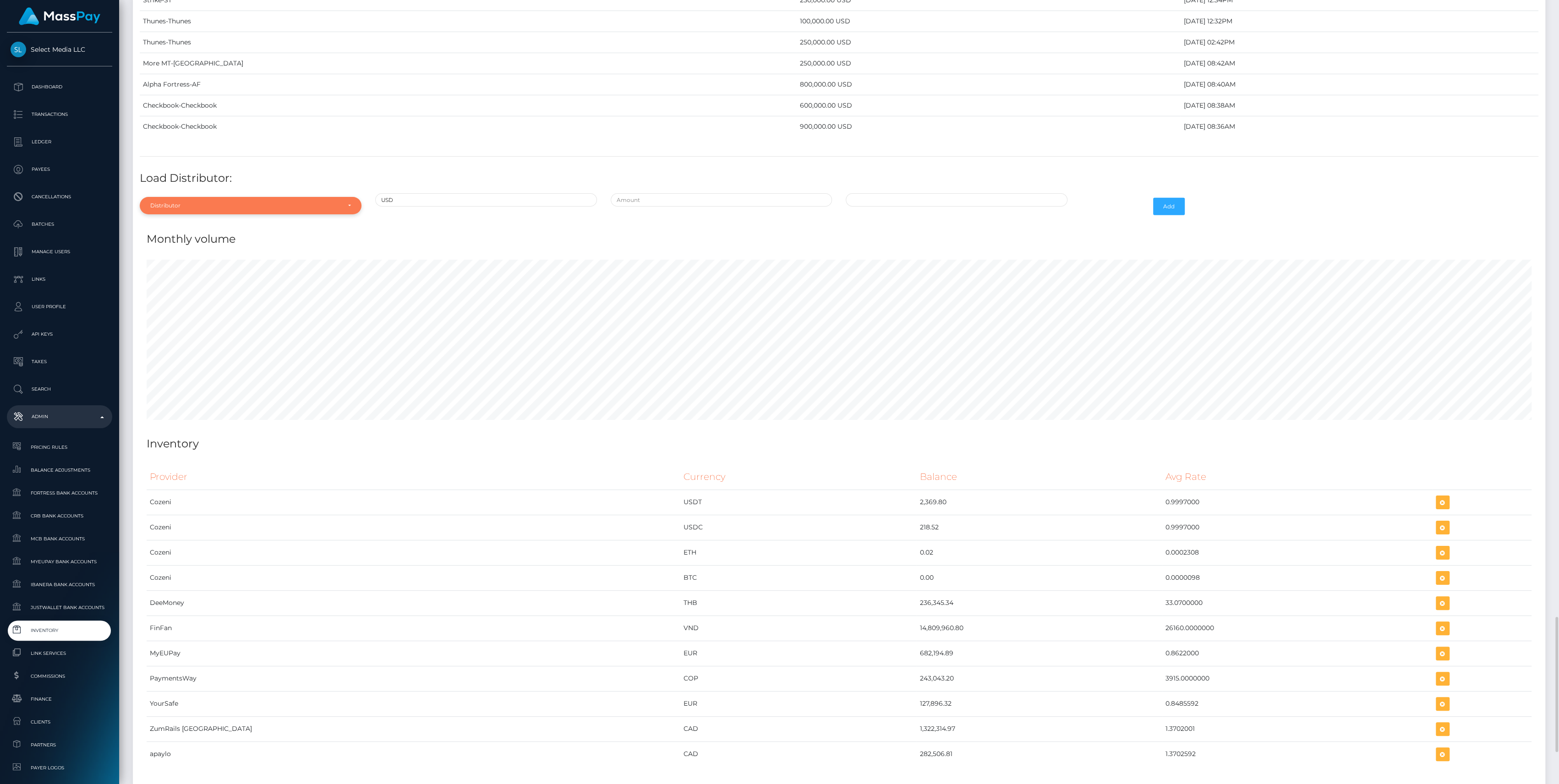
click at [180, 202] on div "Distributor" at bounding box center [245, 205] width 190 height 7
click at [176, 221] on input "Search" at bounding box center [251, 228] width 215 height 13
type input "c"
type input "con"
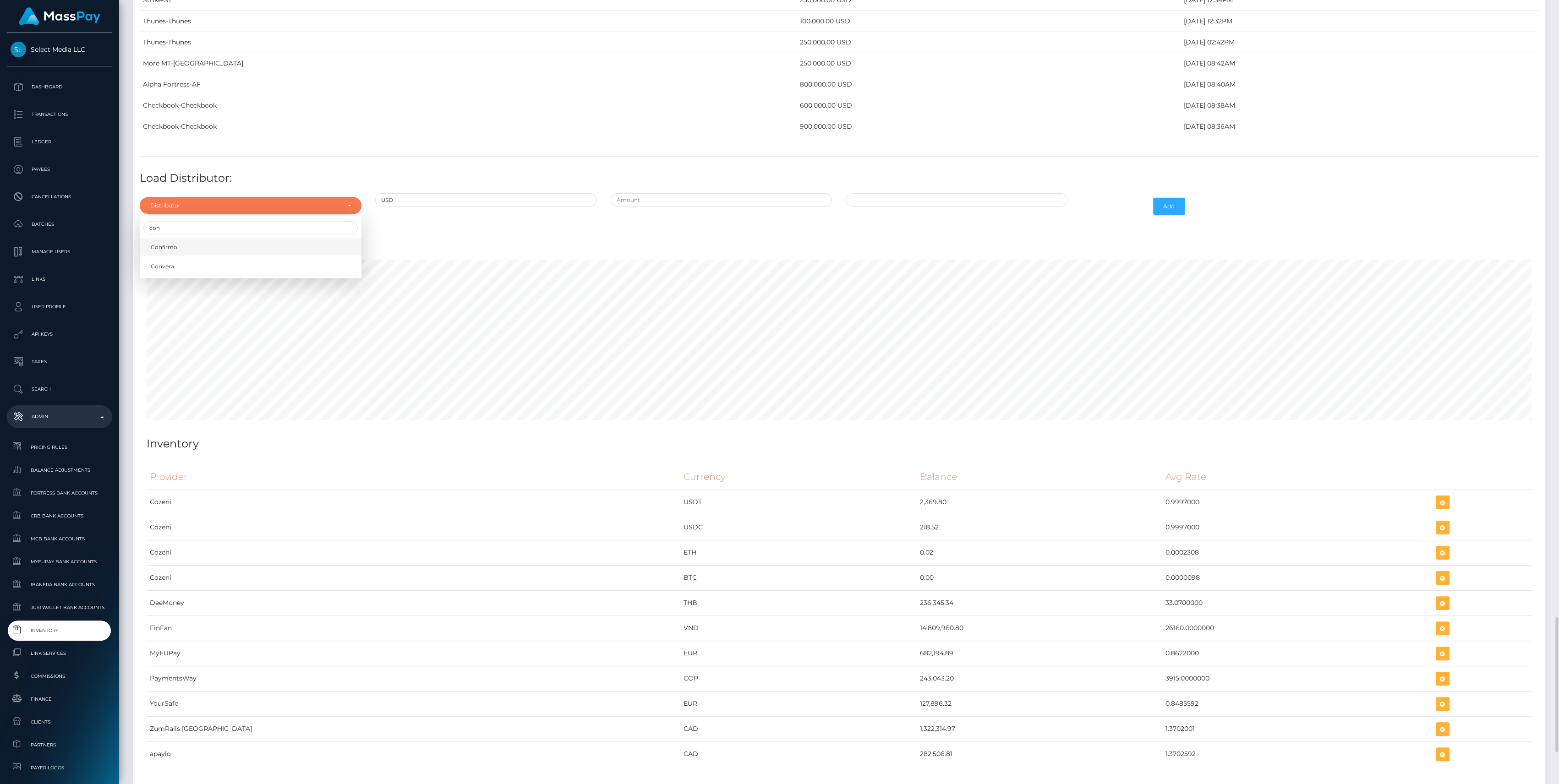
click at [176, 243] on span "Confirmo" at bounding box center [164, 248] width 27 height 8
select select "48"
click at [650, 193] on input "text" at bounding box center [721, 200] width 222 height 13
type input "$625,000.0000000"
click at [909, 193] on input "09/03/2025 8:47 AM" at bounding box center [956, 200] width 222 height 13
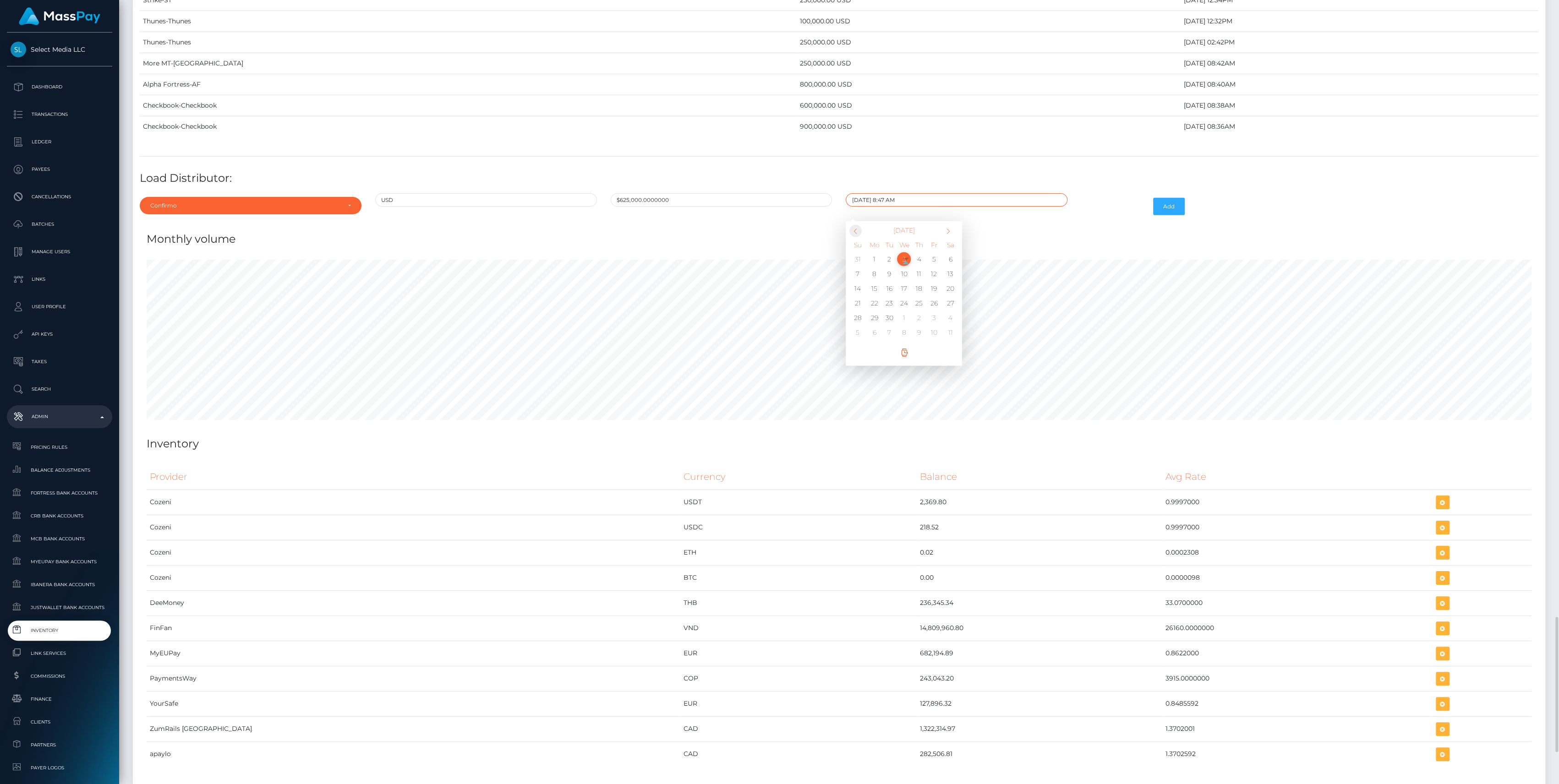
click at [855, 225] on span at bounding box center [855, 231] width 12 height 12
click at [930, 296] on td "22" at bounding box center [933, 303] width 15 height 15
type input "08/22/2025 8:47 AM"
click at [1172, 198] on button "Add" at bounding box center [1169, 207] width 32 height 18
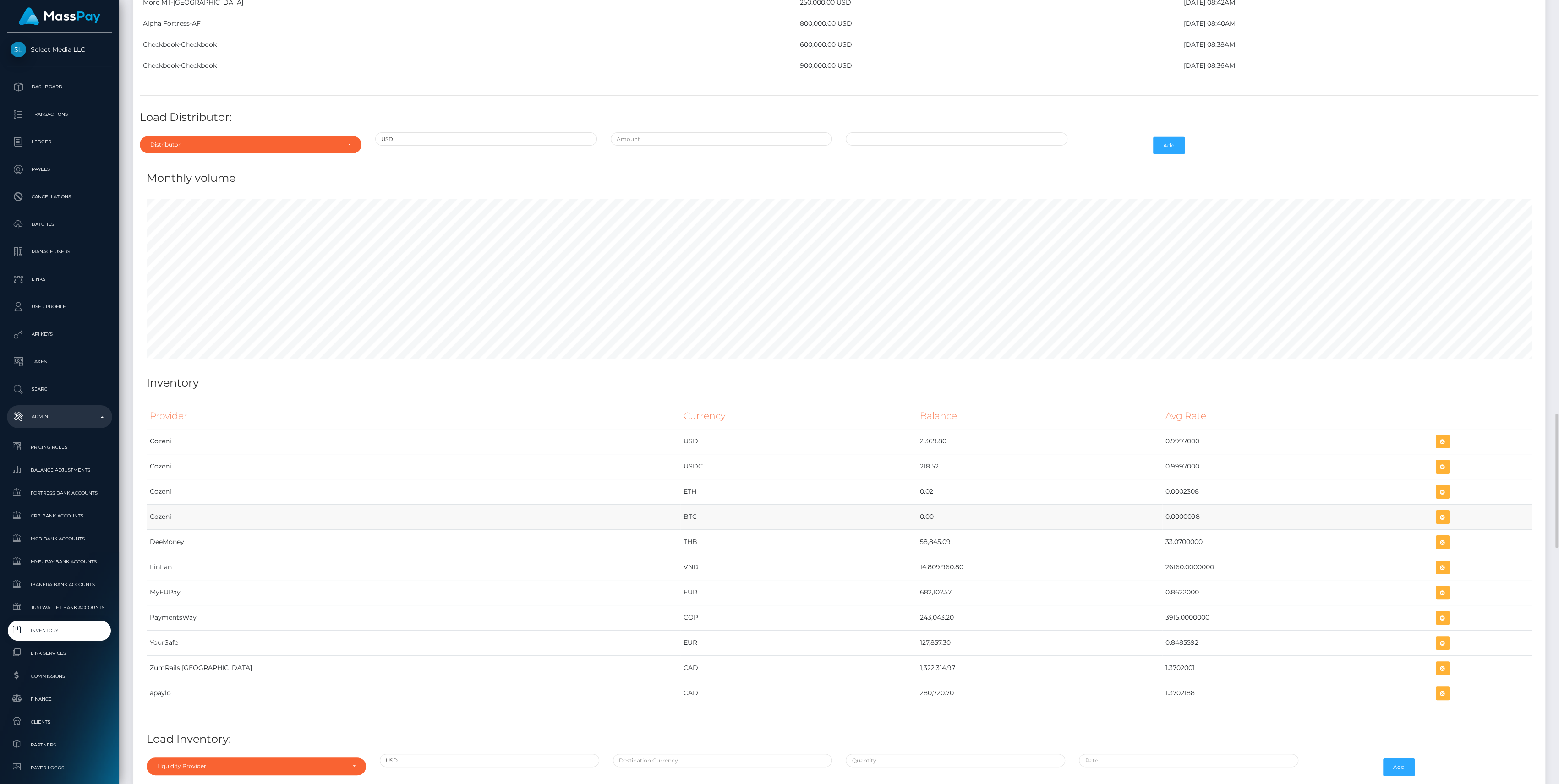
scroll to position [3473, 0]
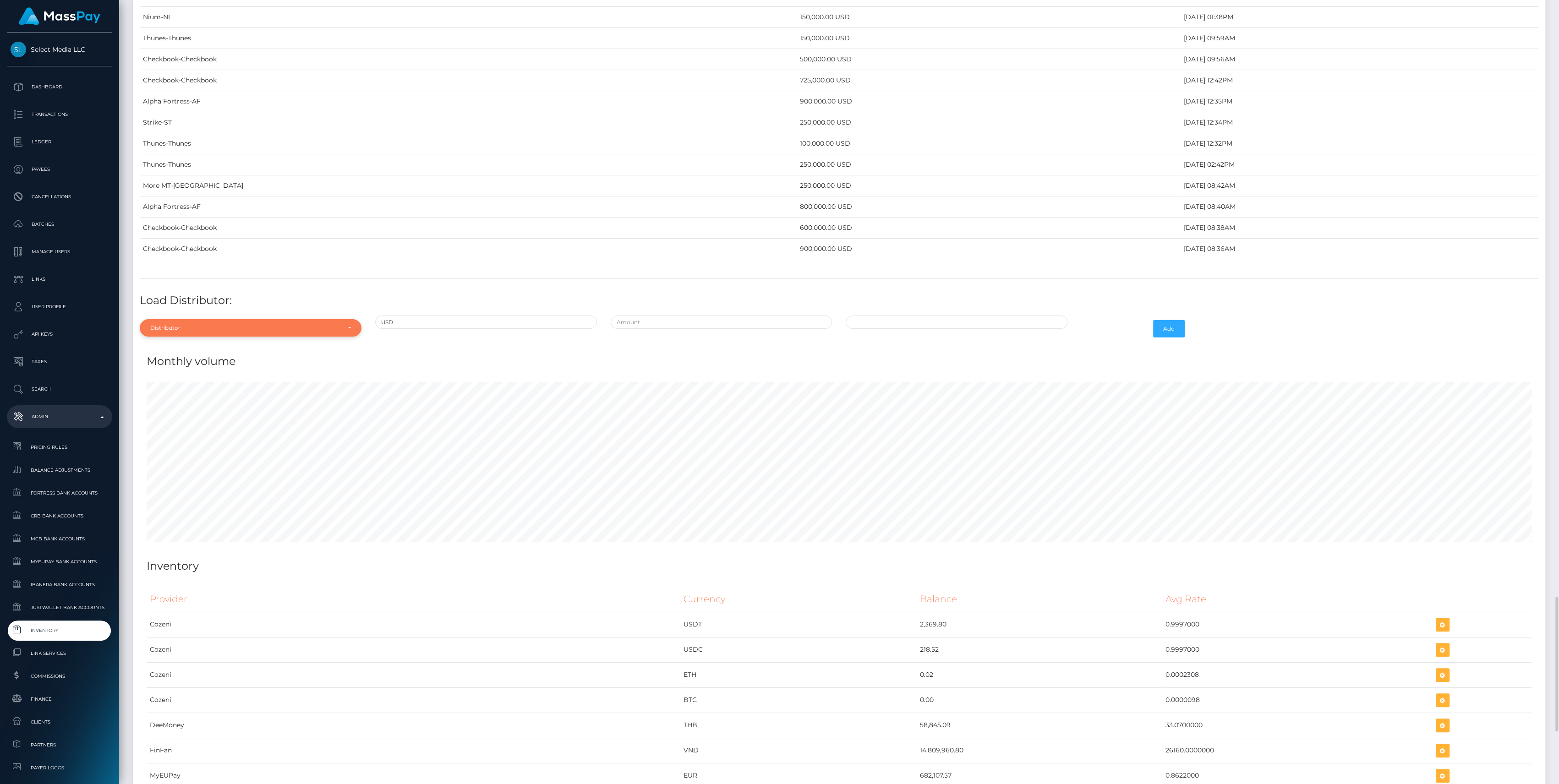
click at [249, 324] on div "Distributor" at bounding box center [245, 328] width 190 height 7
click at [165, 343] on input "Search" at bounding box center [251, 350] width 215 height 13
type input "z"
type input "co"
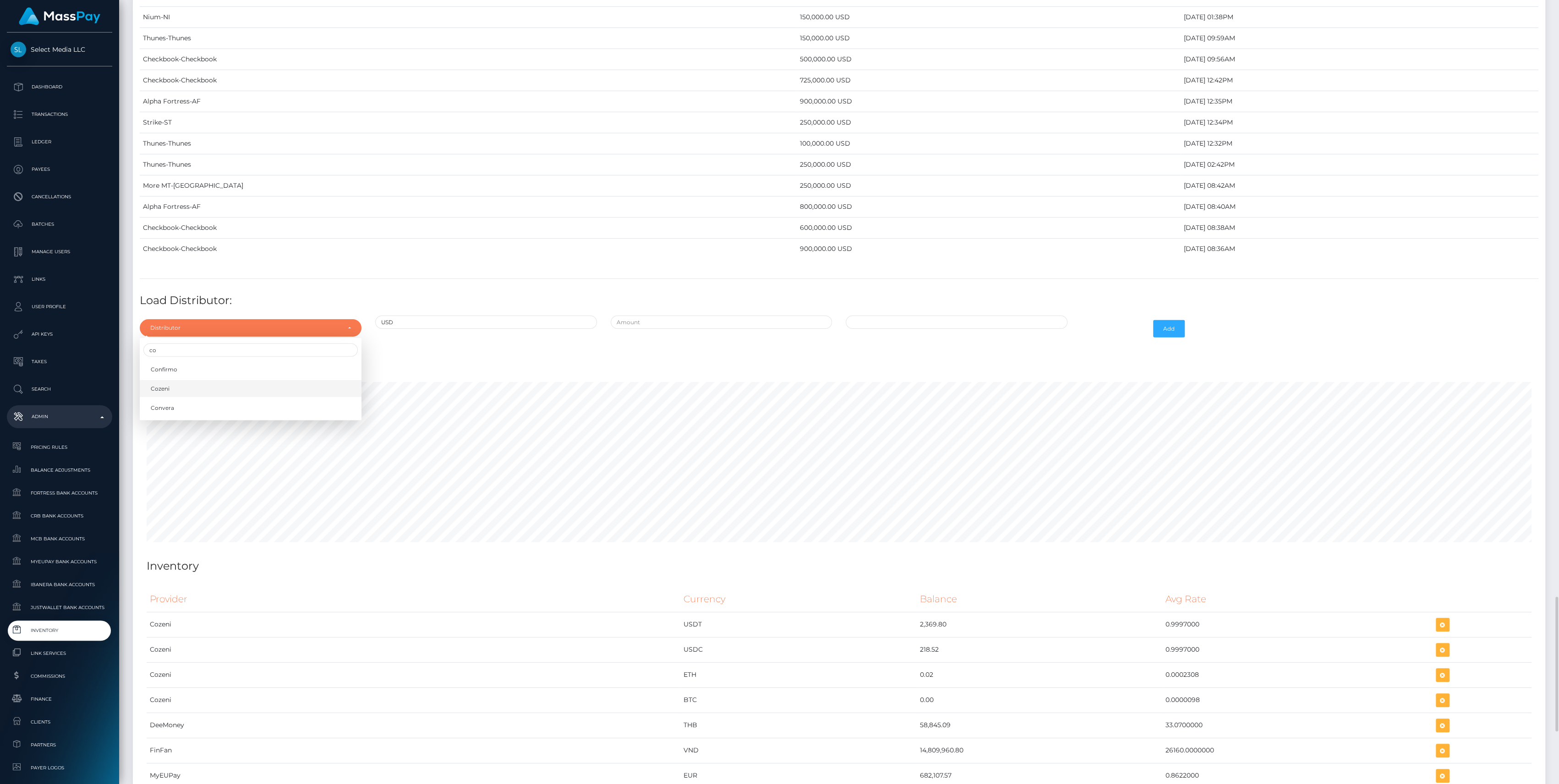
drag, startPoint x: 177, startPoint y: 377, endPoint x: 195, endPoint y: 377, distance: 18.0
click at [178, 381] on link "Cozeni" at bounding box center [250, 389] width 222 height 17
select select "18"
click at [748, 316] on input "text" at bounding box center [721, 322] width 222 height 13
type input "$"
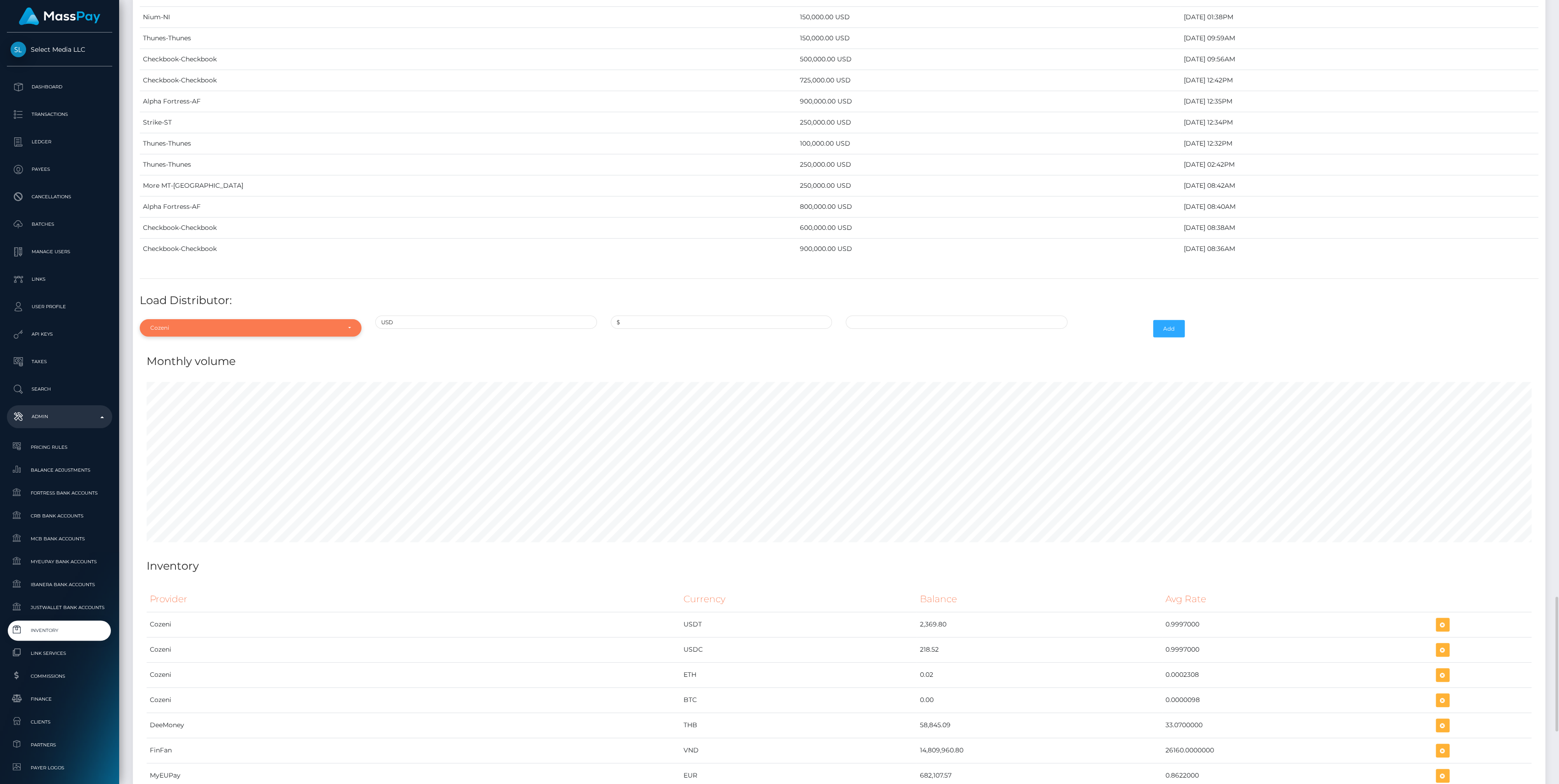
click at [211, 323] on div "Cozeni" at bounding box center [250, 328] width 222 height 18
click at [195, 338] on div "Distributor Alpha Fortress Apaylo Aquanow AZA Beam Braid Checkbook Circle Confi…" at bounding box center [250, 409] width 222 height 142
click at [197, 328] on div "Distributor Alpha Fortress Apaylo Aquanow AZA Beam Braid Checkbook Circle Confi…" at bounding box center [251, 329] width 236 height 27
click at [210, 324] on div "Cozeni" at bounding box center [245, 328] width 190 height 7
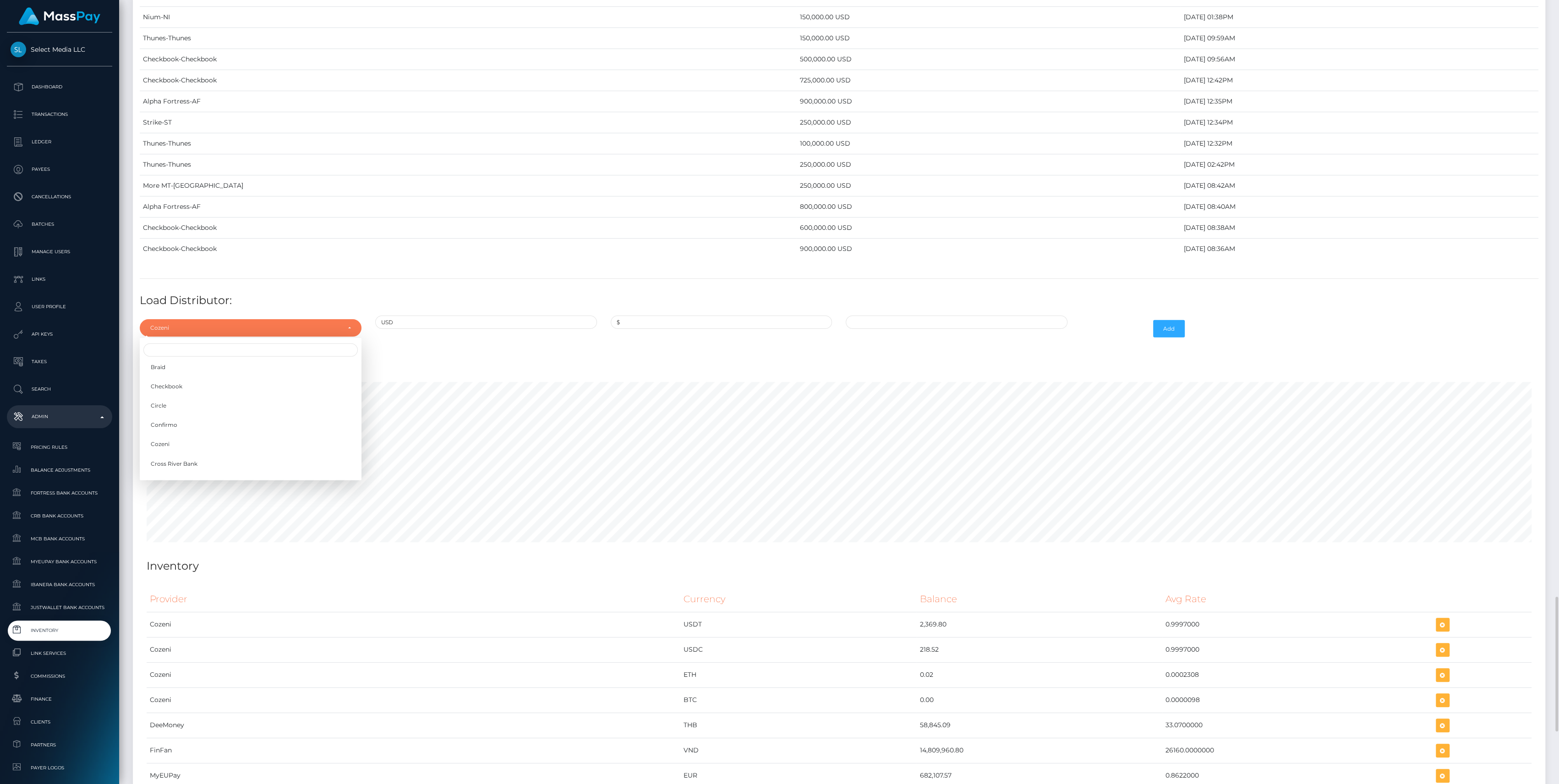
click at [209, 342] on div at bounding box center [250, 350] width 222 height 17
click at [219, 323] on div "Cozeni" at bounding box center [250, 328] width 222 height 18
click at [217, 343] on input "Search" at bounding box center [251, 350] width 215 height 13
type input "con"
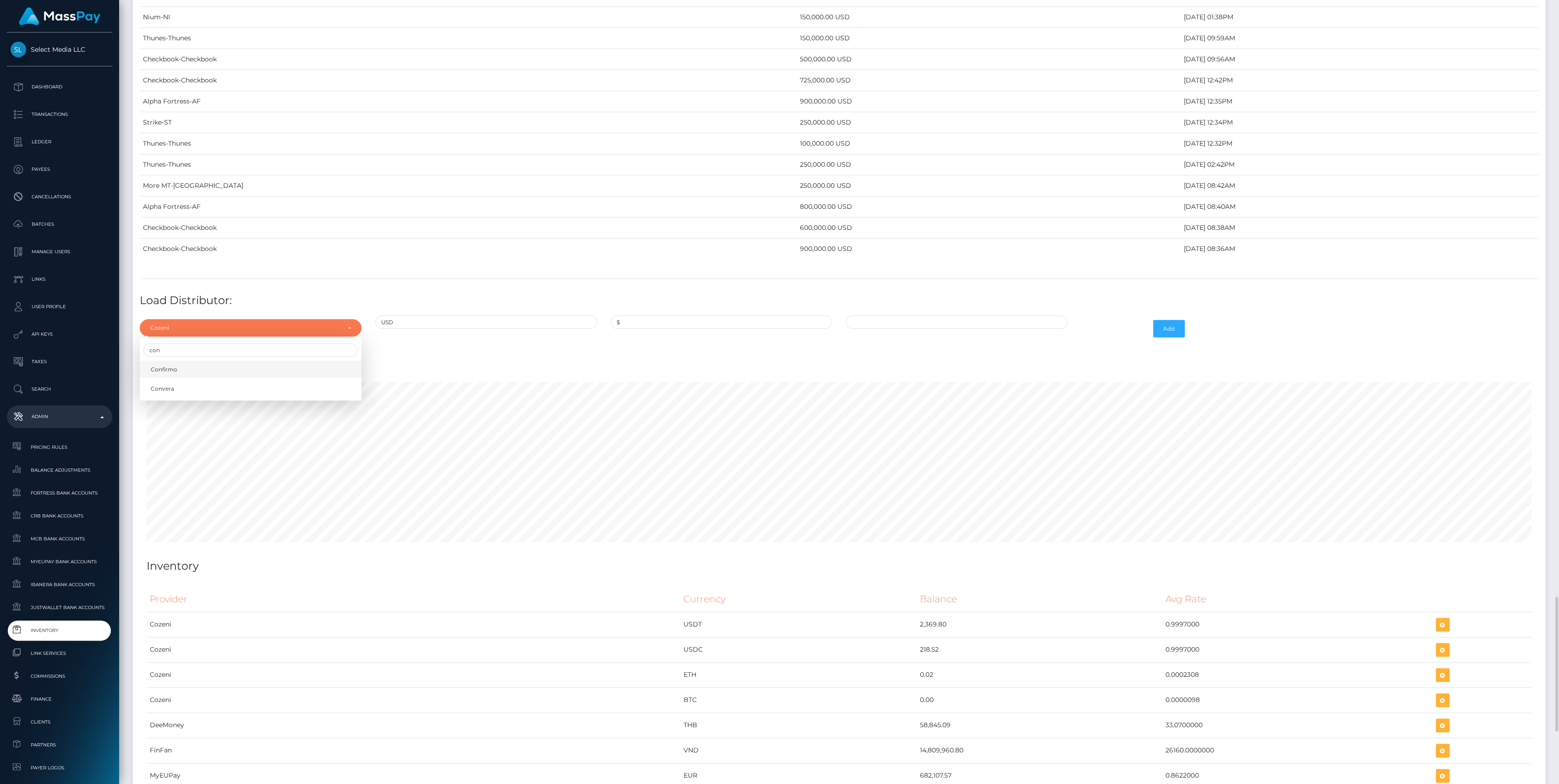
drag, startPoint x: 177, startPoint y: 352, endPoint x: 179, endPoint y: 356, distance: 4.5
click at [179, 361] on link "Confirmo" at bounding box center [250, 369] width 222 height 17
select select "48"
click at [706, 316] on input "$" at bounding box center [721, 322] width 222 height 13
paste input "850,000.0000000"
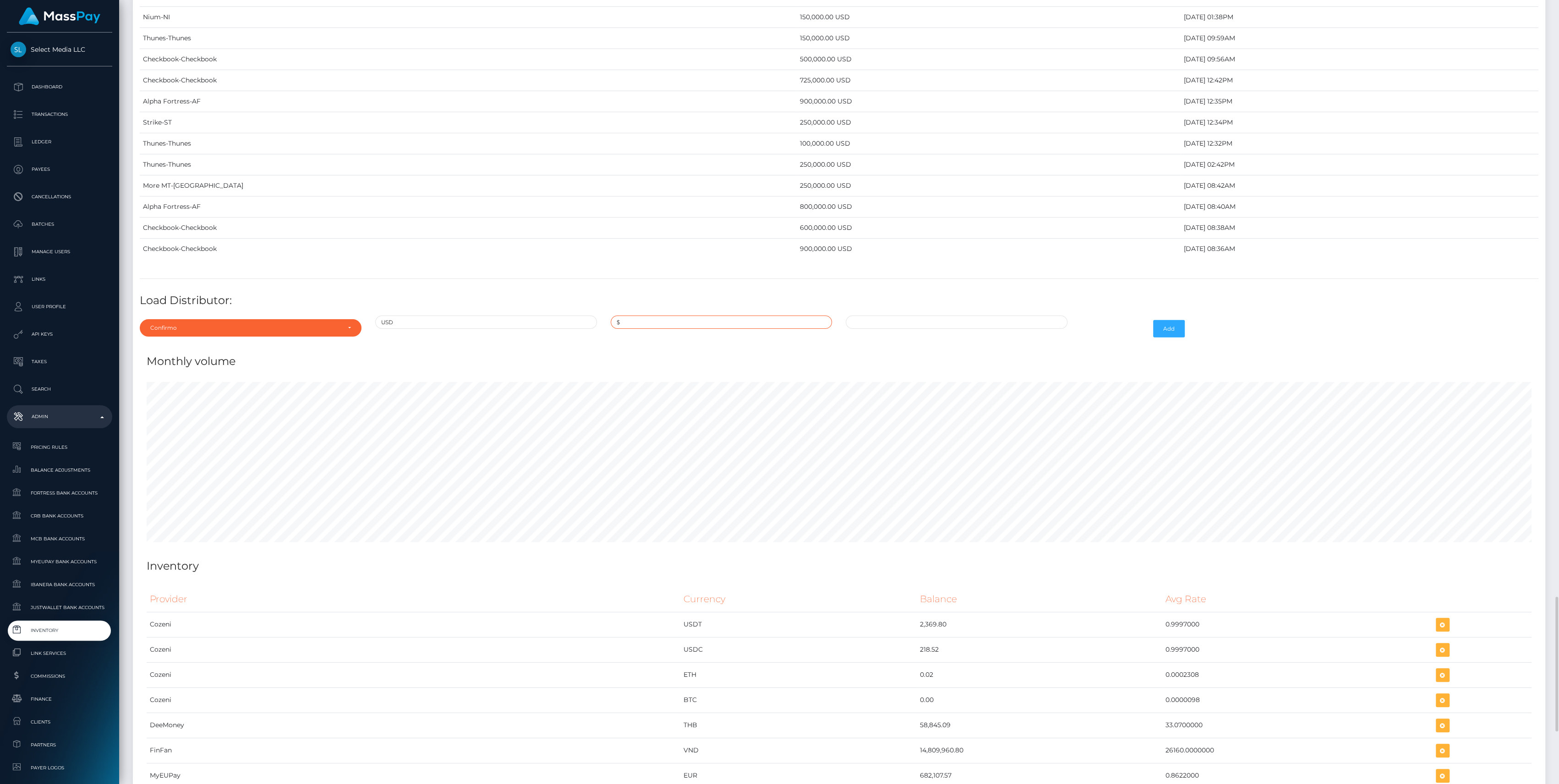
type input "$850,000.0000000"
click at [940, 316] on input "09/03/2025 8:50 AM" at bounding box center [956, 322] width 222 height 13
click at [850, 347] on span at bounding box center [855, 352] width 12 height 12
click at [918, 418] on td "21" at bounding box center [919, 425] width 15 height 15
type input "08/21/2025 8:50 AM"
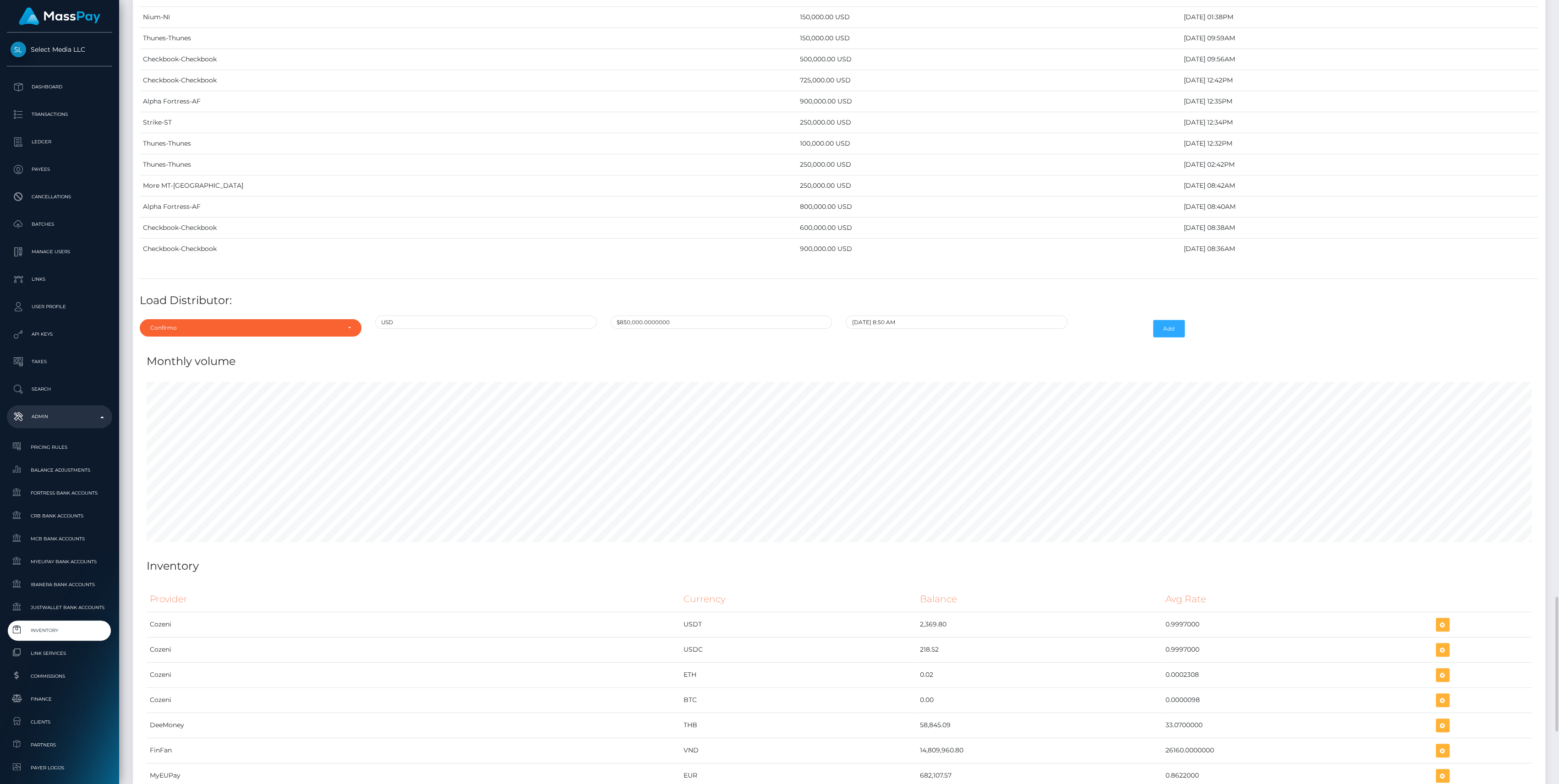
click at [1068, 342] on div "Monthly volume" at bounding box center [838, 355] width 1398 height 28
click at [1157, 320] on button "Add" at bounding box center [1169, 328] width 32 height 18
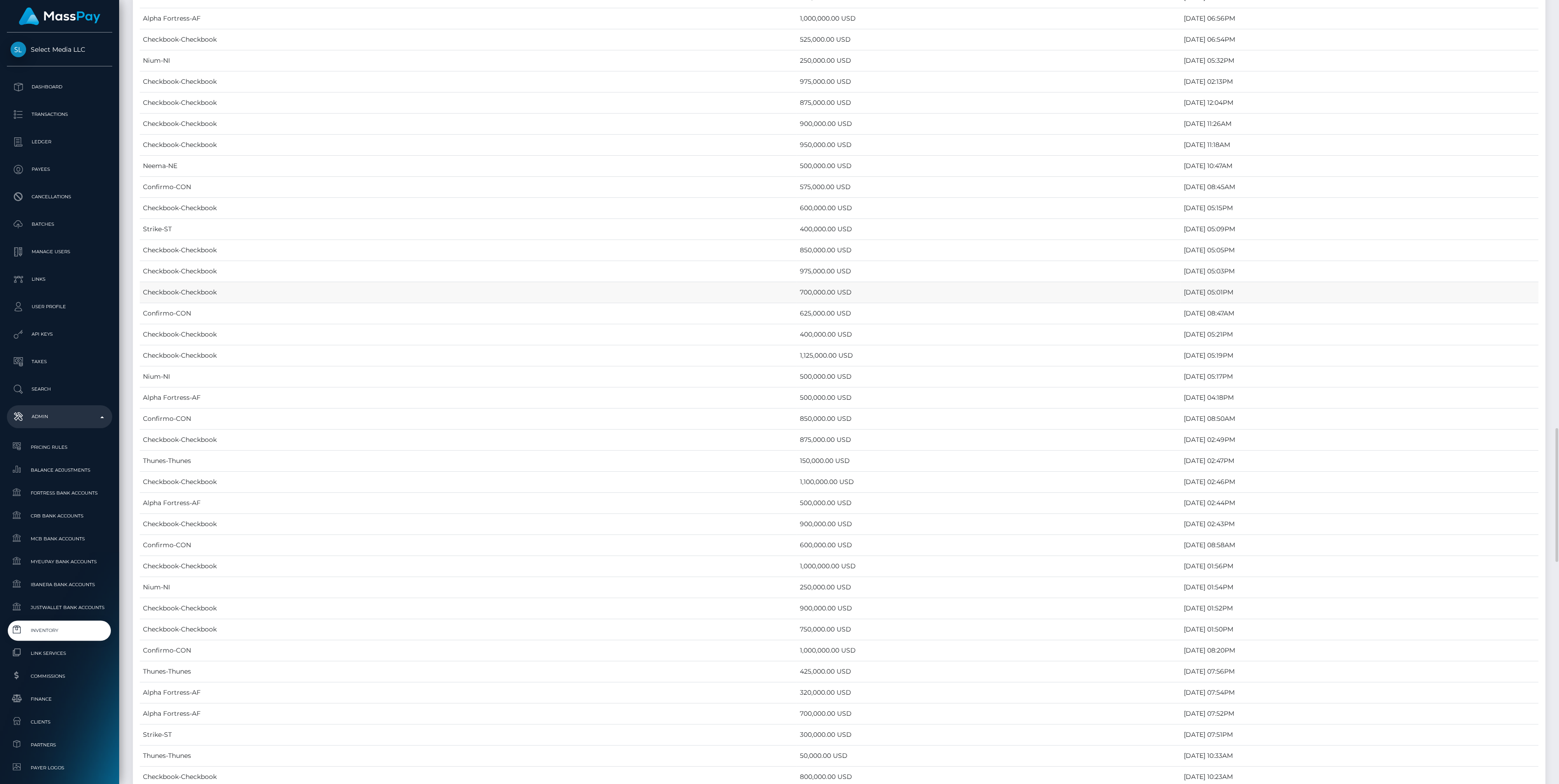
scroll to position [2442, 0]
click at [796, 479] on td "850,000.00 USD" at bounding box center [988, 480] width 384 height 21
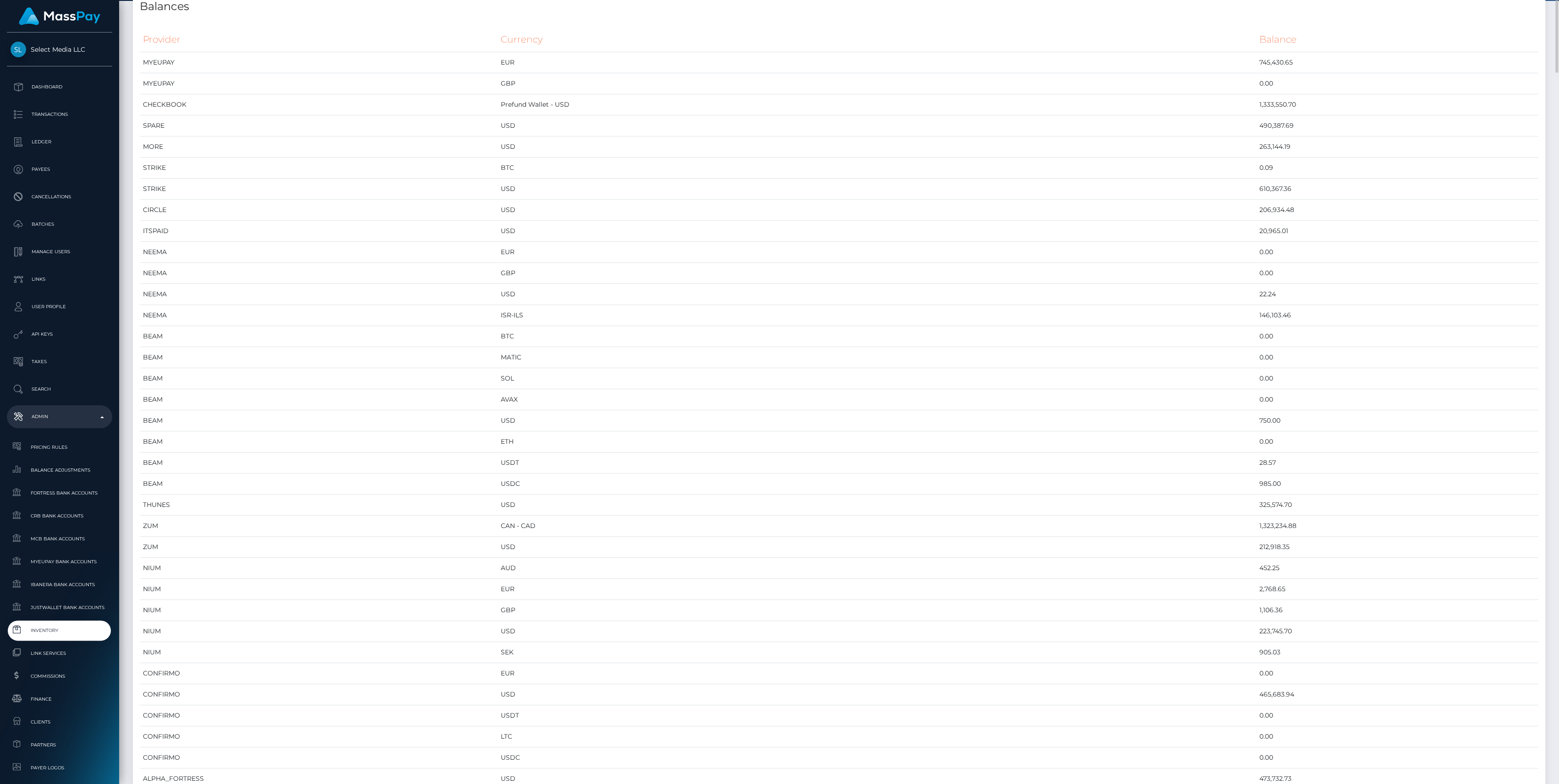
scroll to position [0, 0]
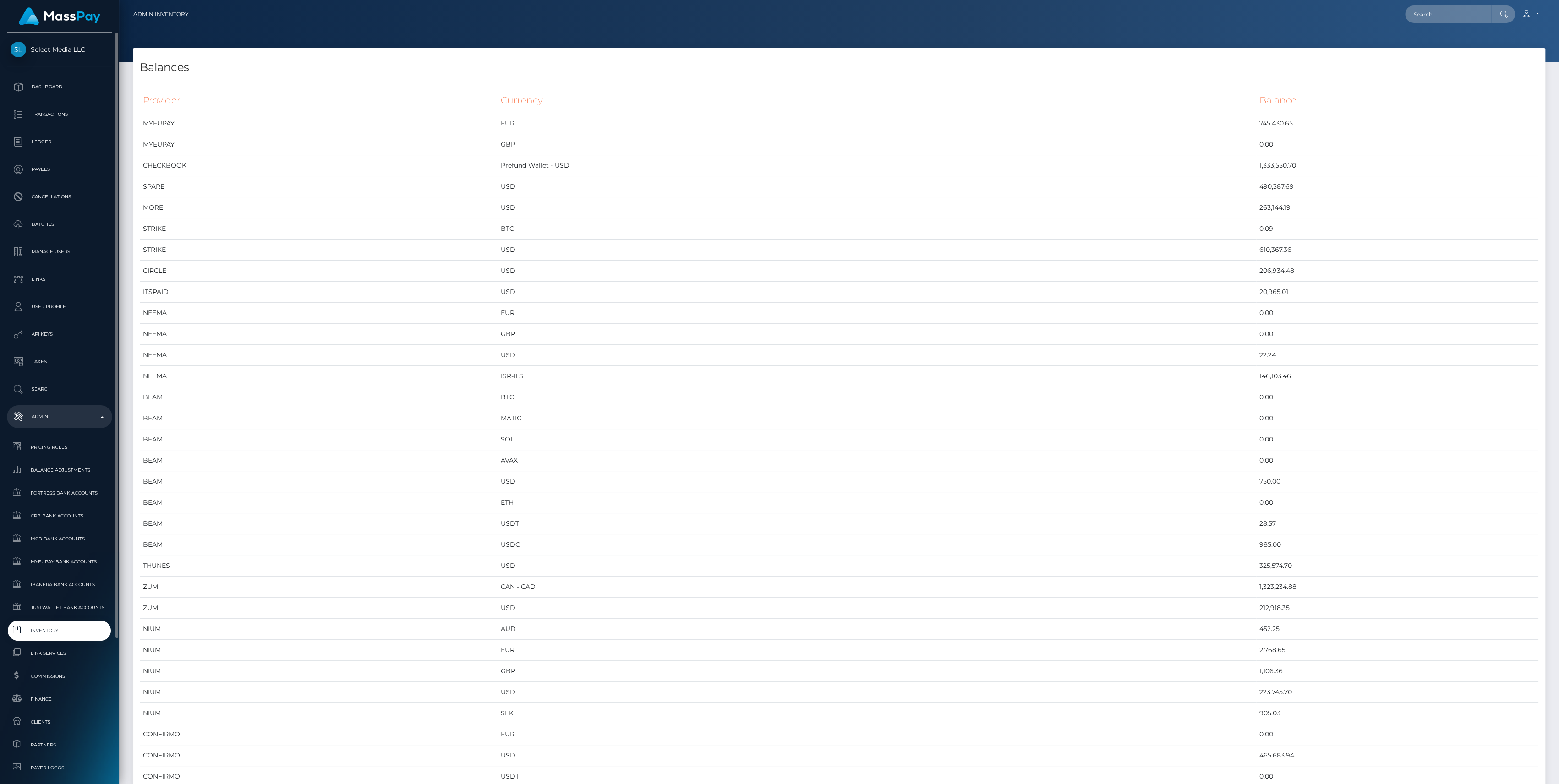
click at [45, 636] on link "Inventory" at bounding box center [59, 630] width 105 height 20
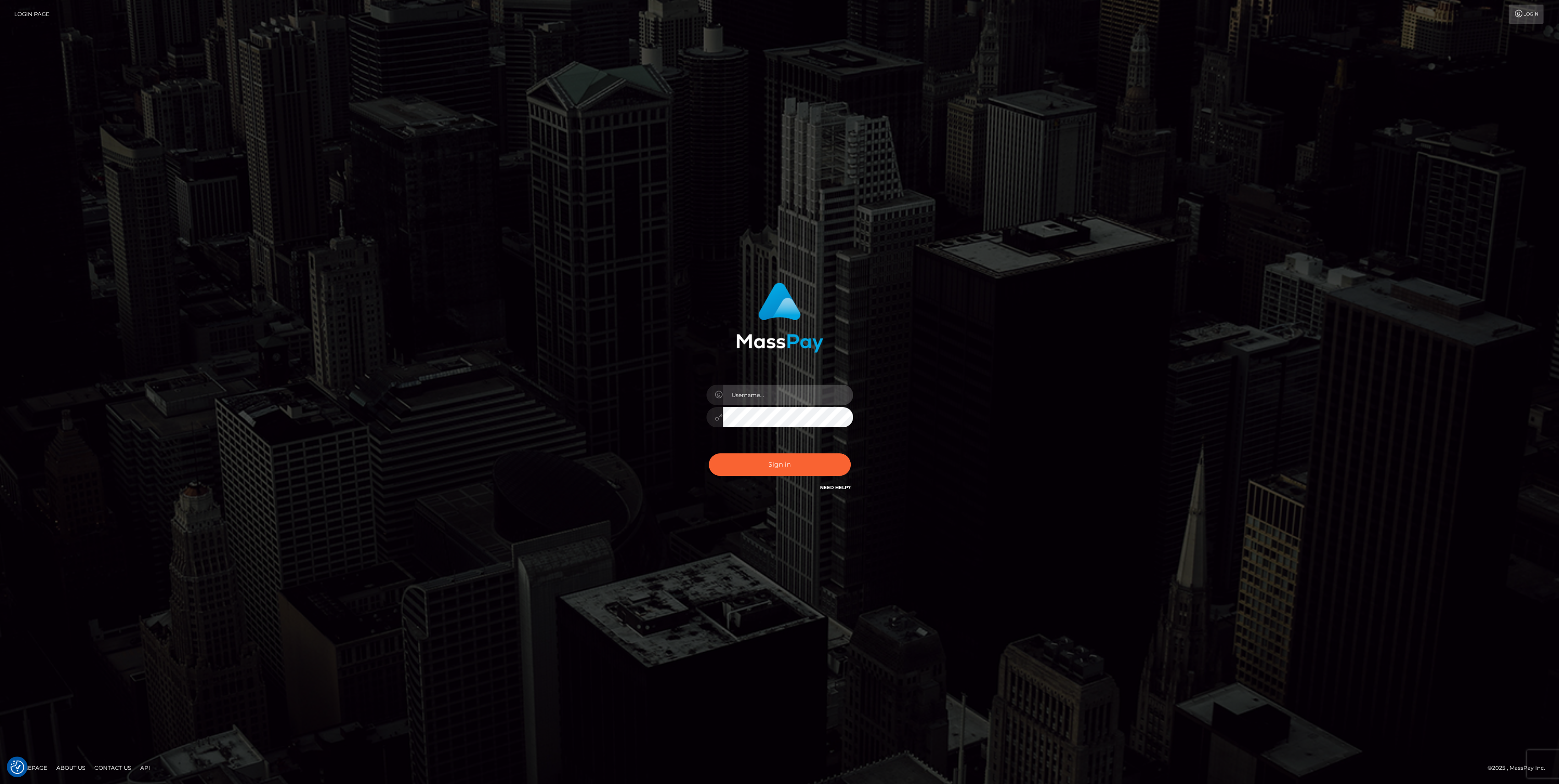
type input "bengreen"
click at [798, 463] on button "Sign in" at bounding box center [780, 465] width 142 height 23
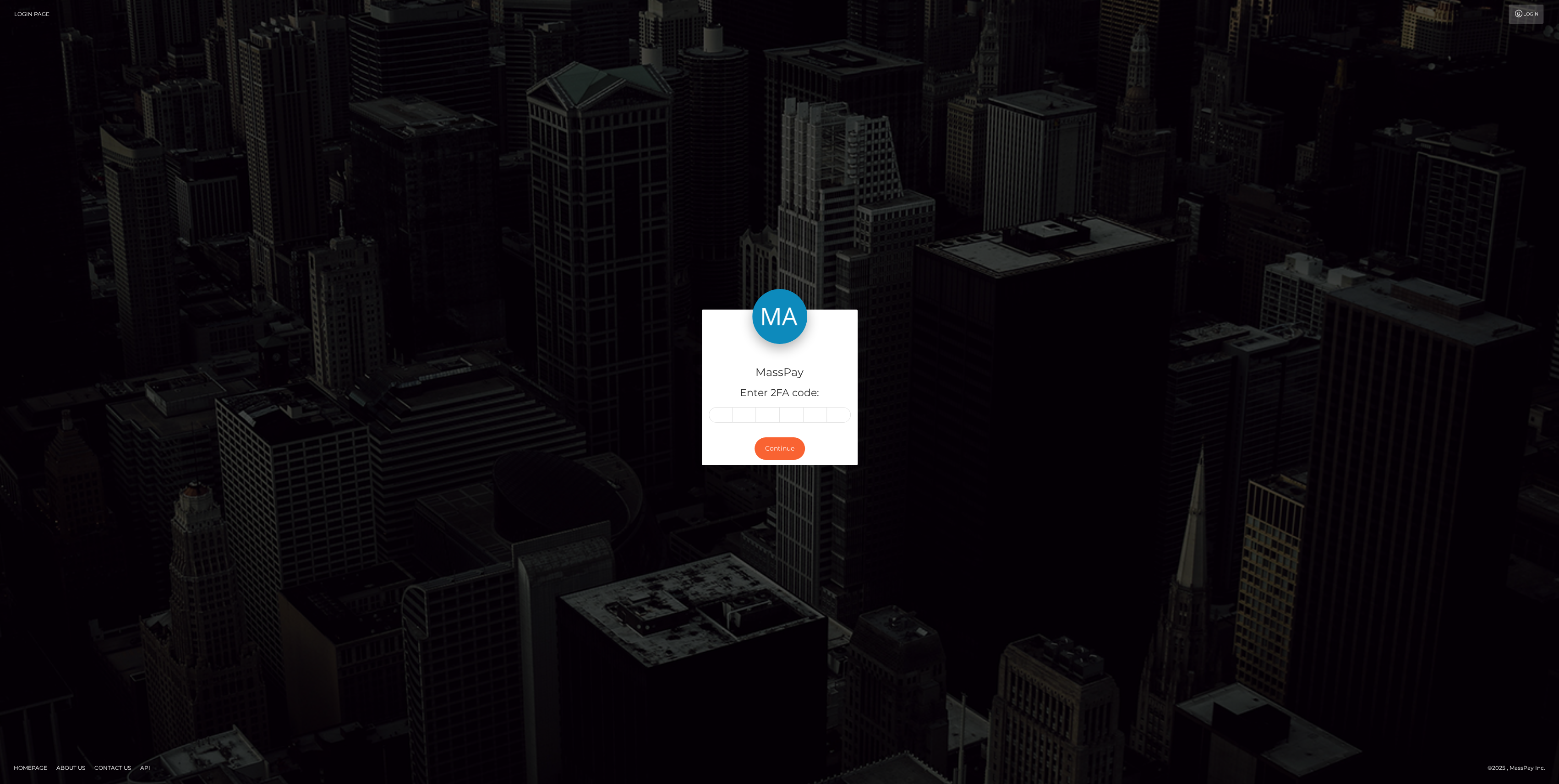
click at [721, 404] on div "MassPay Enter 2FA code:" at bounding box center [780, 388] width 156 height 88
click at [721, 409] on input "text" at bounding box center [721, 415] width 24 height 16
paste input "5"
type input "5"
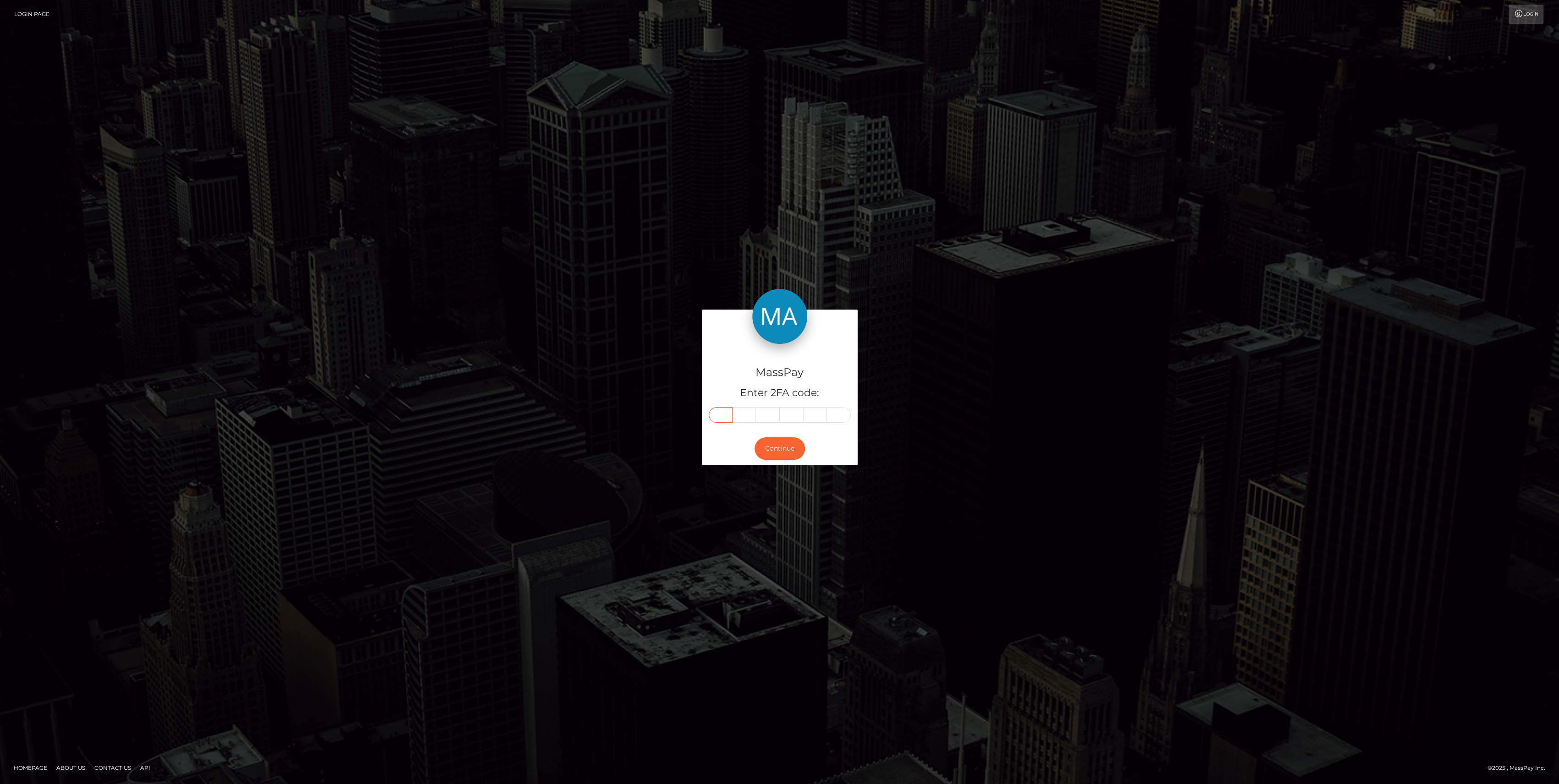
type input "4"
type input "5"
type input "4"
type input "5"
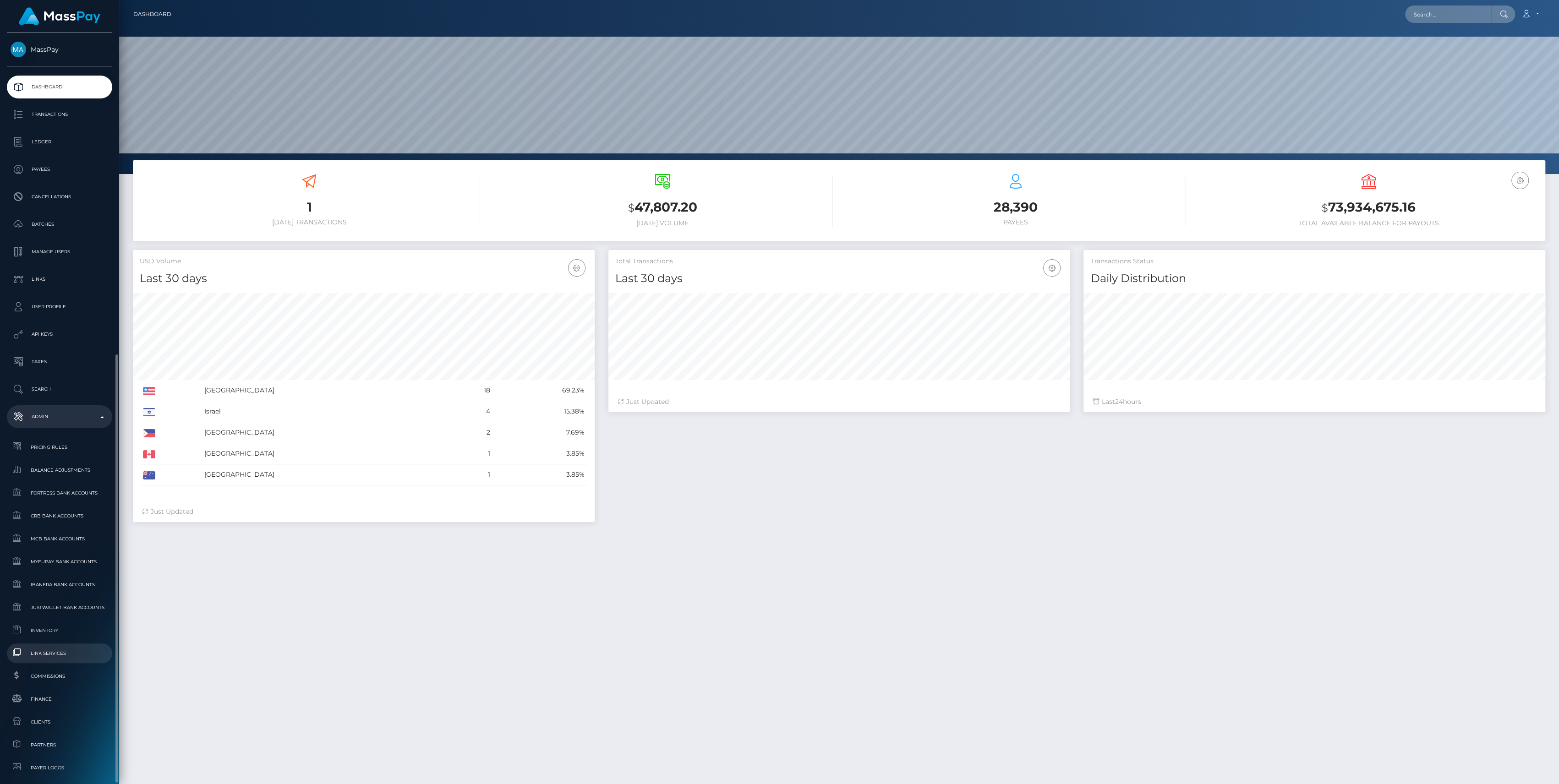
scroll to position [161, 462]
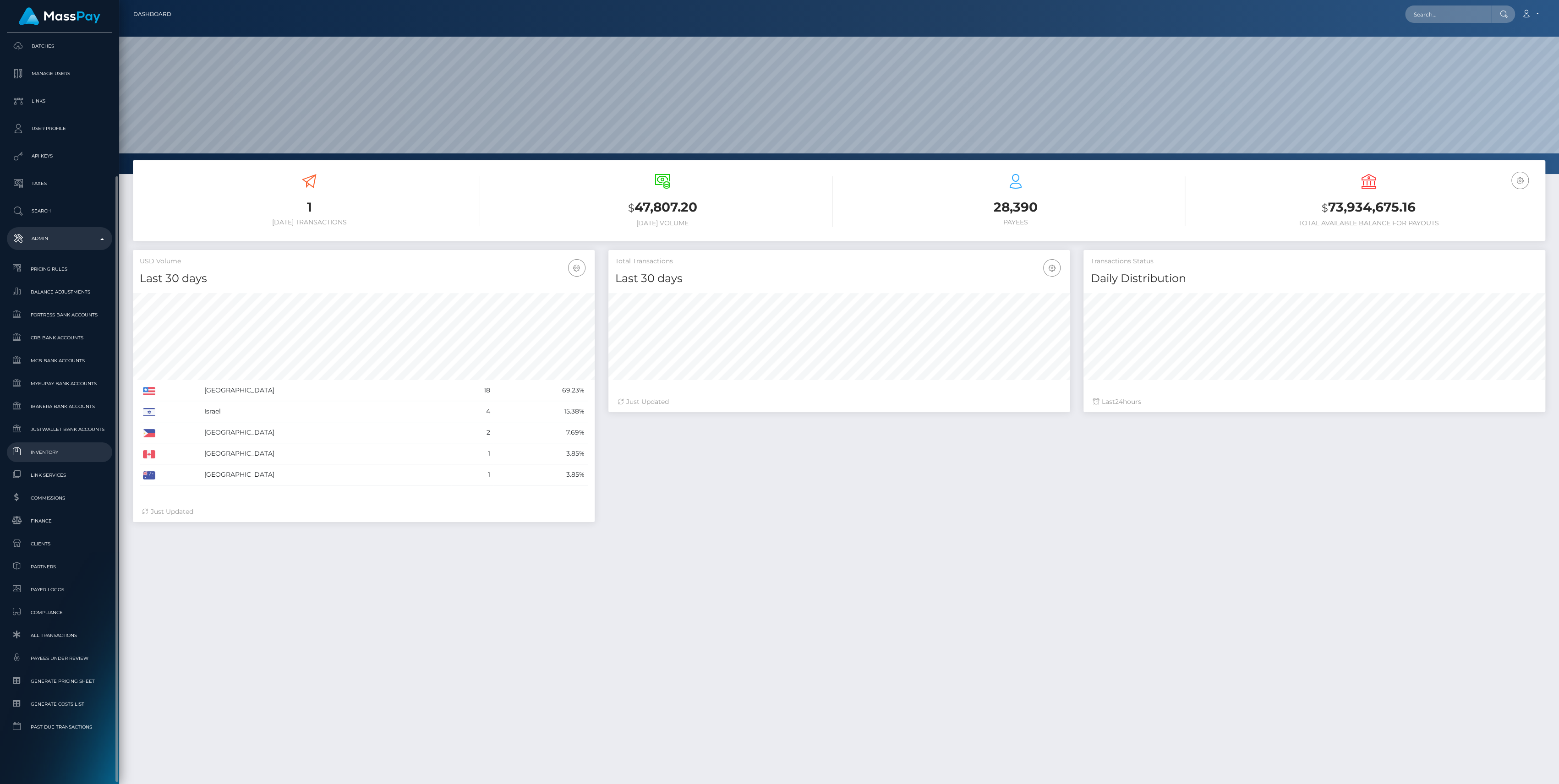
click at [47, 451] on span "Inventory" at bounding box center [59, 452] width 98 height 11
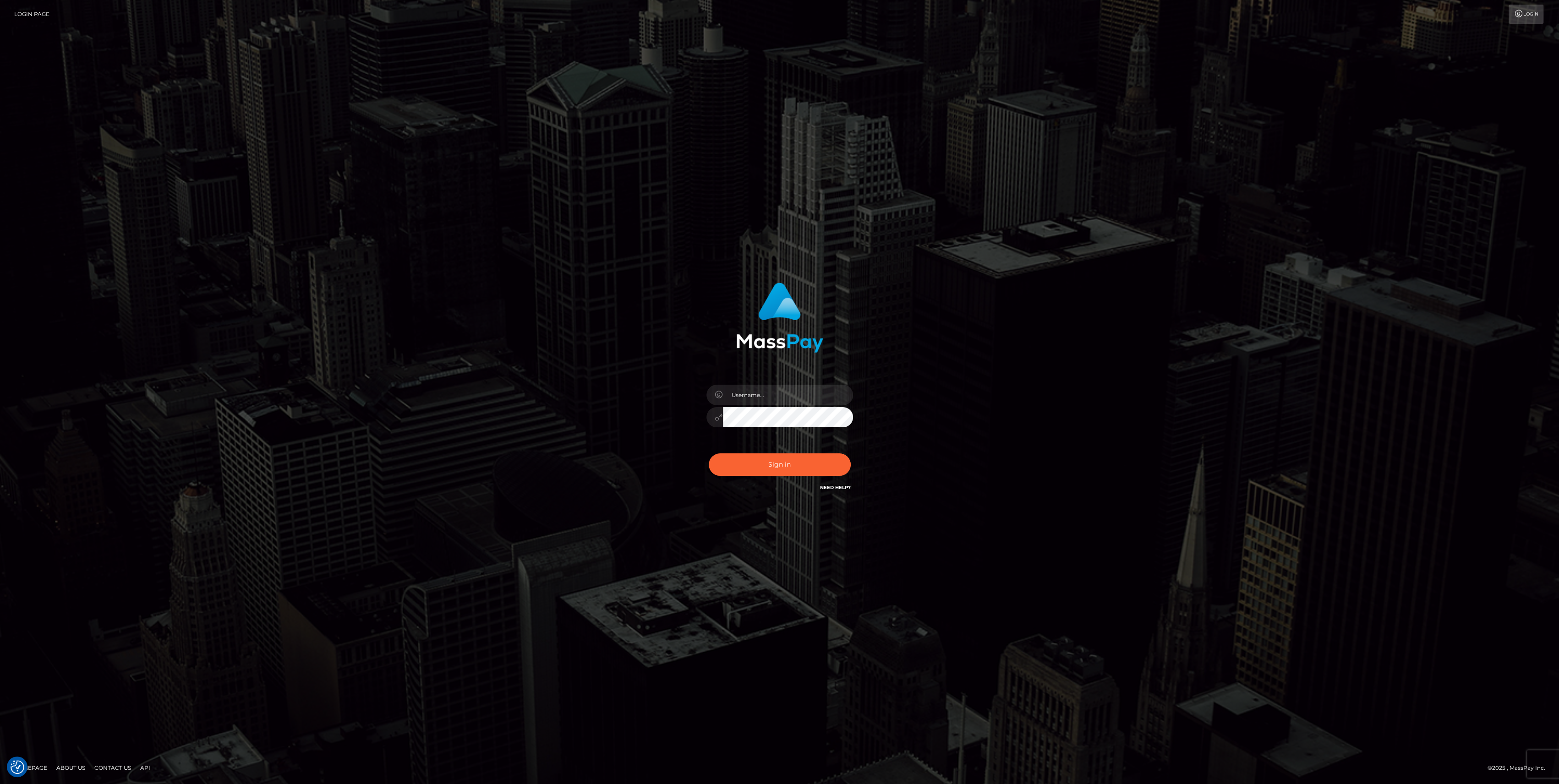
type input "bengreen"
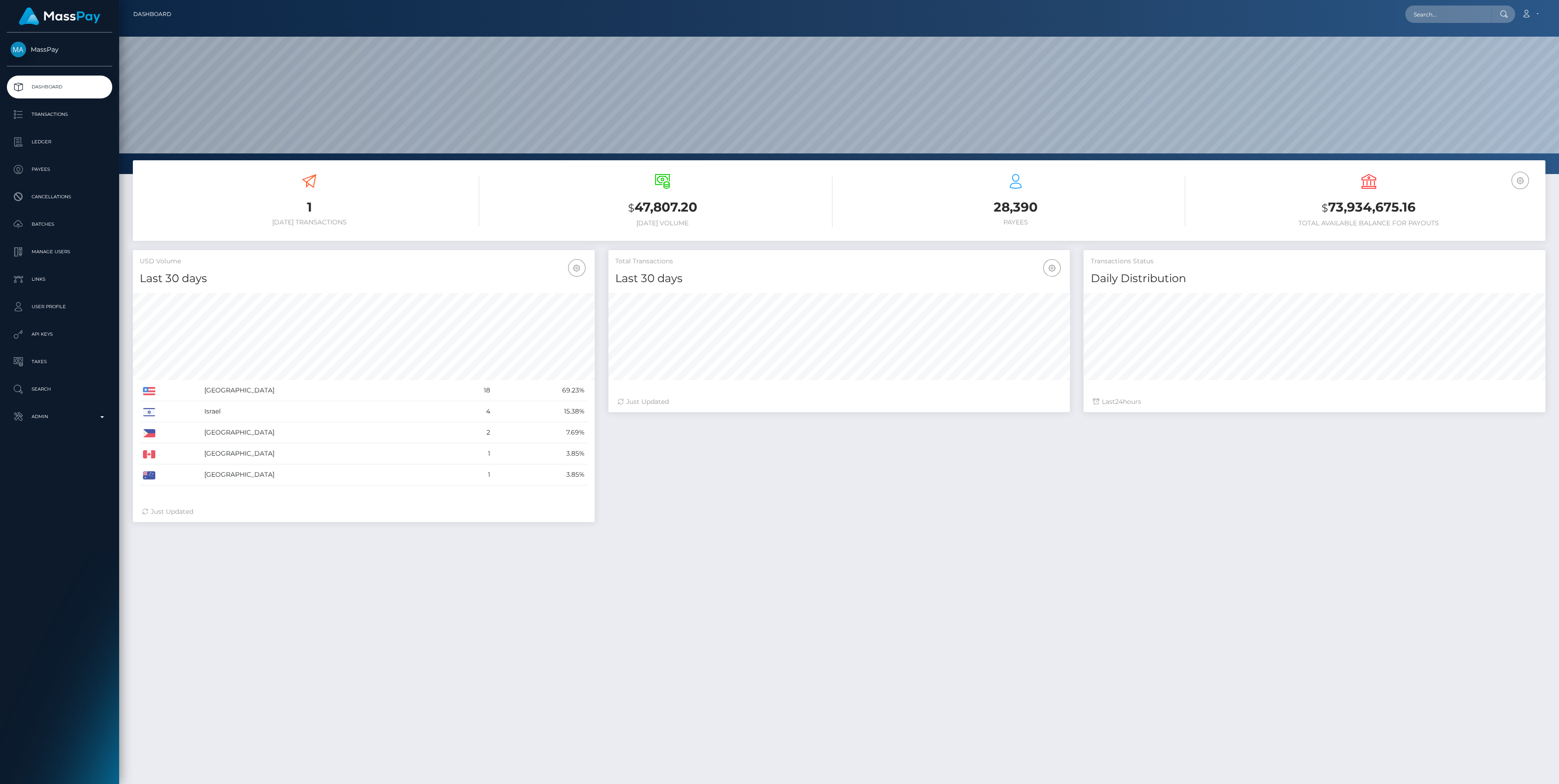
scroll to position [161, 462]
